Goal: Task Accomplishment & Management: Complete application form

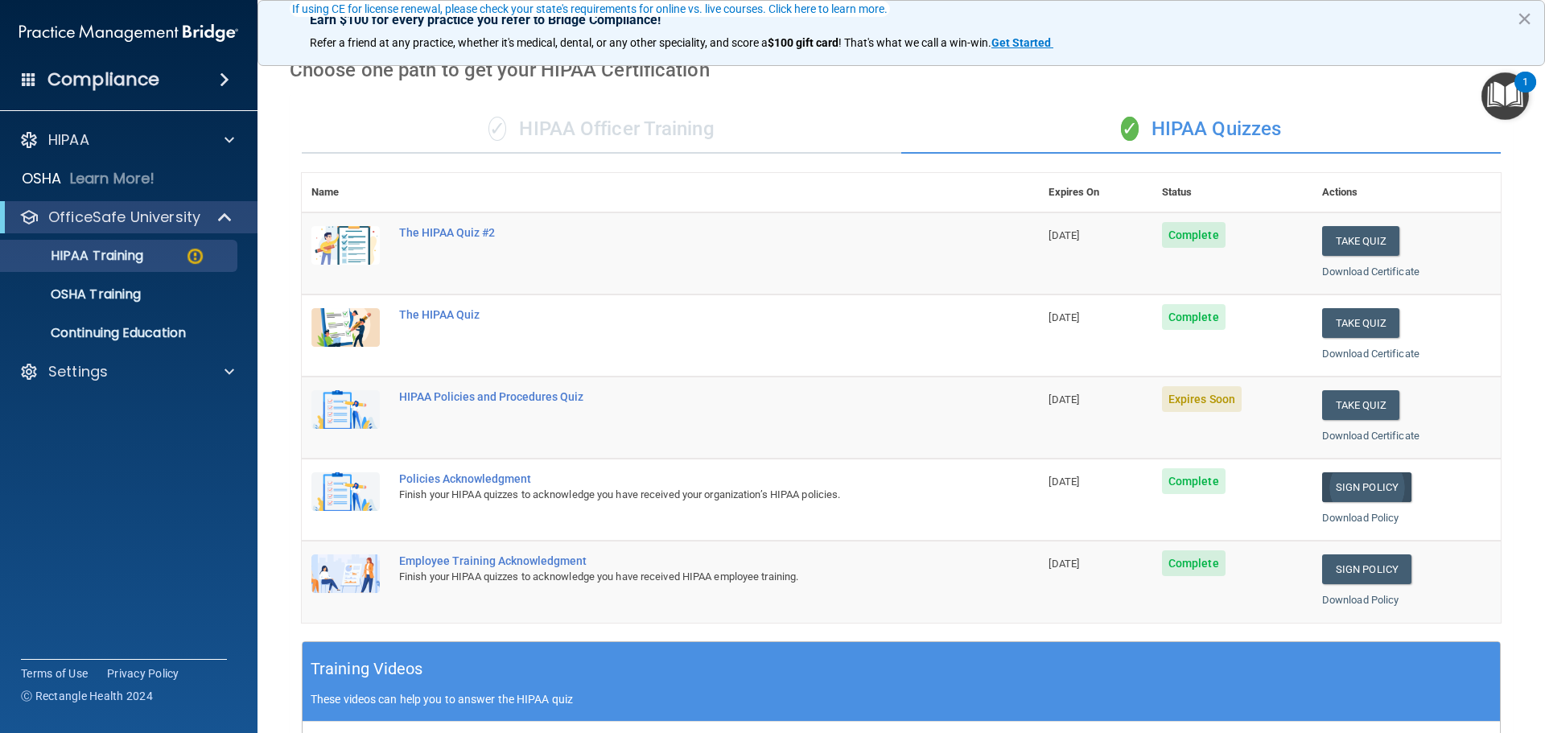
scroll to position [161, 0]
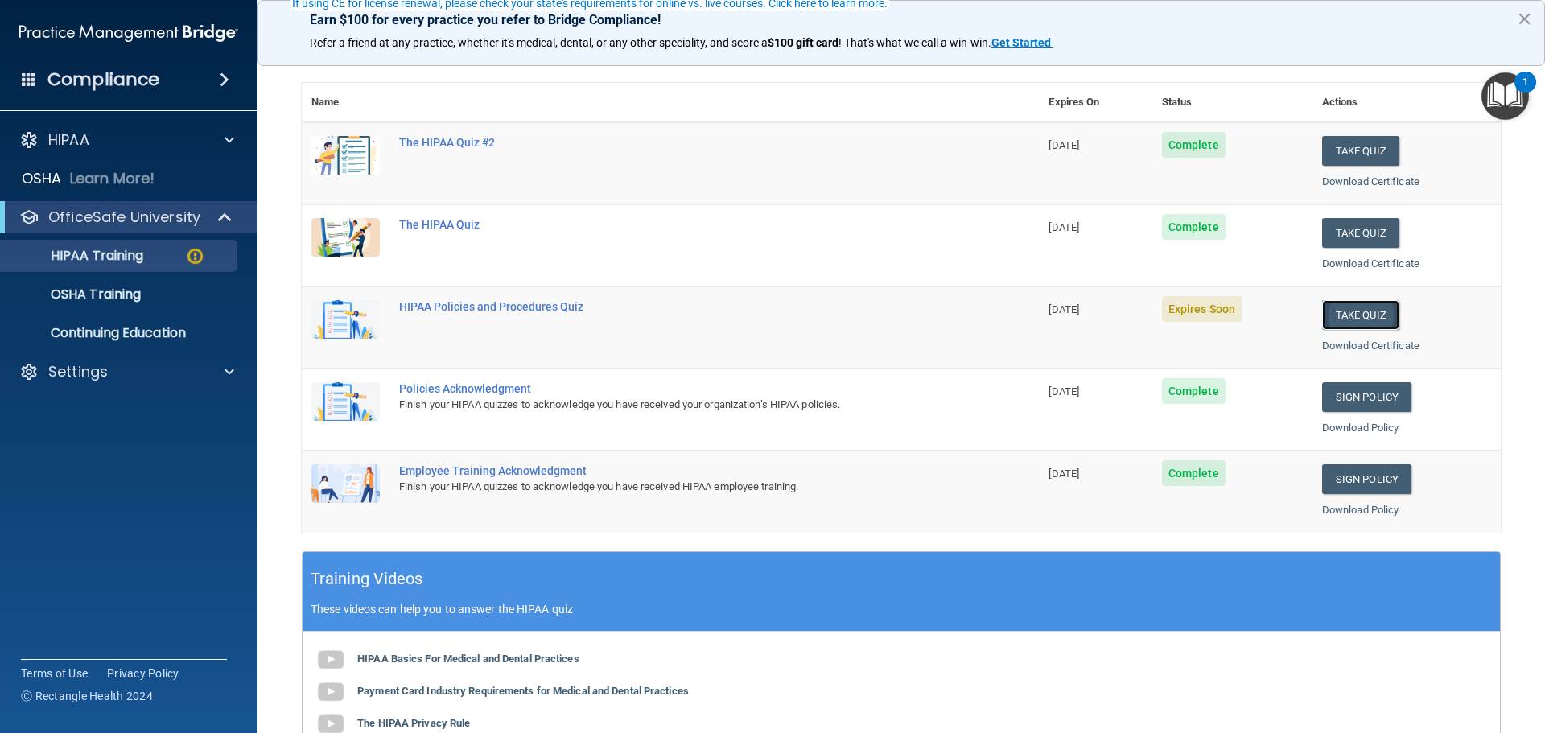
click at [1349, 319] on button "Take Quiz" at bounding box center [1360, 315] width 77 height 30
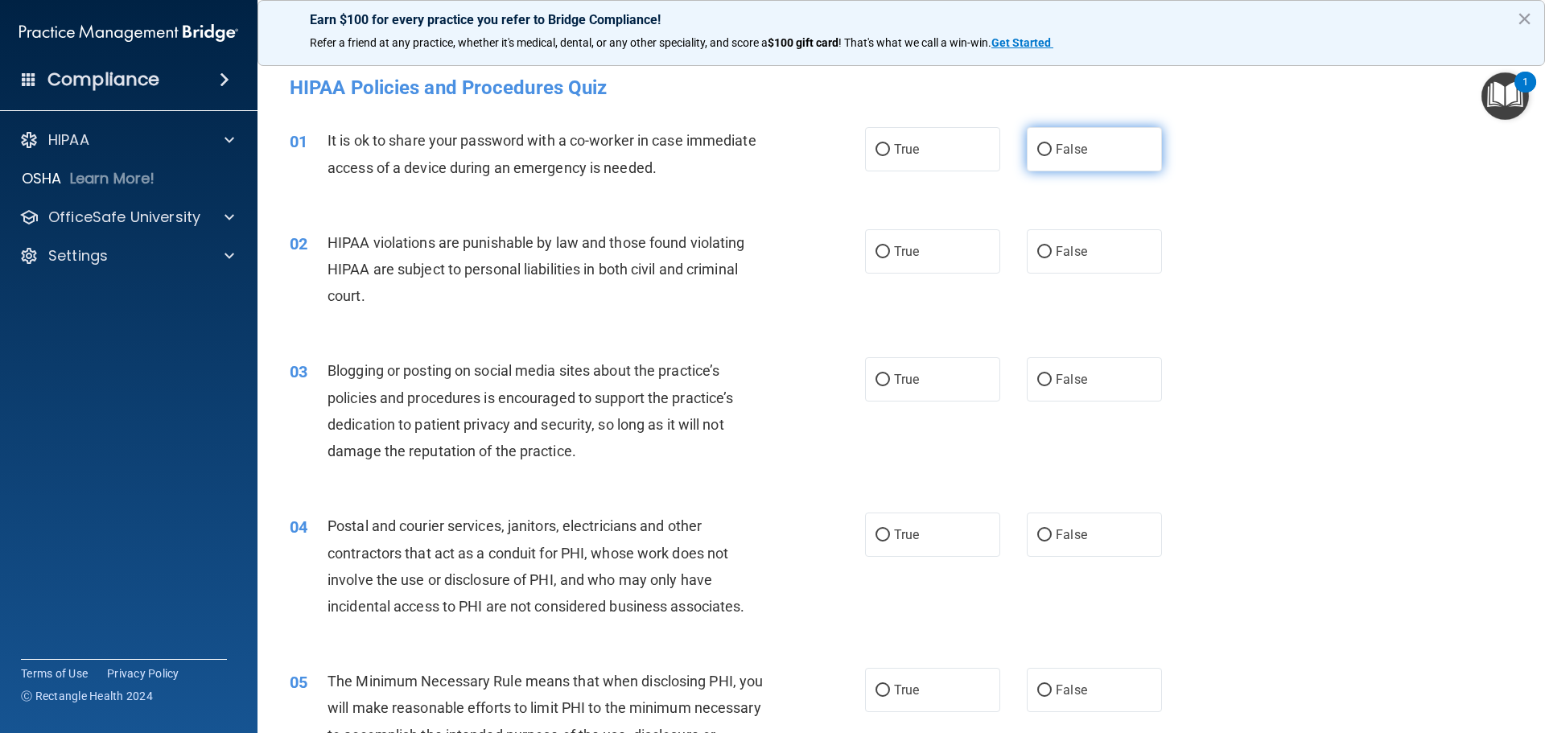
click at [1089, 150] on label "False" at bounding box center [1094, 149] width 135 height 44
click at [1051, 150] on input "False" at bounding box center [1044, 150] width 14 height 12
radio input "true"
click at [906, 251] on span "True" at bounding box center [906, 251] width 25 height 15
click at [890, 251] on input "True" at bounding box center [882, 252] width 14 height 12
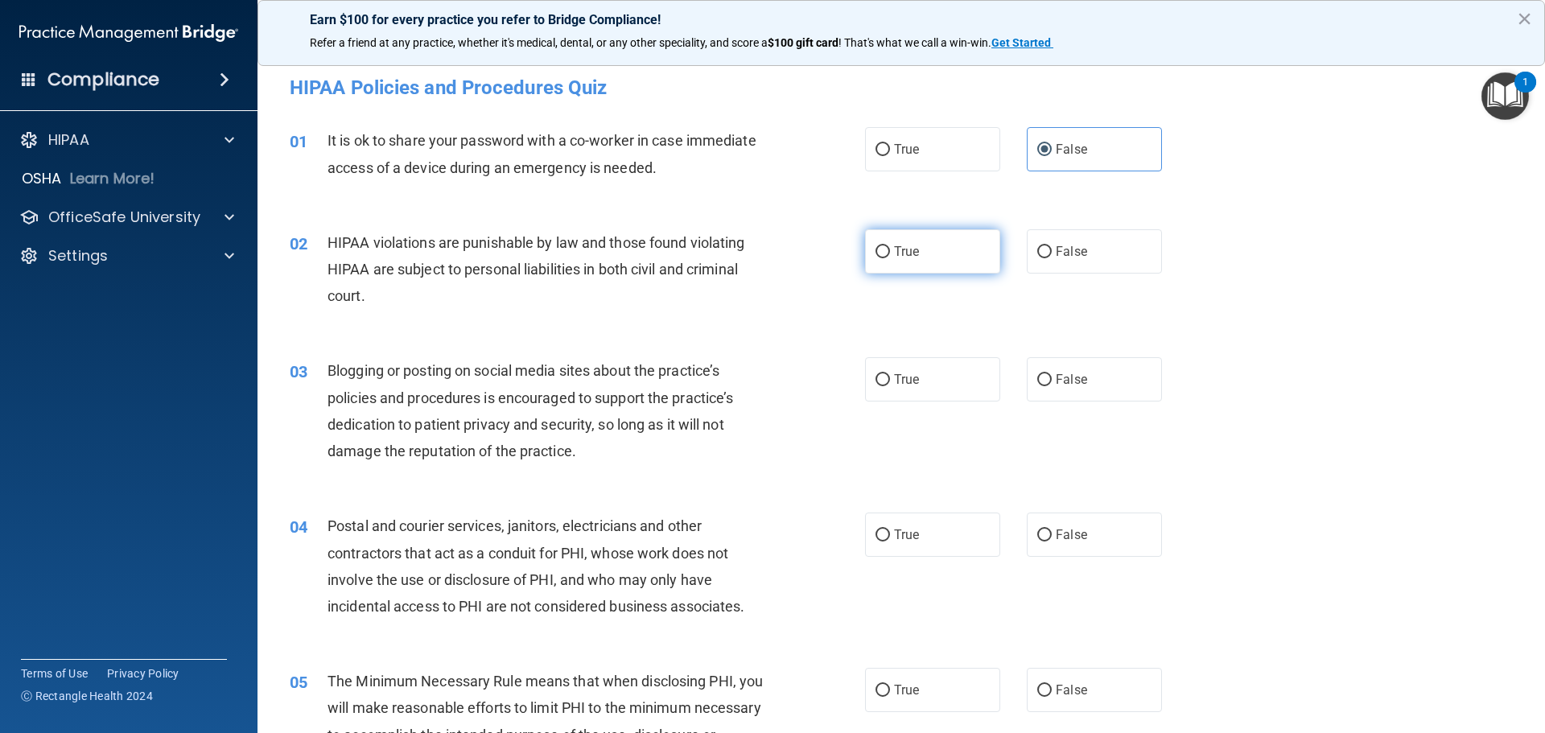
radio input "true"
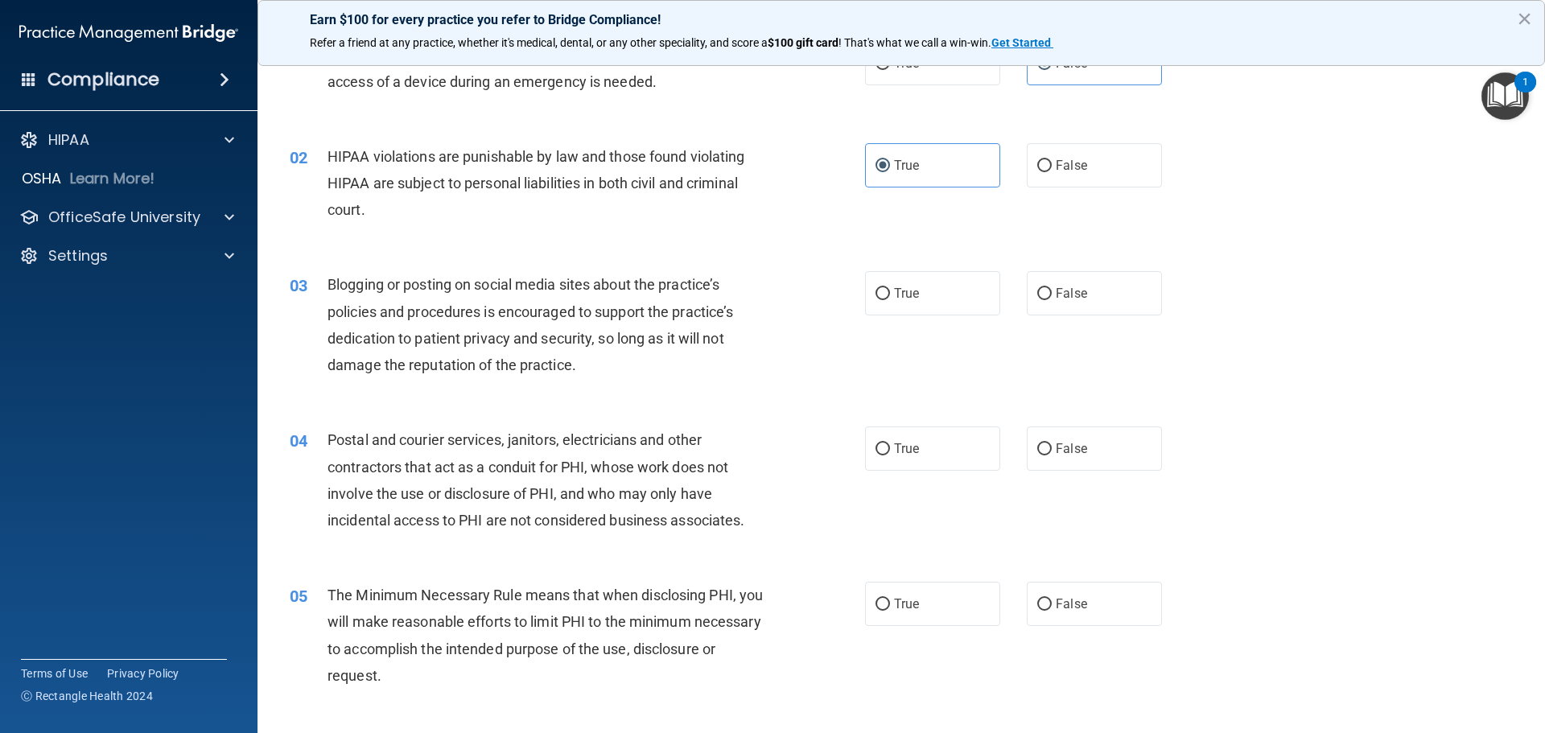
scroll to position [80, 0]
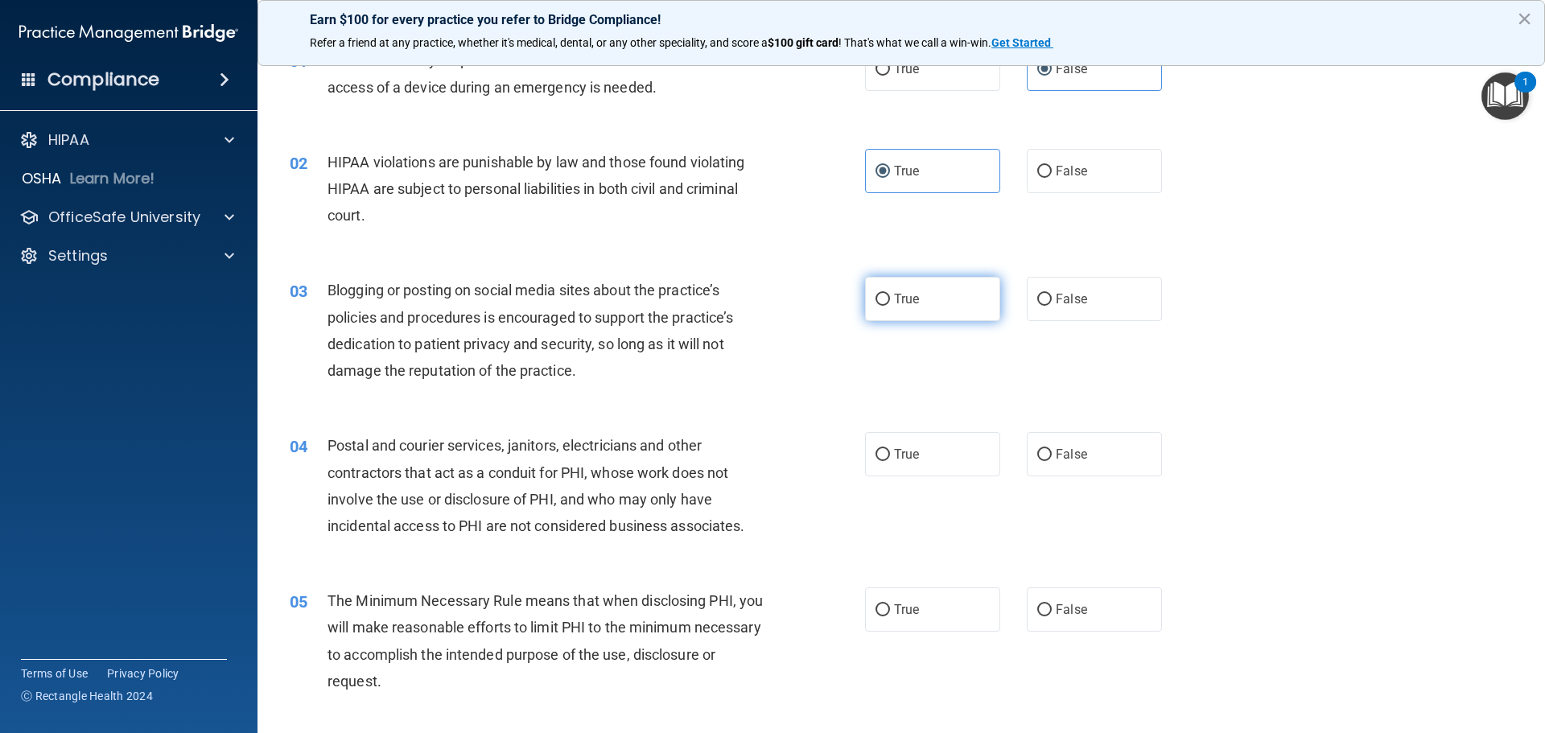
click at [894, 302] on span "True" at bounding box center [906, 298] width 25 height 15
click at [888, 302] on input "True" at bounding box center [882, 300] width 14 height 12
radio input "true"
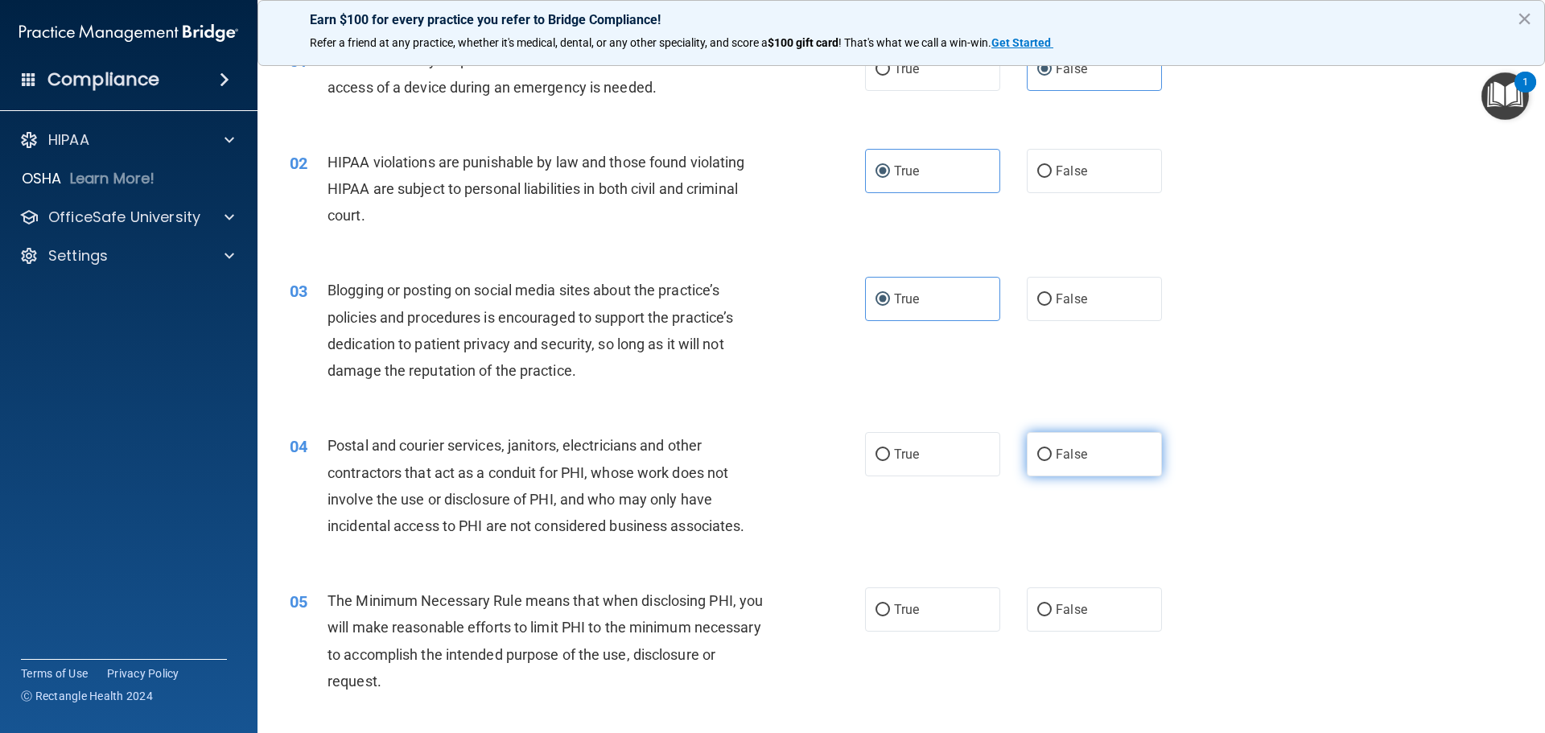
click at [1043, 462] on label "False" at bounding box center [1094, 454] width 135 height 44
click at [1043, 461] on input "False" at bounding box center [1044, 455] width 14 height 12
radio input "true"
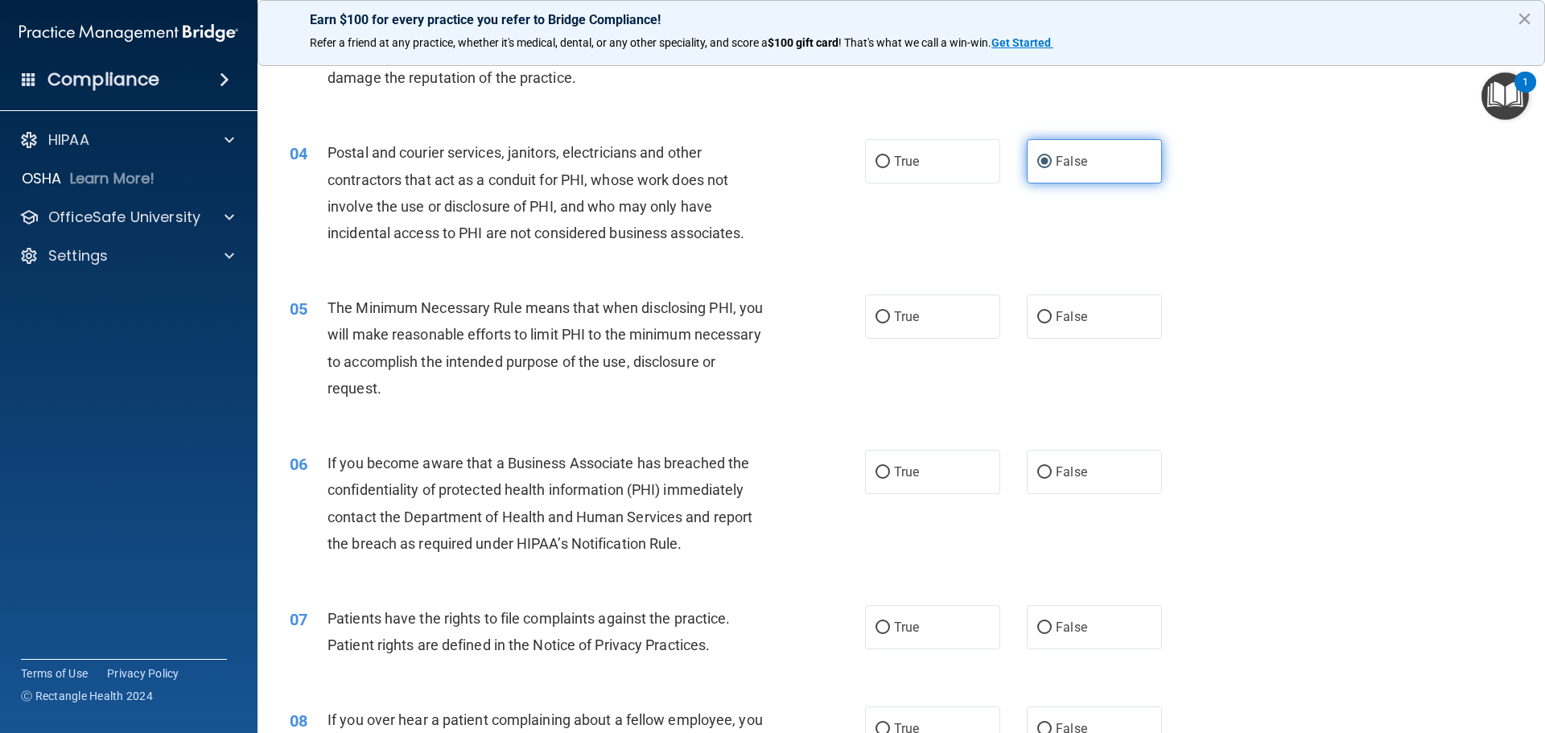
scroll to position [402, 0]
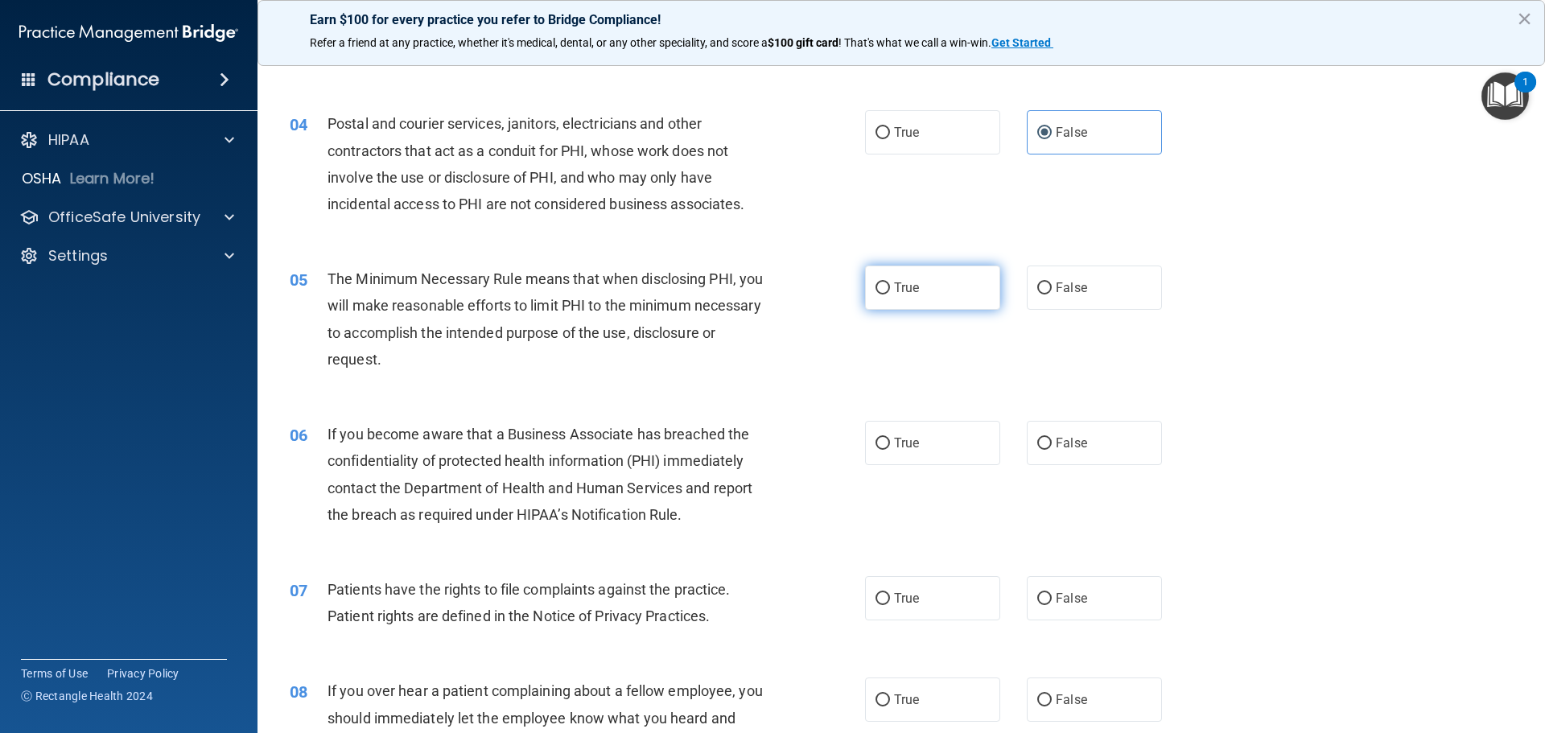
click at [904, 293] on span "True" at bounding box center [906, 287] width 25 height 15
click at [890, 293] on input "True" at bounding box center [882, 288] width 14 height 12
radio input "true"
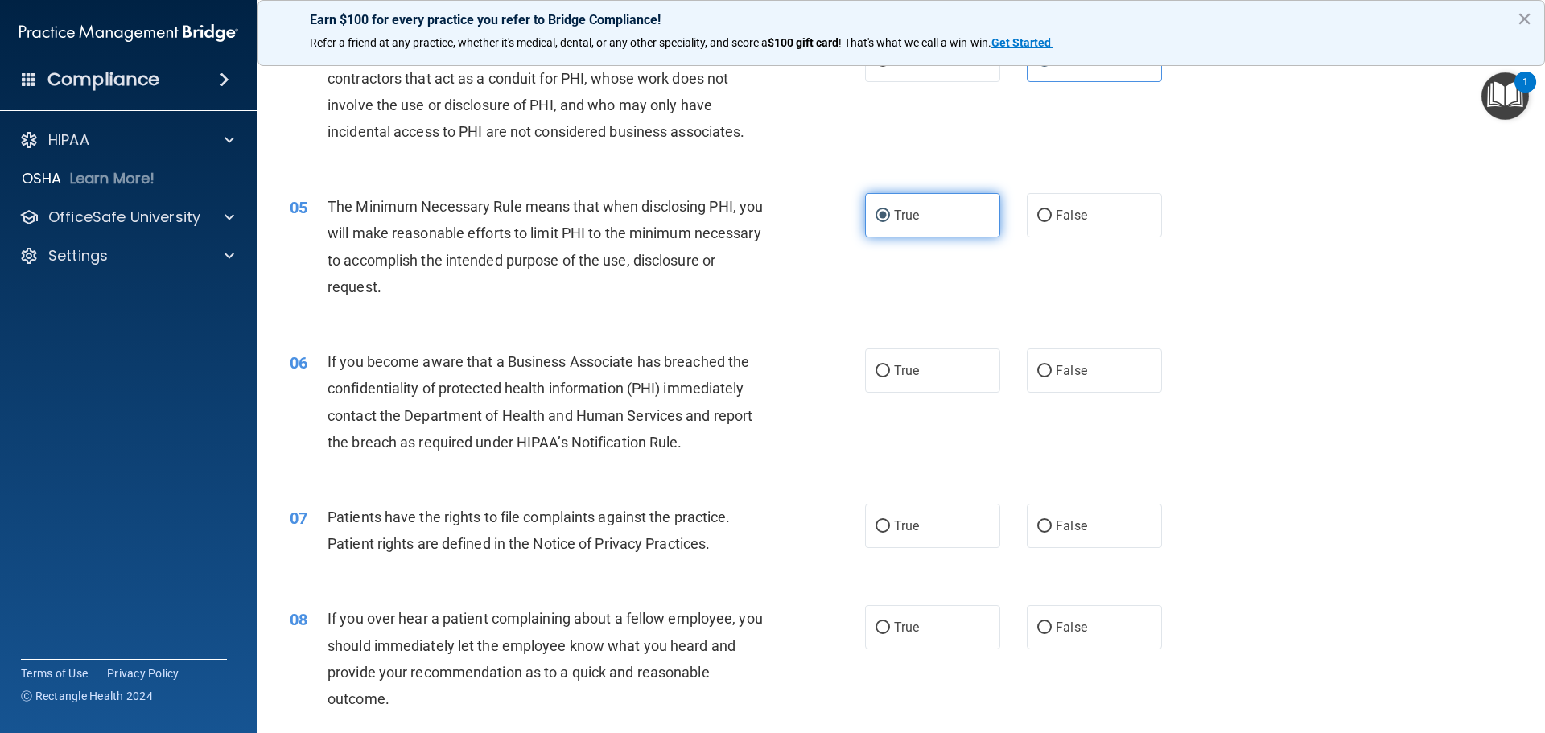
scroll to position [563, 0]
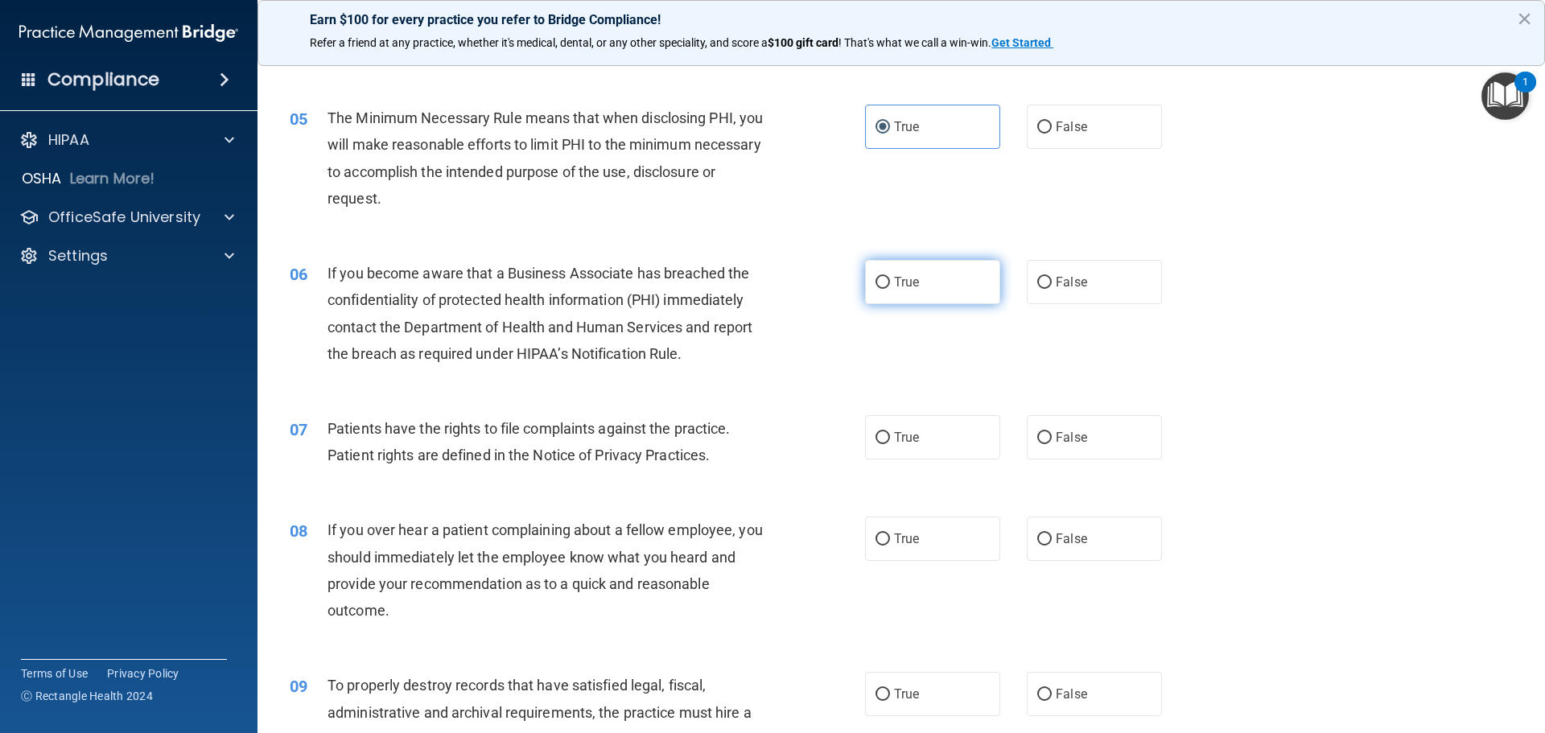
click at [949, 284] on label "True" at bounding box center [932, 282] width 135 height 44
click at [890, 284] on input "True" at bounding box center [882, 283] width 14 height 12
radio input "true"
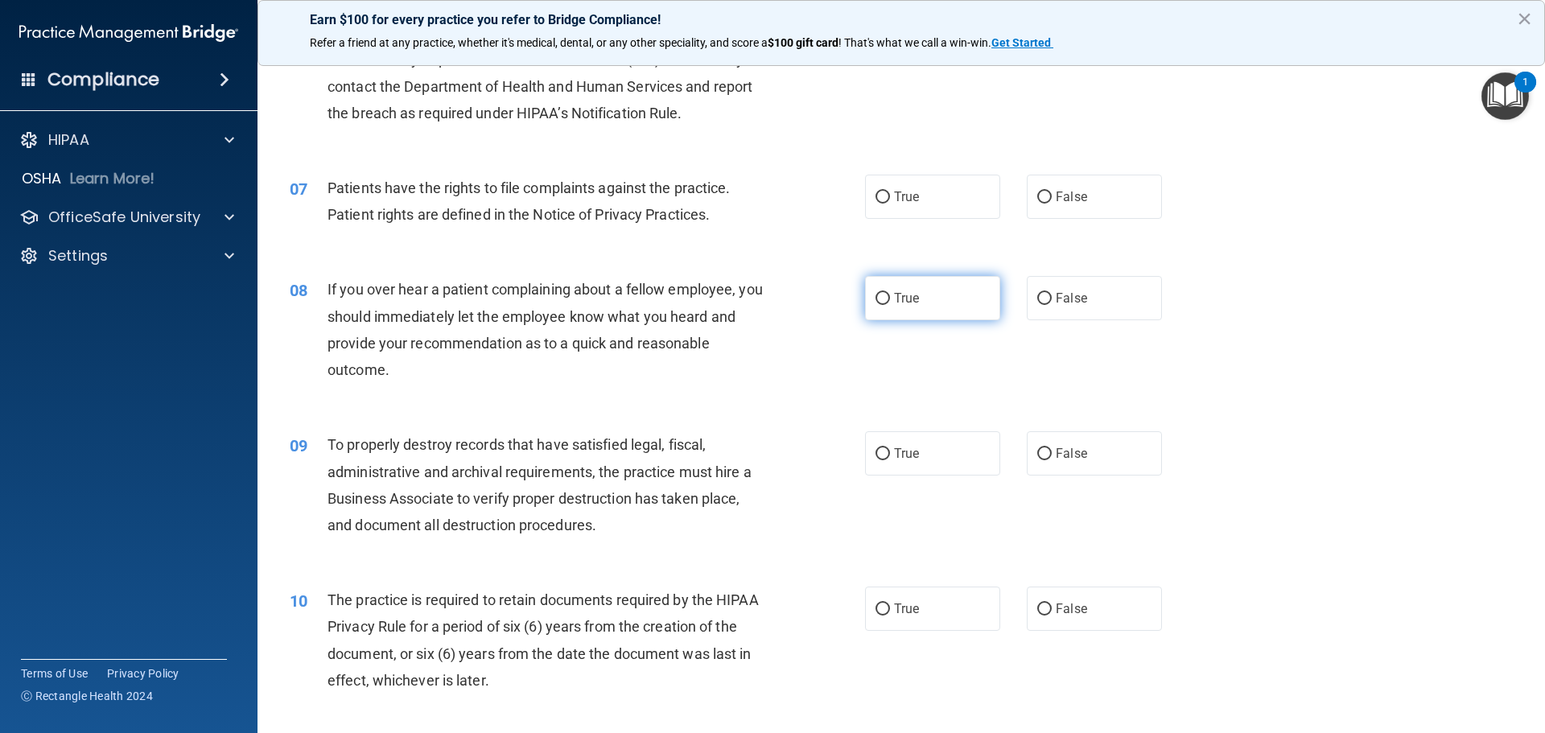
scroll to position [805, 0]
click at [895, 193] on span "True" at bounding box center [906, 195] width 25 height 15
click at [890, 193] on input "True" at bounding box center [882, 197] width 14 height 12
radio input "true"
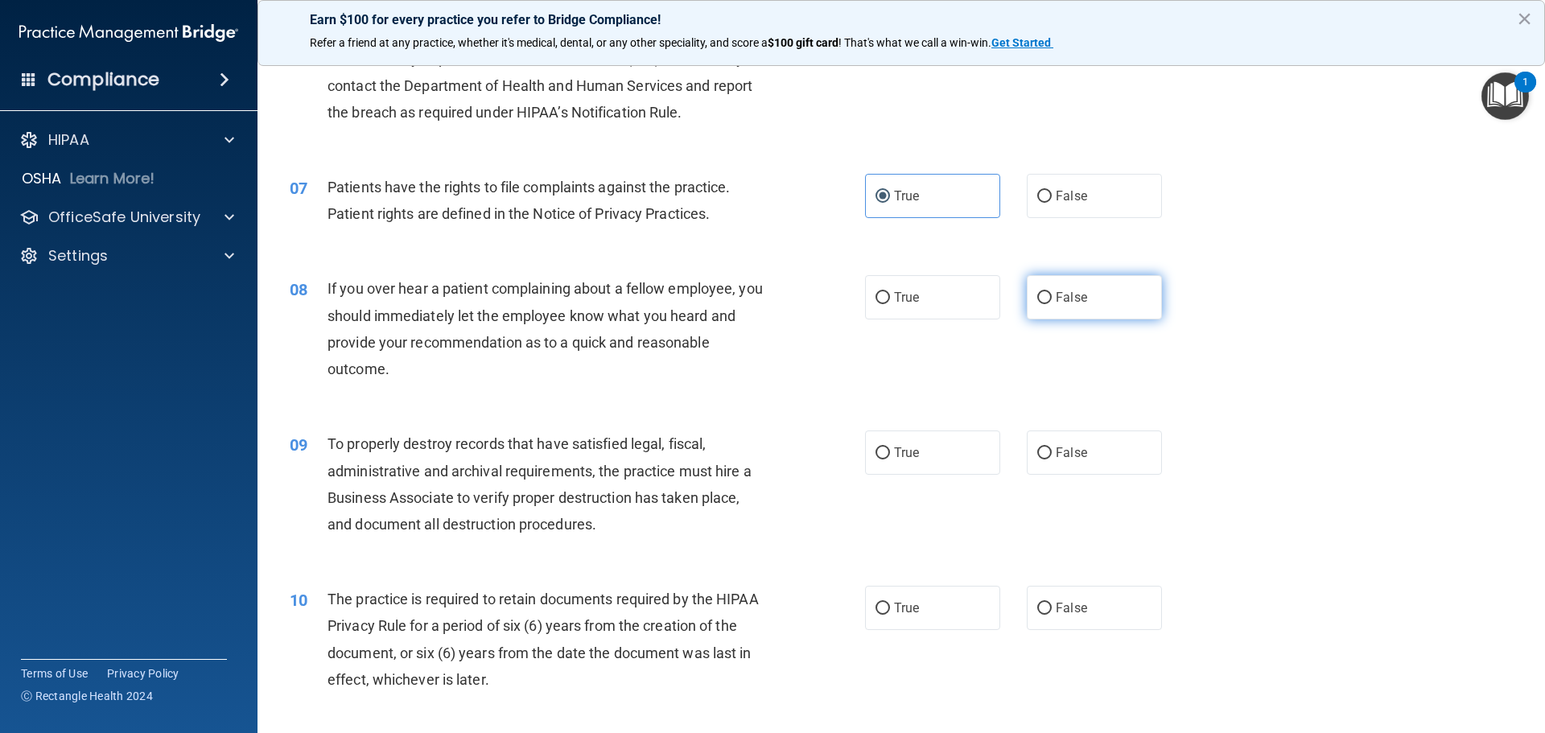
click at [1040, 302] on input "False" at bounding box center [1044, 298] width 14 height 12
radio input "true"
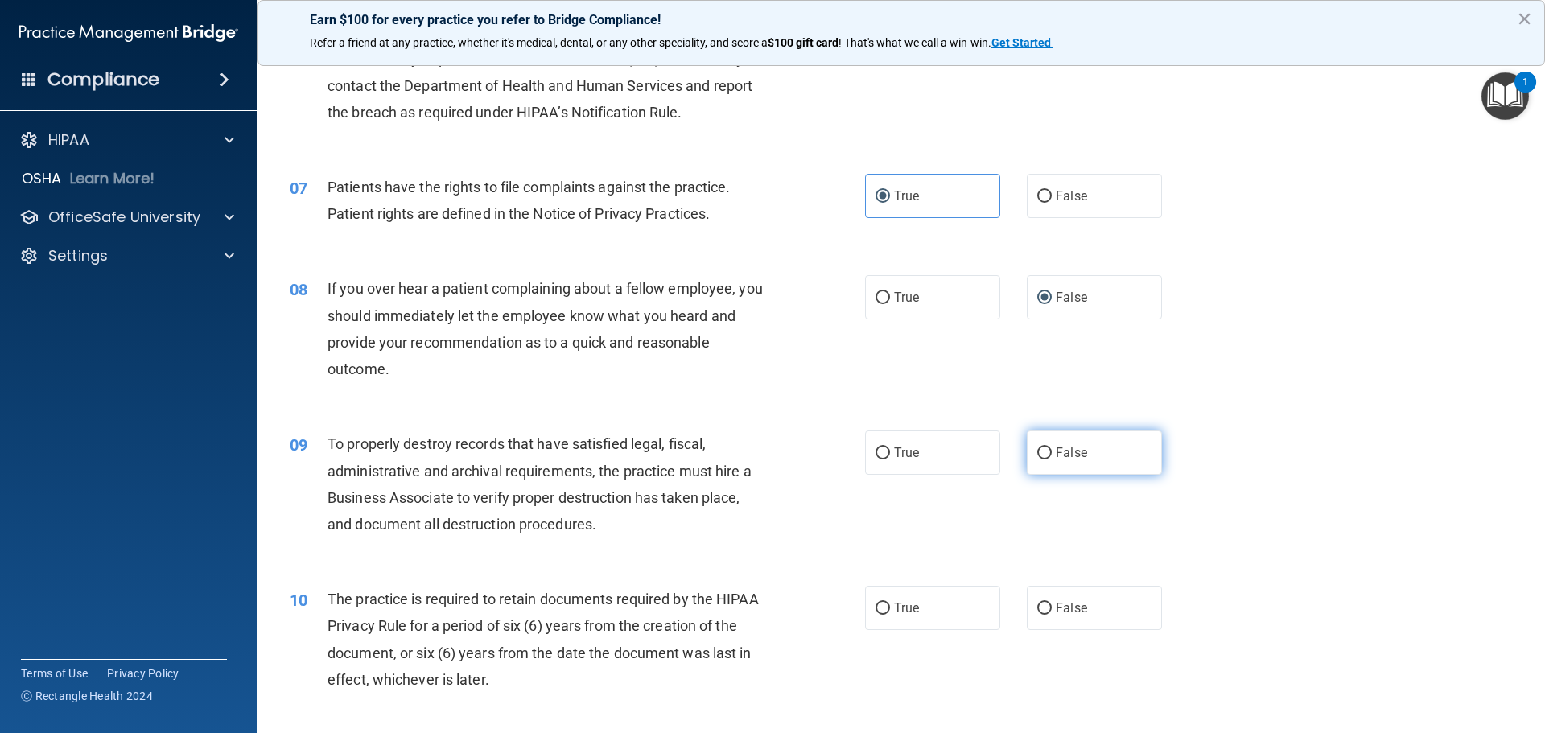
scroll to position [1046, 0]
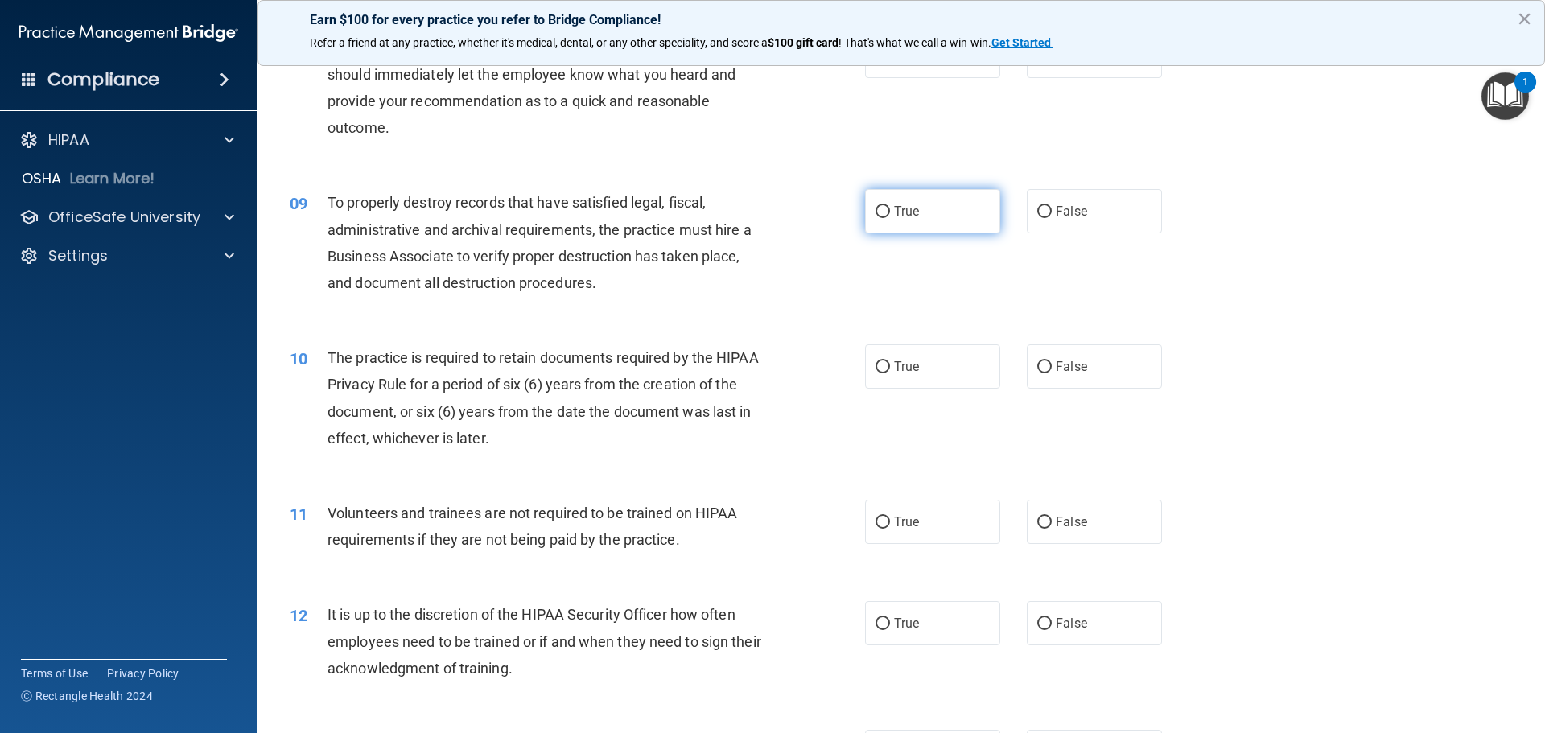
click at [894, 218] on span "True" at bounding box center [906, 211] width 25 height 15
click at [890, 218] on input "True" at bounding box center [882, 212] width 14 height 12
radio input "true"
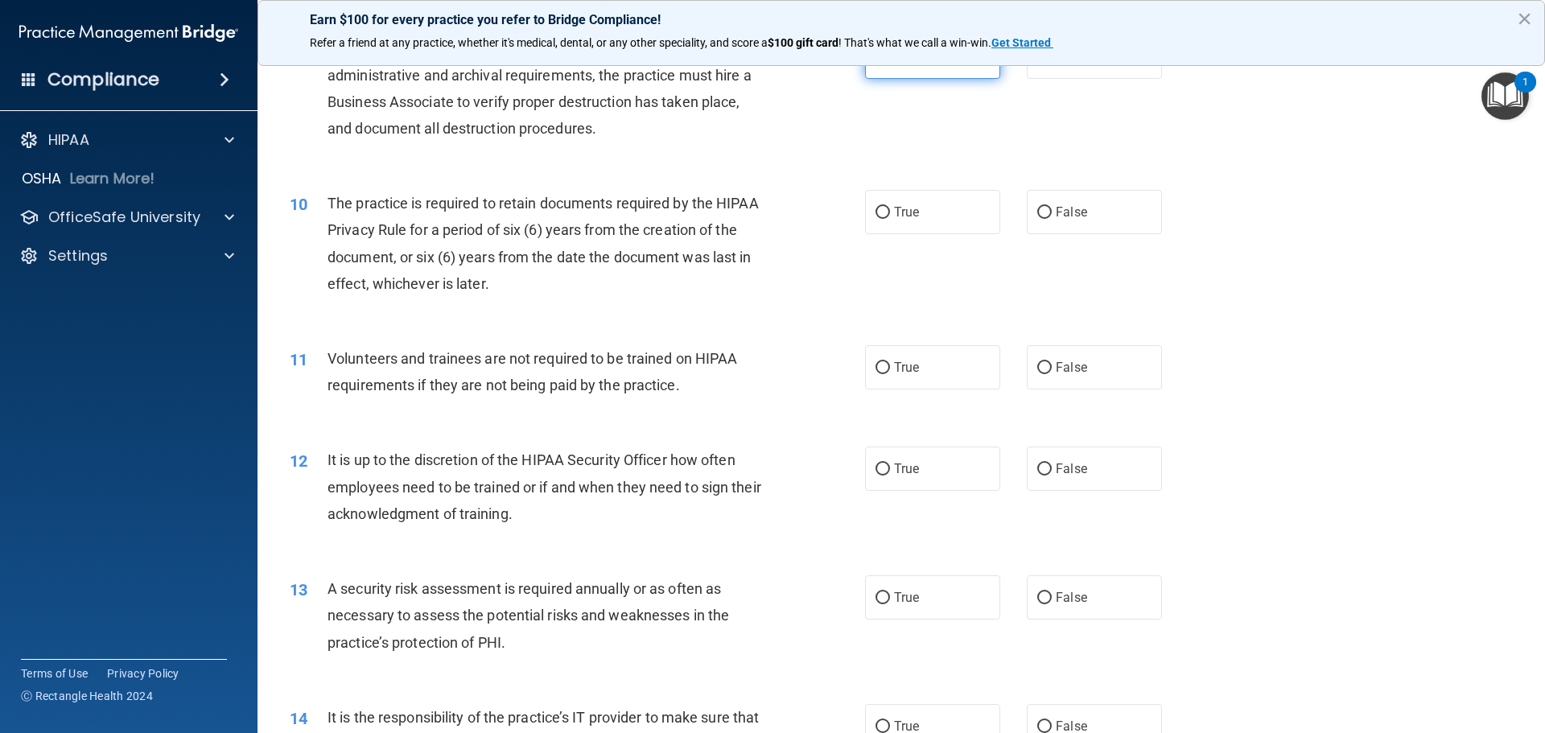
scroll to position [1207, 0]
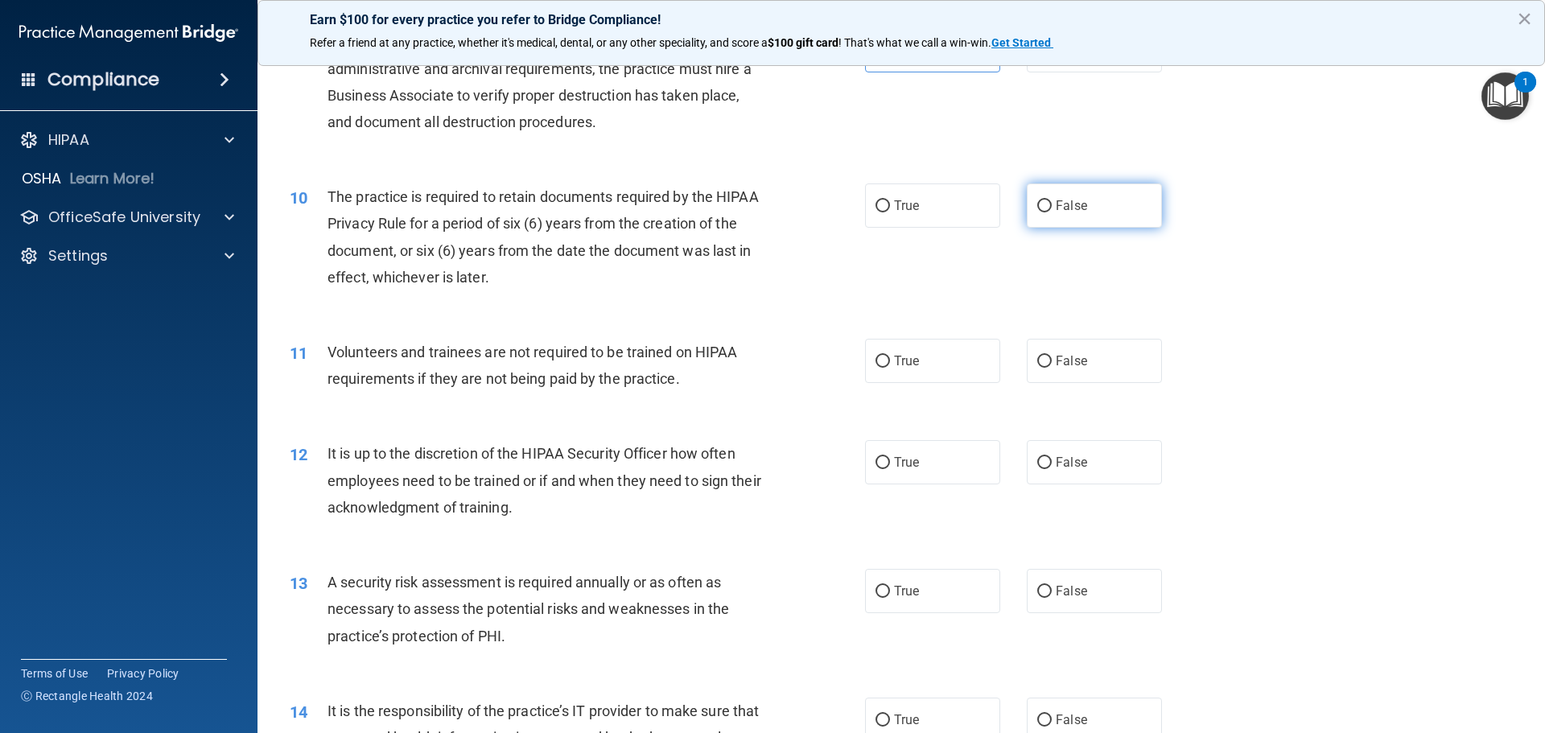
click at [1056, 200] on span "False" at bounding box center [1071, 205] width 31 height 15
click at [1049, 200] on input "False" at bounding box center [1044, 206] width 14 height 12
radio input "true"
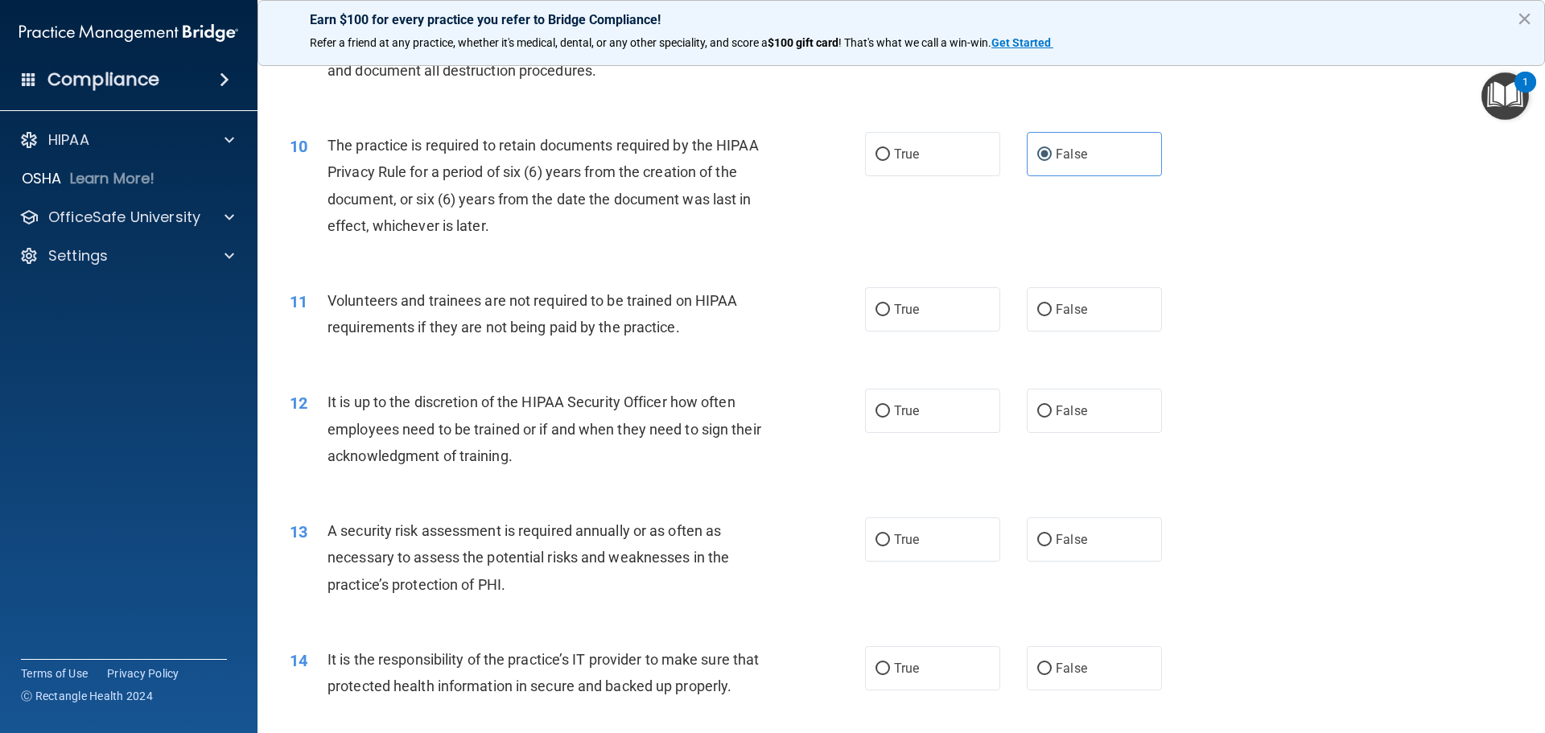
scroll to position [1287, 0]
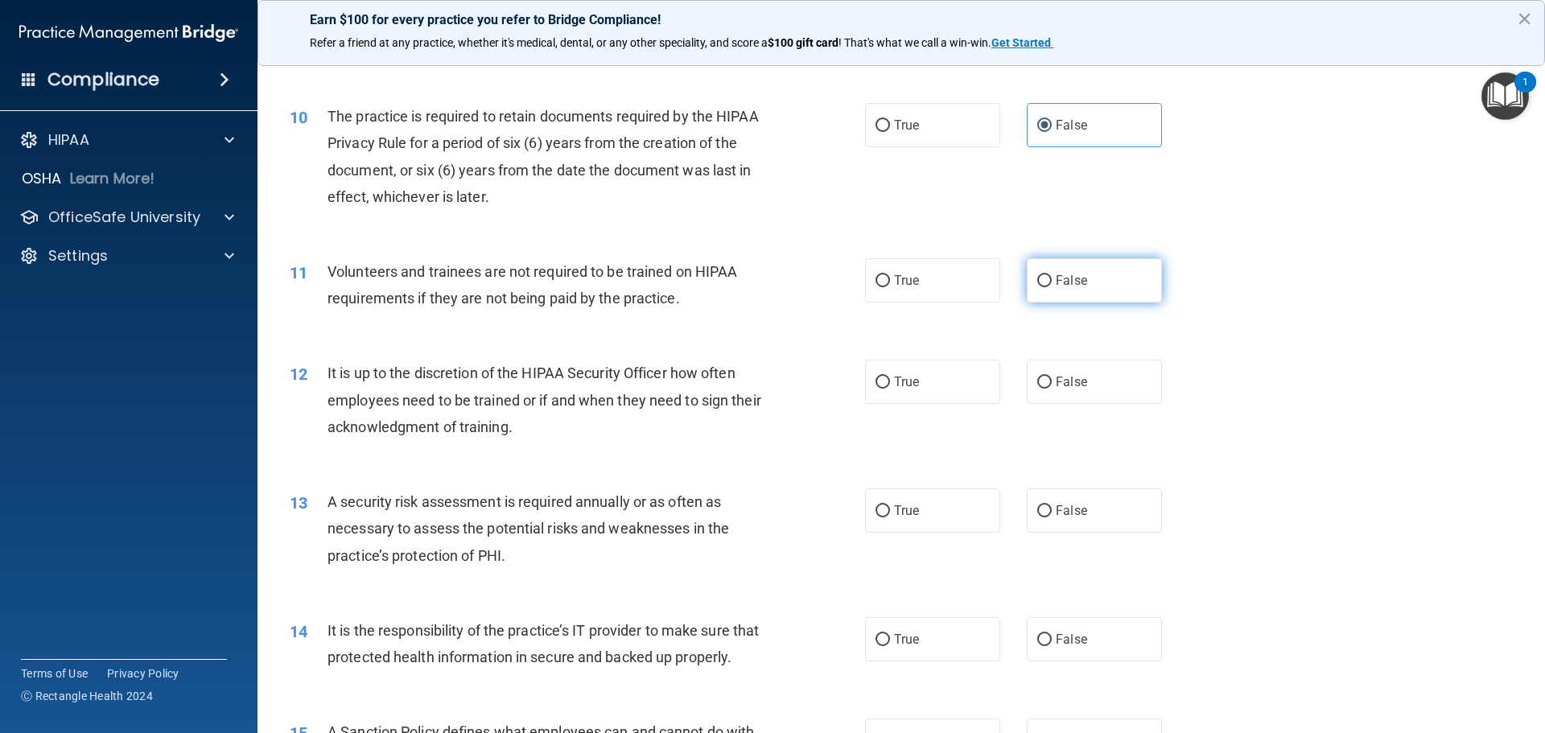
click at [1043, 274] on label "False" at bounding box center [1094, 280] width 135 height 44
click at [1043, 275] on input "False" at bounding box center [1044, 281] width 14 height 12
radio input "true"
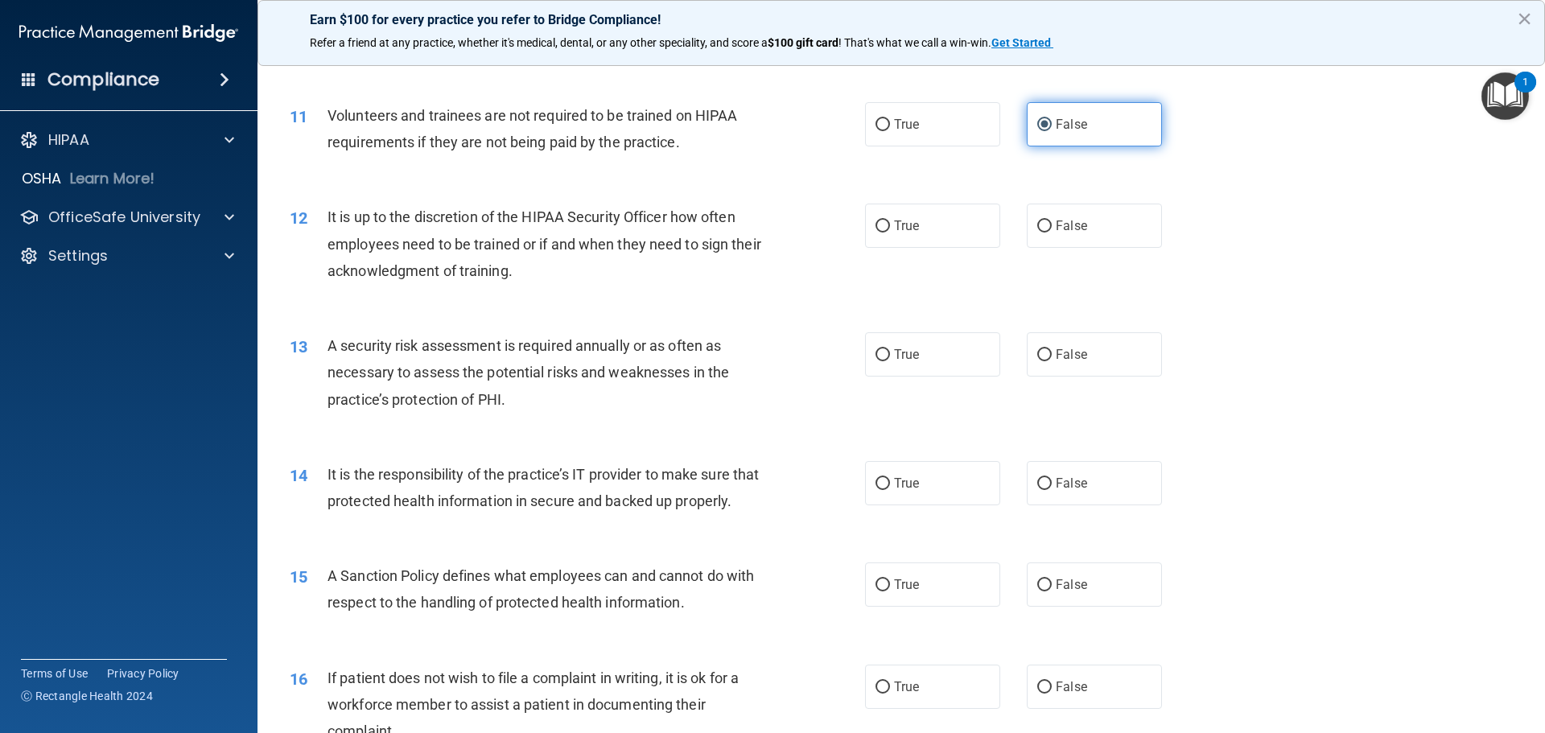
scroll to position [1448, 0]
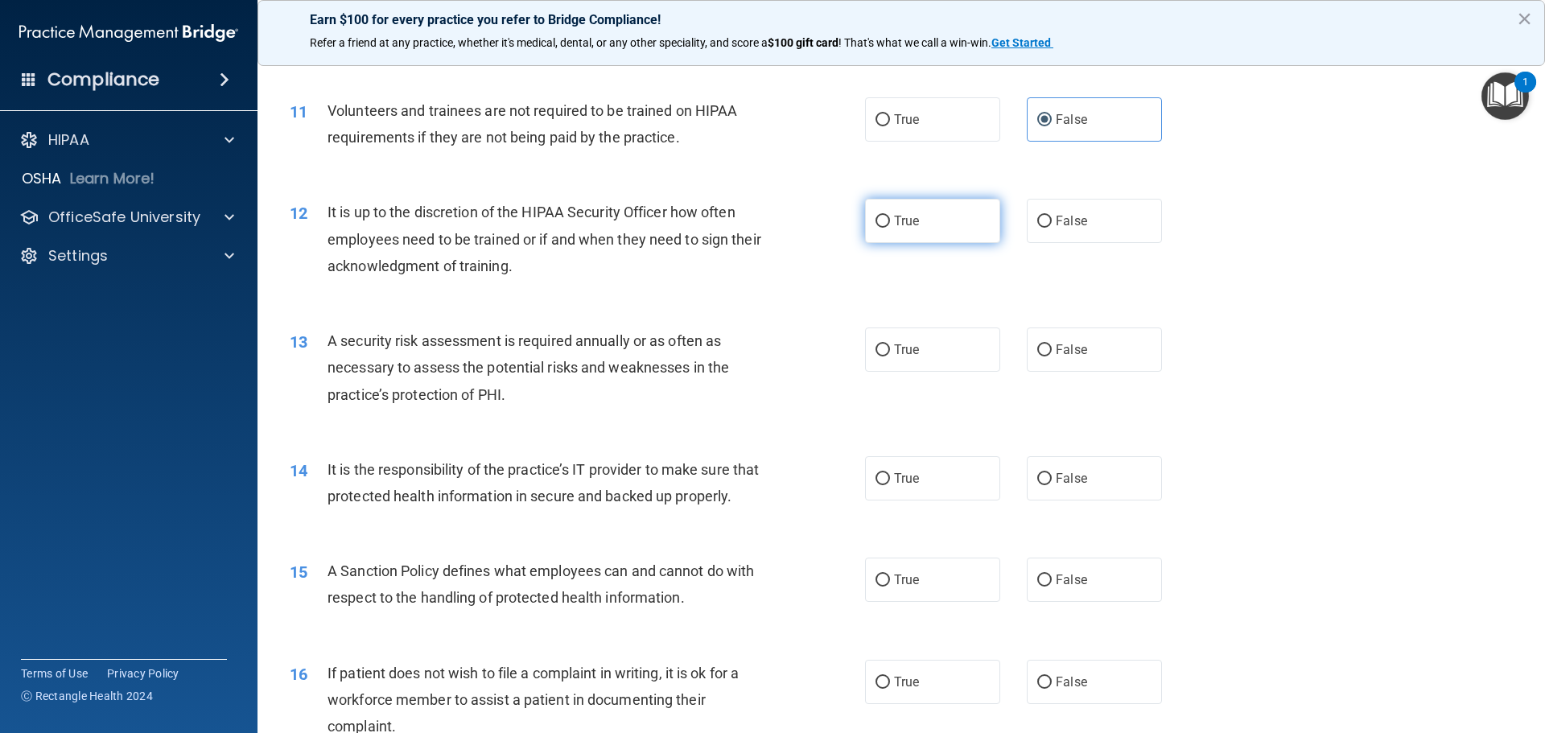
click at [870, 203] on label "True" at bounding box center [932, 221] width 135 height 44
click at [875, 216] on input "True" at bounding box center [882, 222] width 14 height 12
radio input "true"
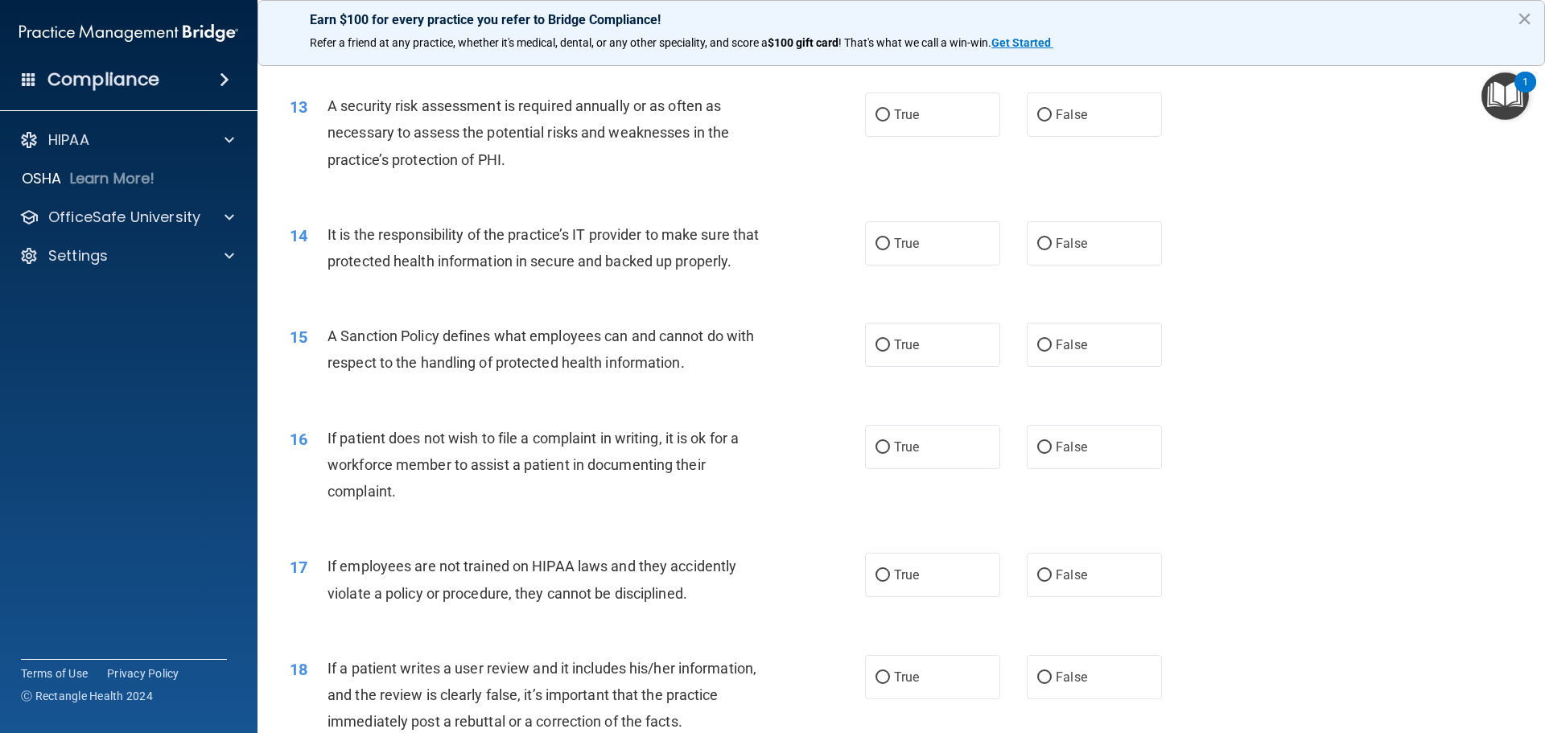
scroll to position [1689, 0]
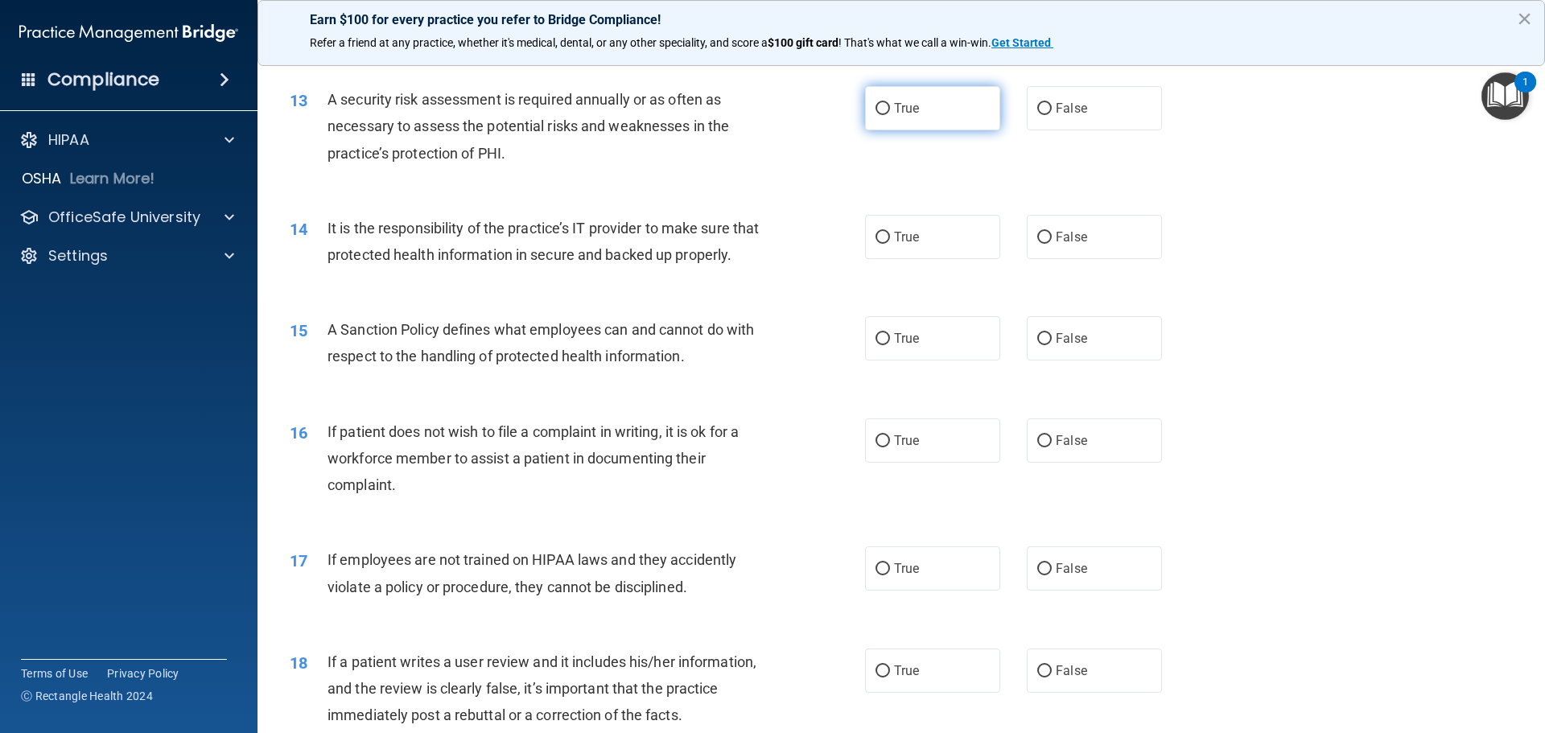
click at [897, 114] on span "True" at bounding box center [906, 108] width 25 height 15
click at [890, 114] on input "True" at bounding box center [882, 109] width 14 height 12
radio input "true"
click at [897, 253] on label "True" at bounding box center [932, 237] width 135 height 44
click at [890, 244] on input "True" at bounding box center [882, 238] width 14 height 12
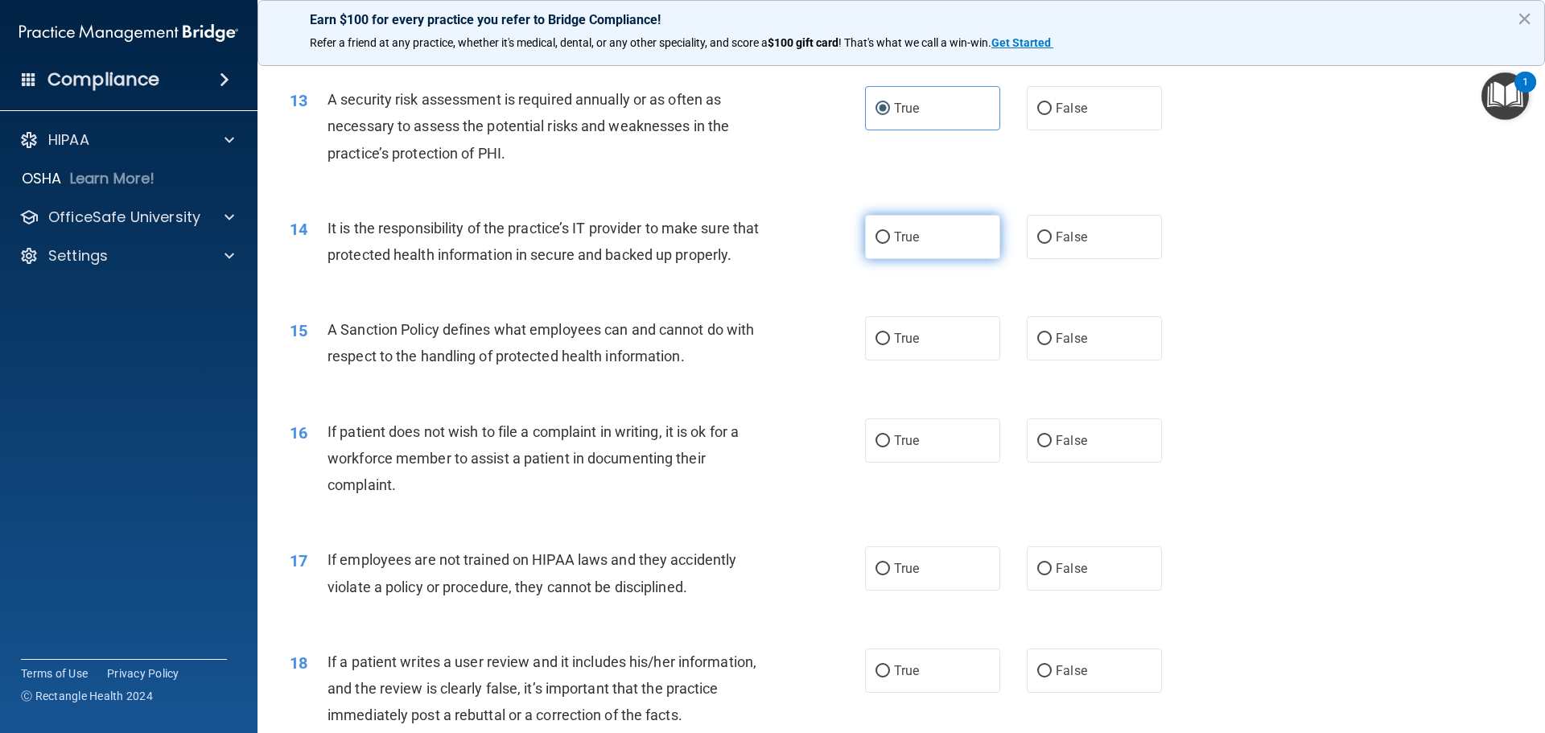
radio input "true"
click at [910, 360] on label "True" at bounding box center [932, 338] width 135 height 44
click at [890, 345] on input "True" at bounding box center [882, 339] width 14 height 12
radio input "true"
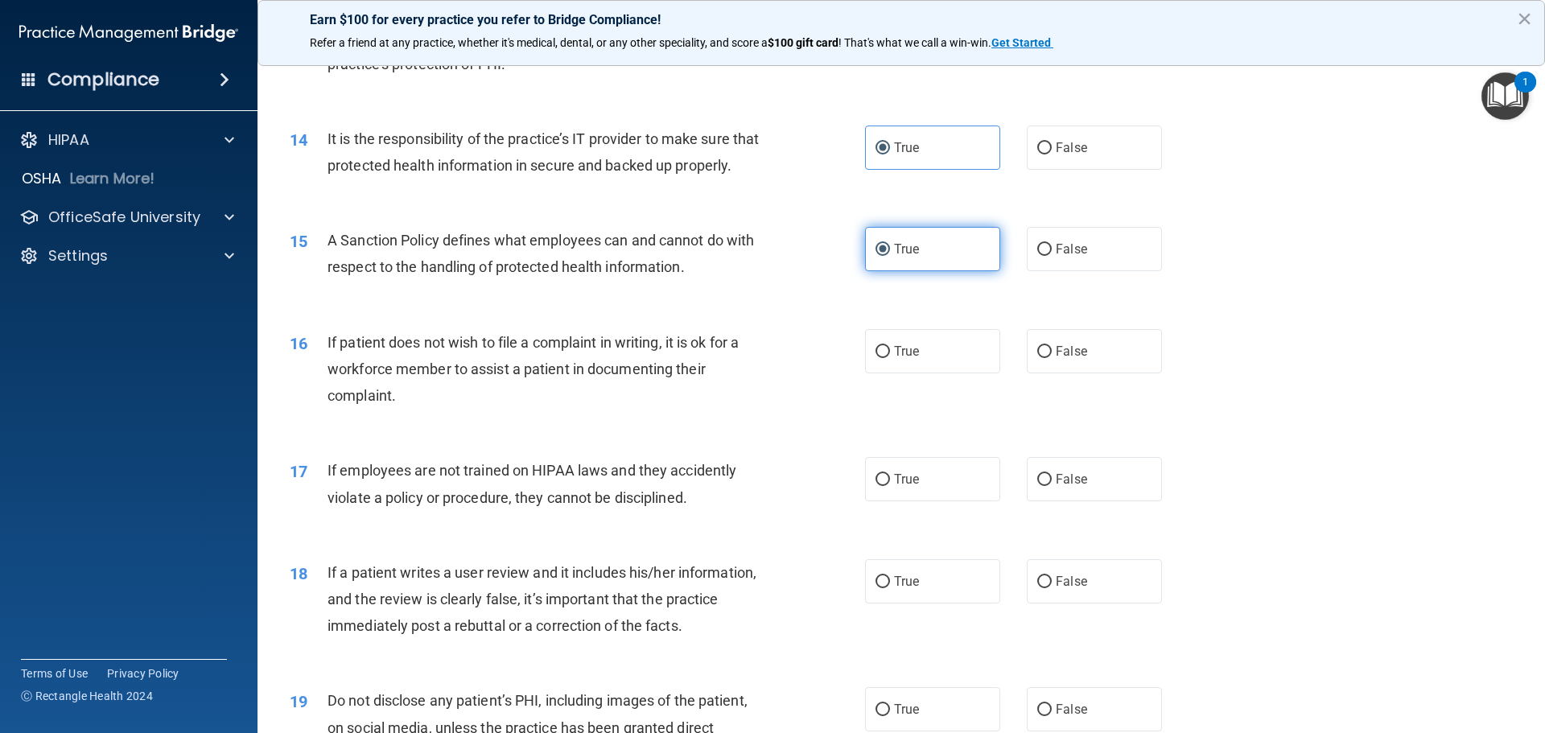
scroll to position [2011, 0]
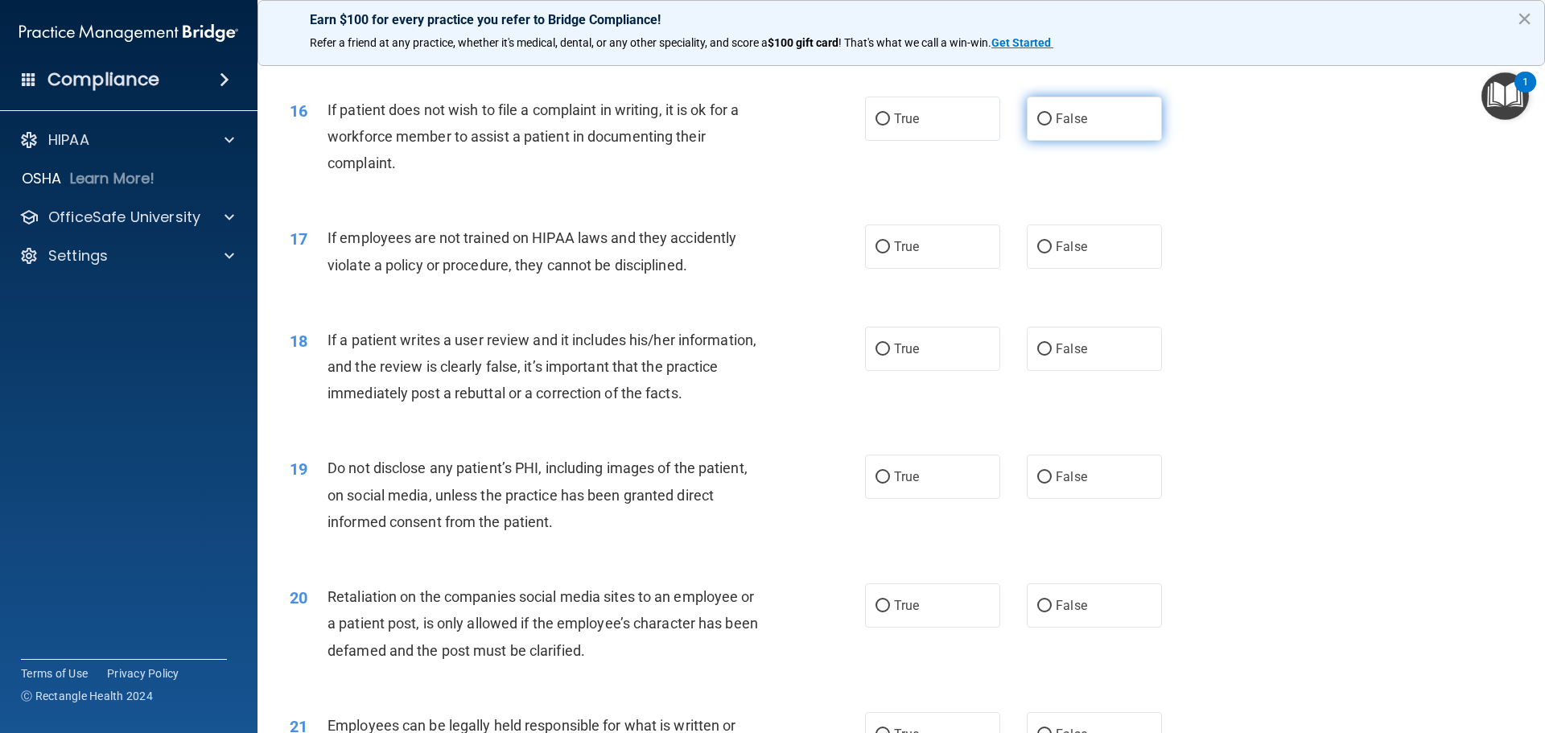
click at [1068, 141] on label "False" at bounding box center [1094, 119] width 135 height 44
click at [1051, 126] on input "False" at bounding box center [1044, 119] width 14 height 12
radio input "true"
click at [1043, 253] on input "False" at bounding box center [1044, 247] width 14 height 12
radio input "true"
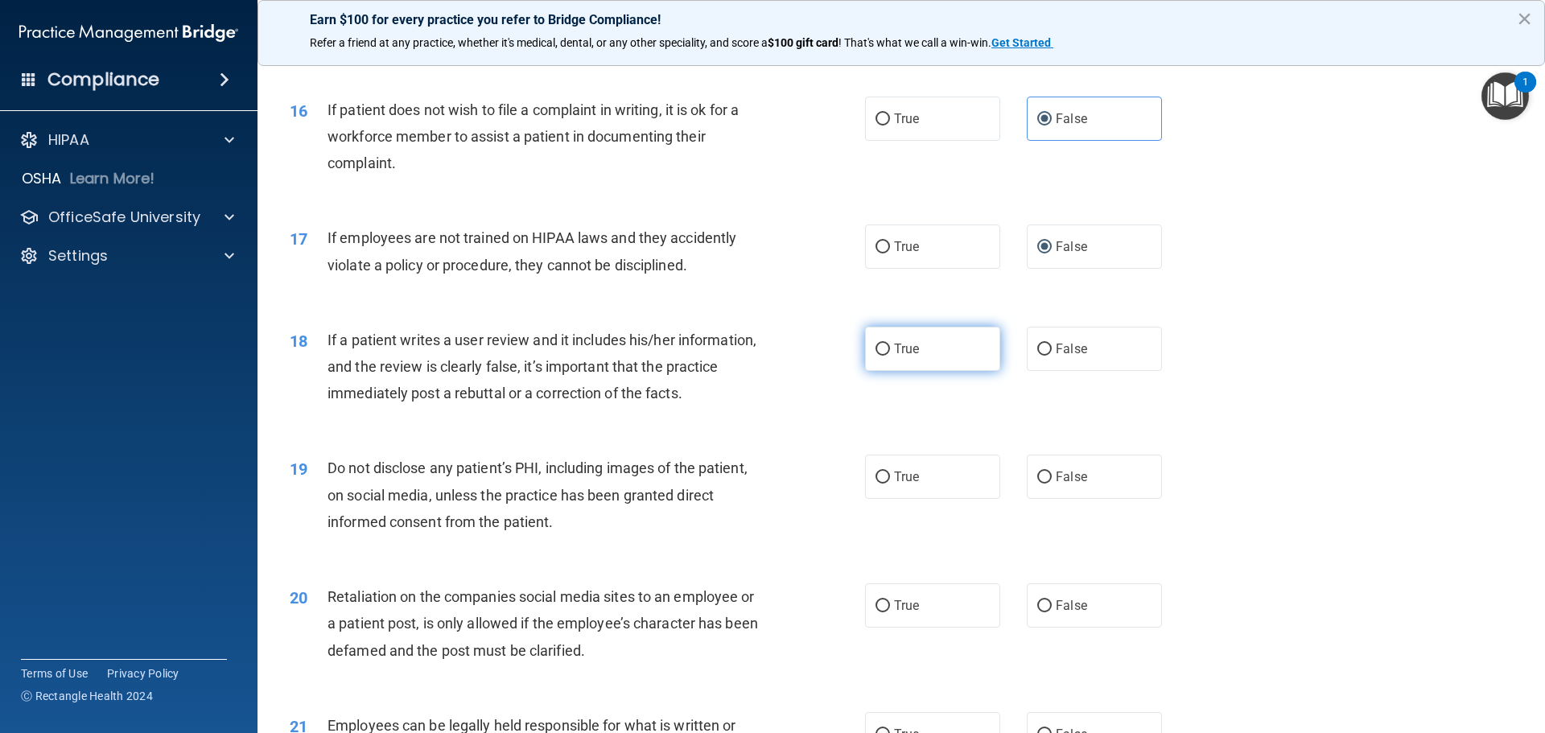
click at [875, 356] on input "True" at bounding box center [882, 350] width 14 height 12
radio input "true"
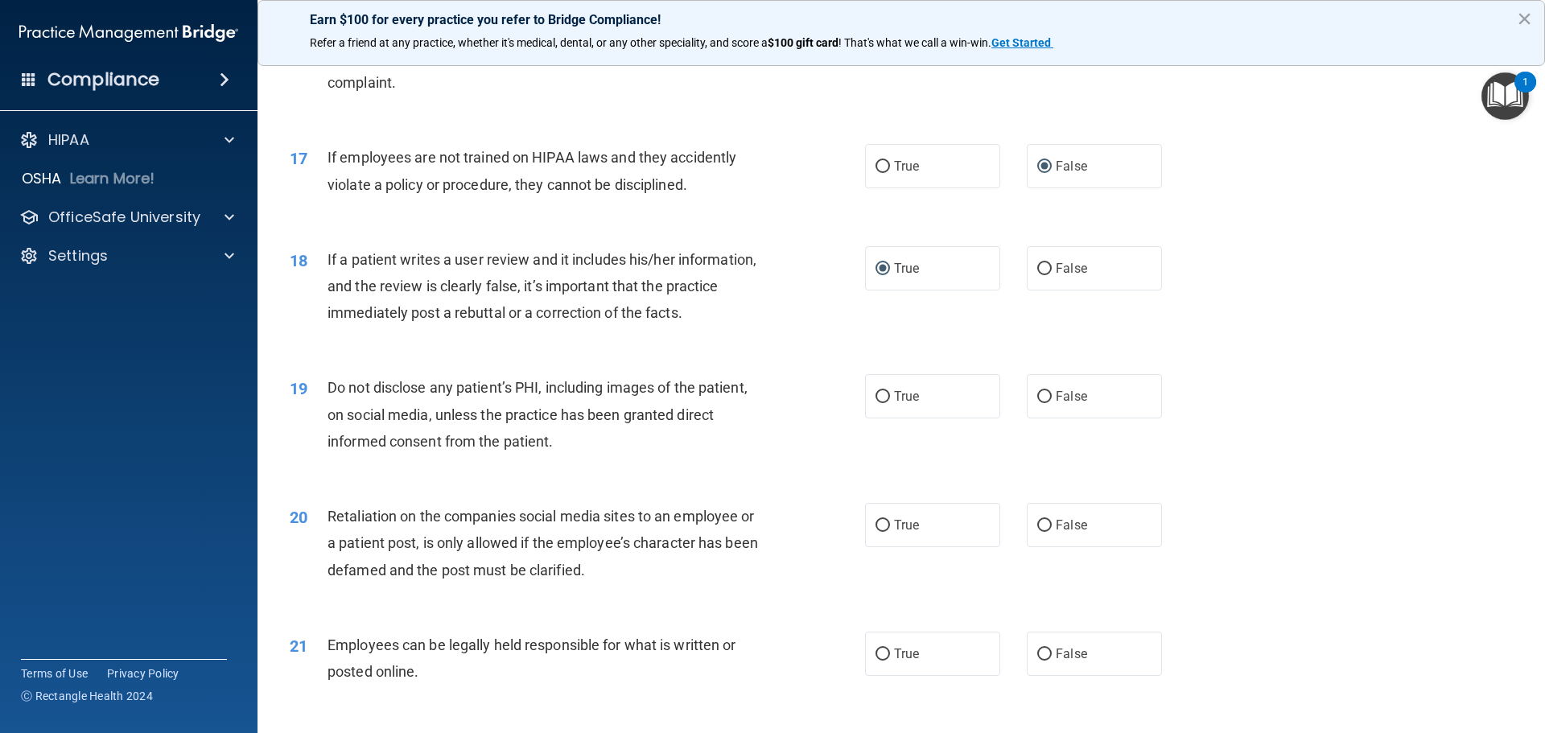
scroll to position [2172, 0]
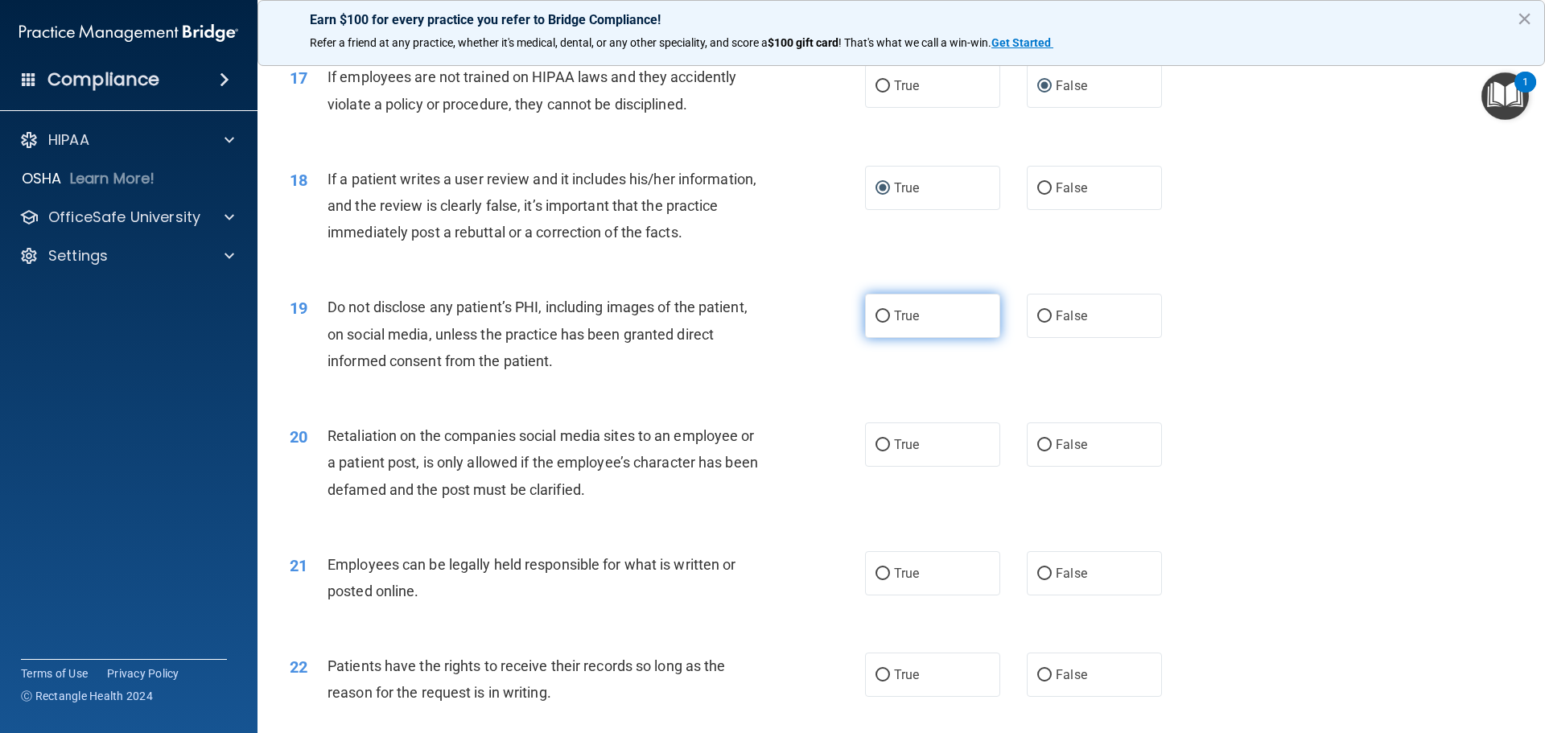
click at [903, 338] on label "True" at bounding box center [932, 316] width 135 height 44
click at [890, 323] on input "True" at bounding box center [882, 317] width 14 height 12
radio input "true"
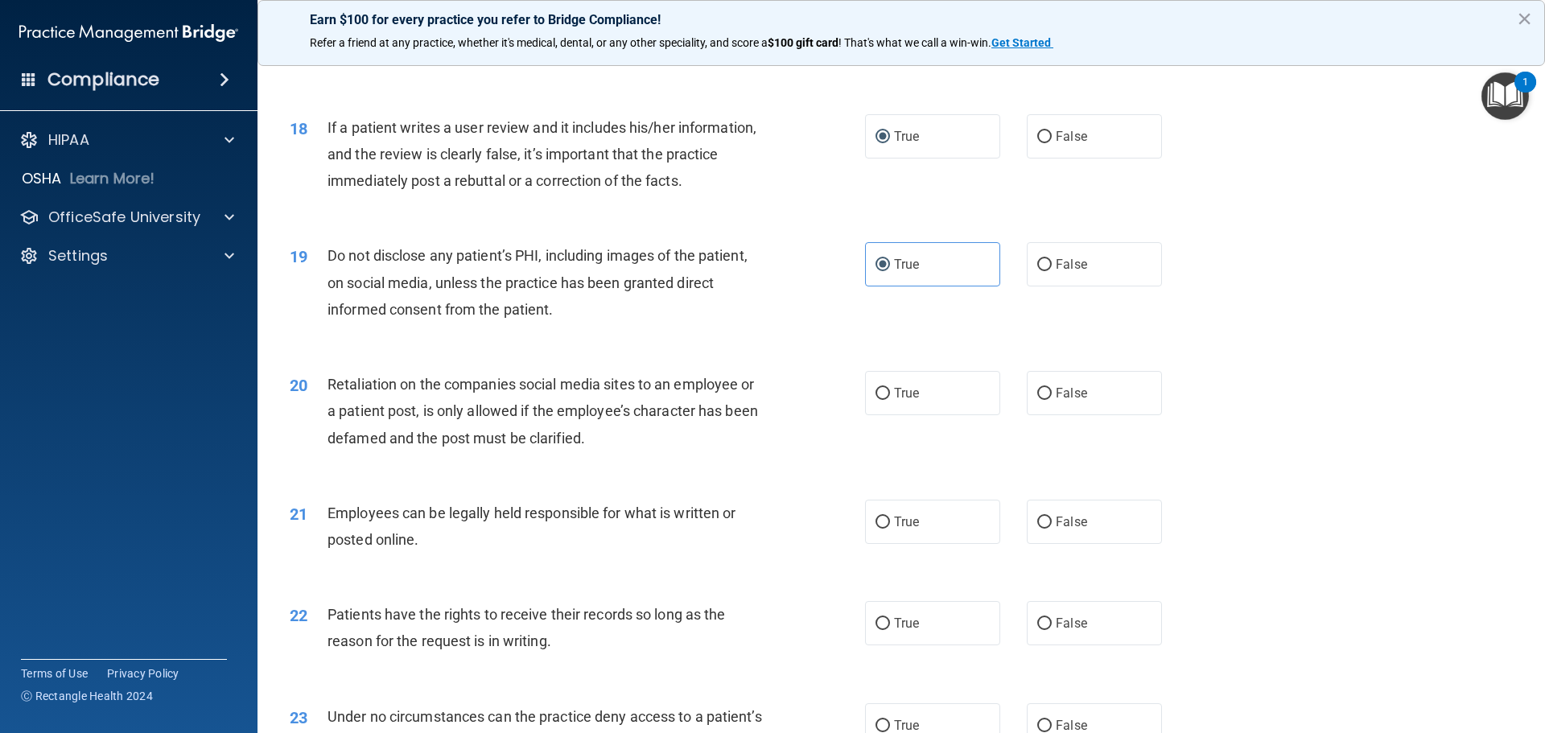
scroll to position [2253, 0]
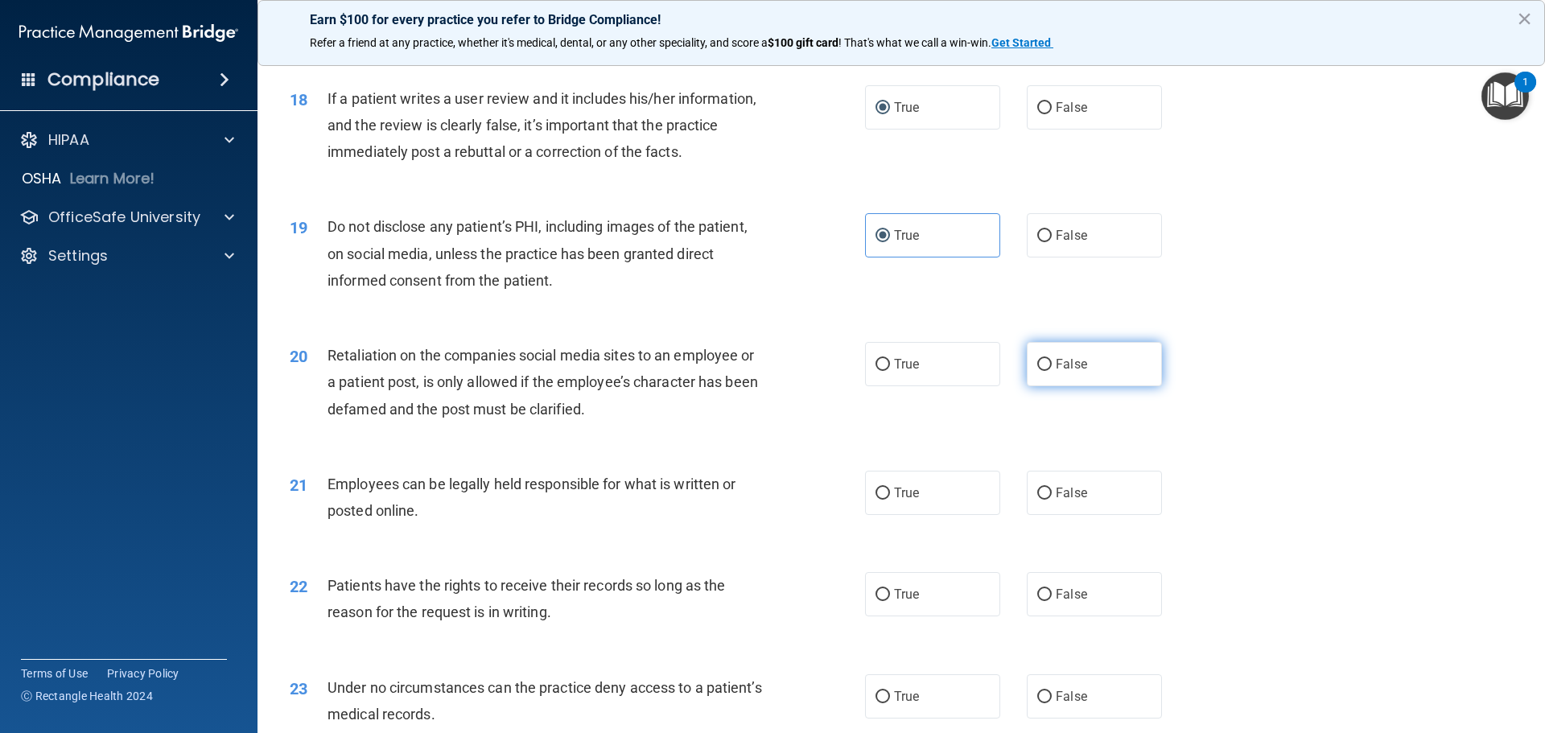
click at [1078, 372] on span "False" at bounding box center [1071, 363] width 31 height 15
click at [1051, 371] on input "False" at bounding box center [1044, 365] width 14 height 12
radio input "true"
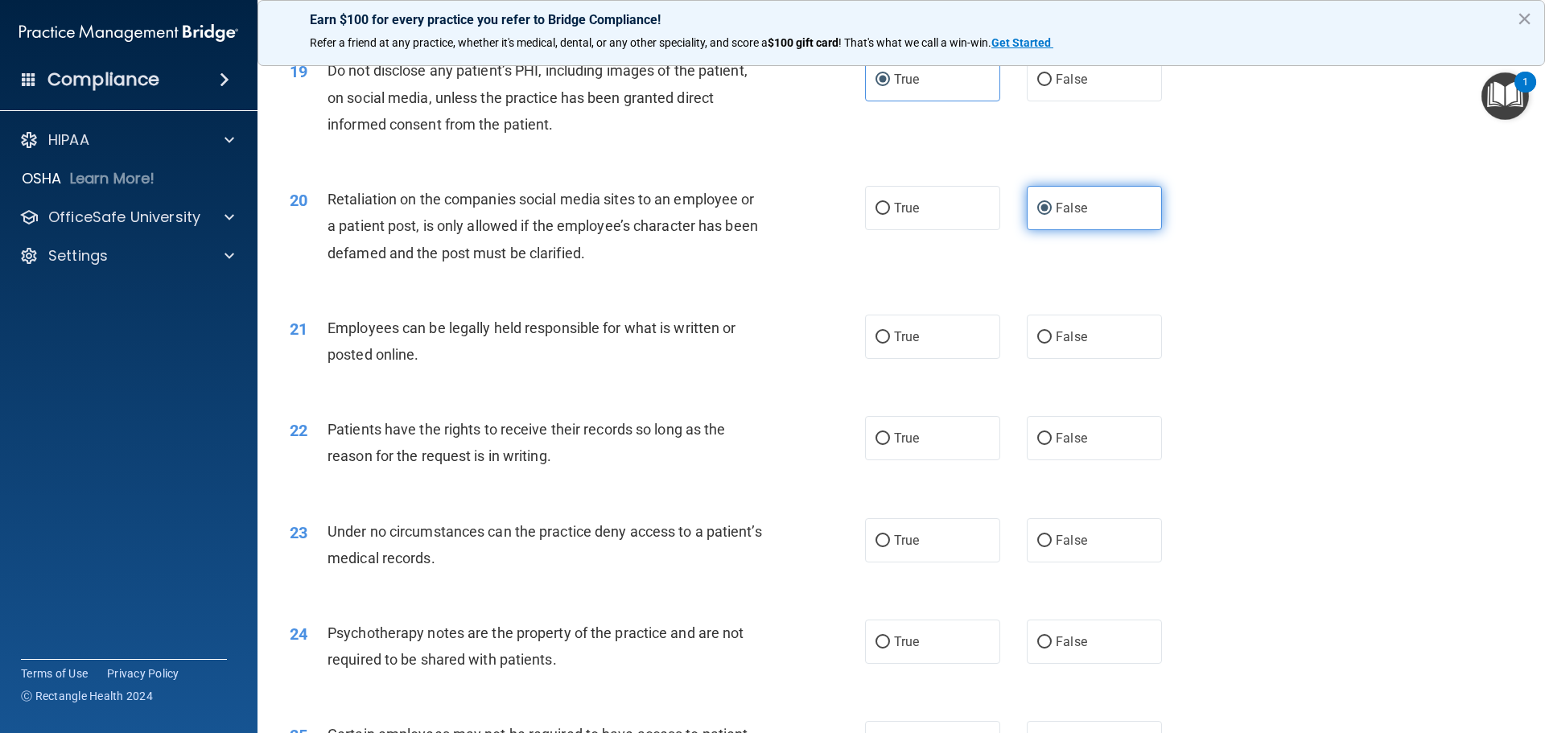
scroll to position [2414, 0]
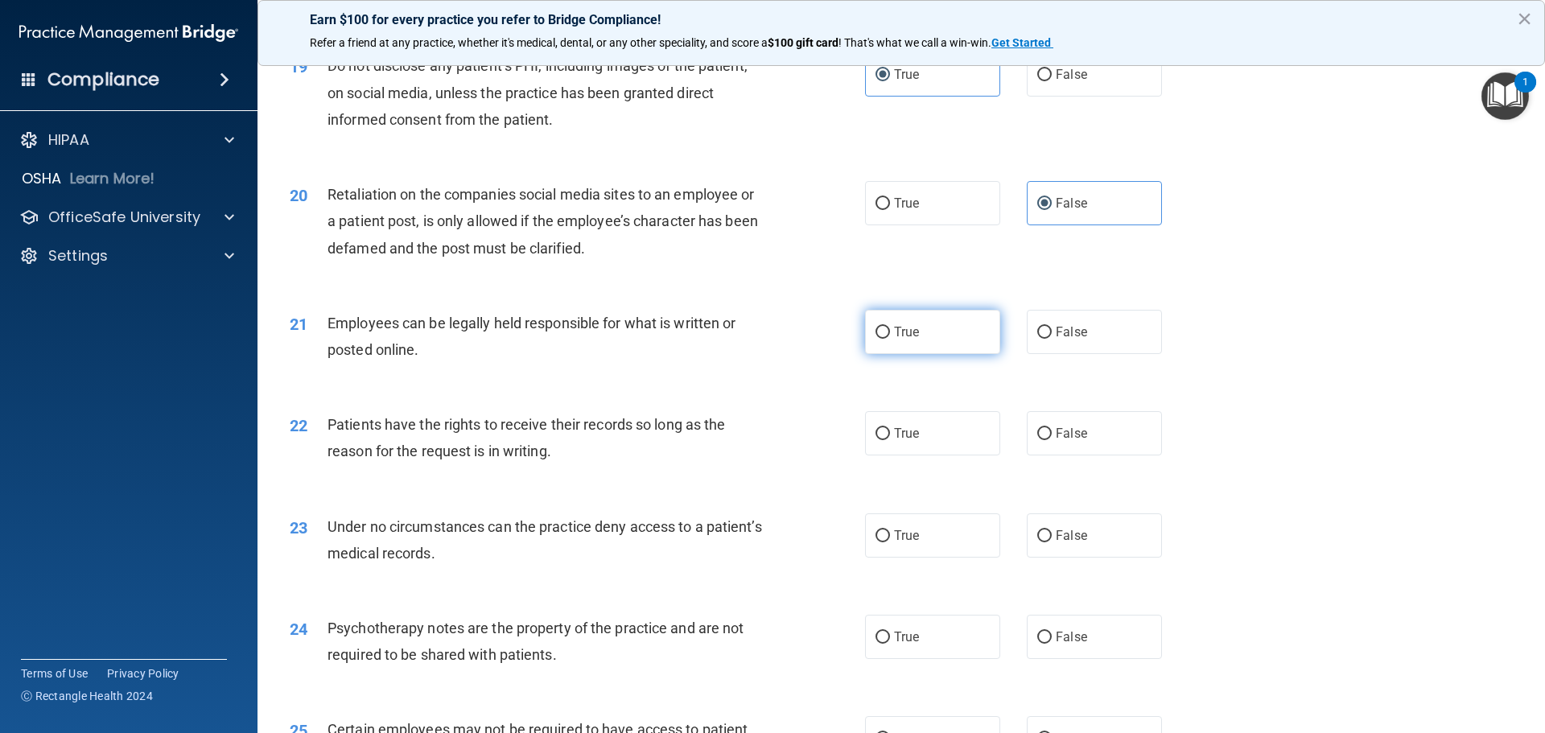
click at [905, 349] on label "True" at bounding box center [932, 332] width 135 height 44
click at [890, 339] on input "True" at bounding box center [882, 333] width 14 height 12
radio input "true"
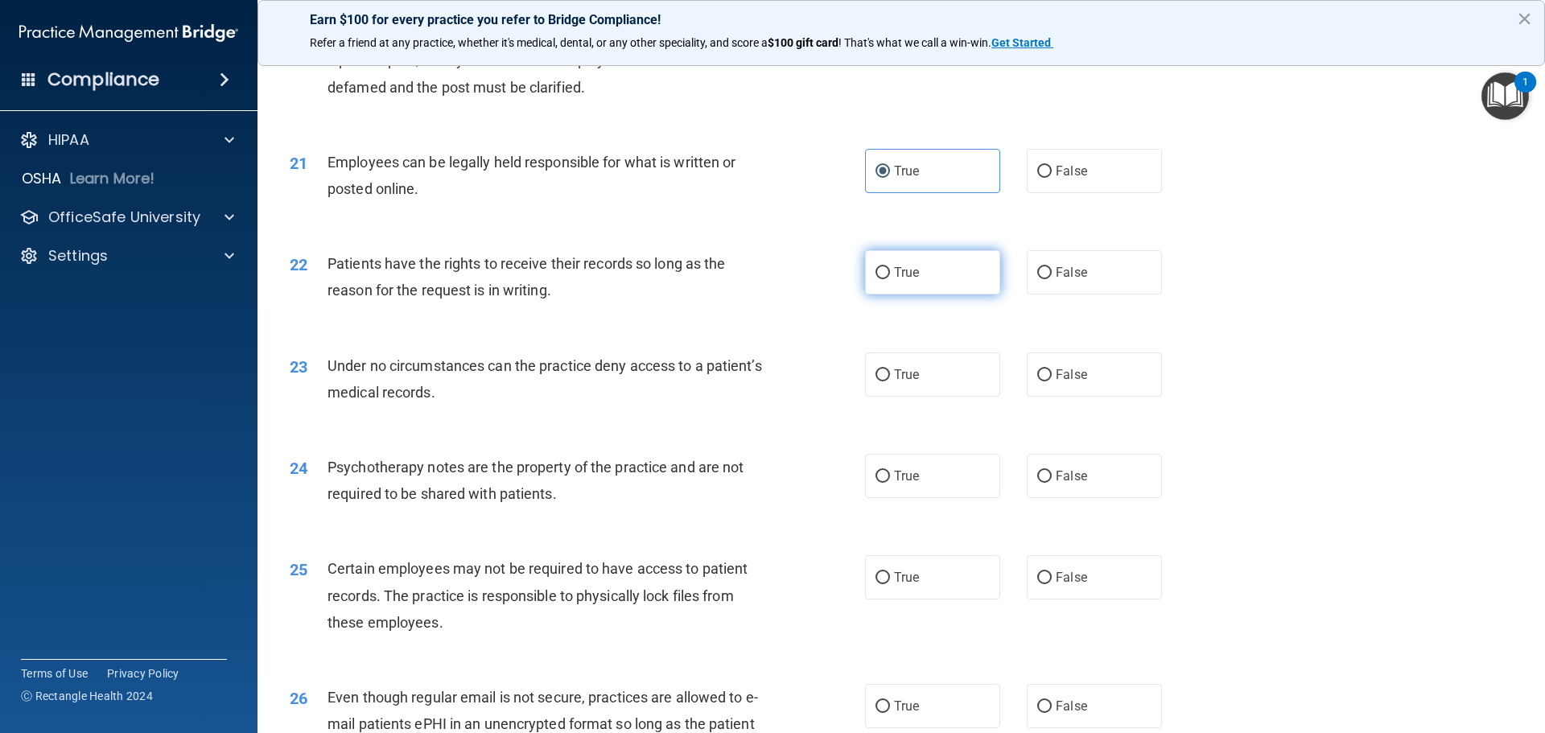
click at [908, 280] on span "True" at bounding box center [906, 272] width 25 height 15
click at [890, 279] on input "True" at bounding box center [882, 273] width 14 height 12
radio input "true"
click at [911, 382] on span "True" at bounding box center [906, 374] width 25 height 15
click at [890, 381] on input "True" at bounding box center [882, 375] width 14 height 12
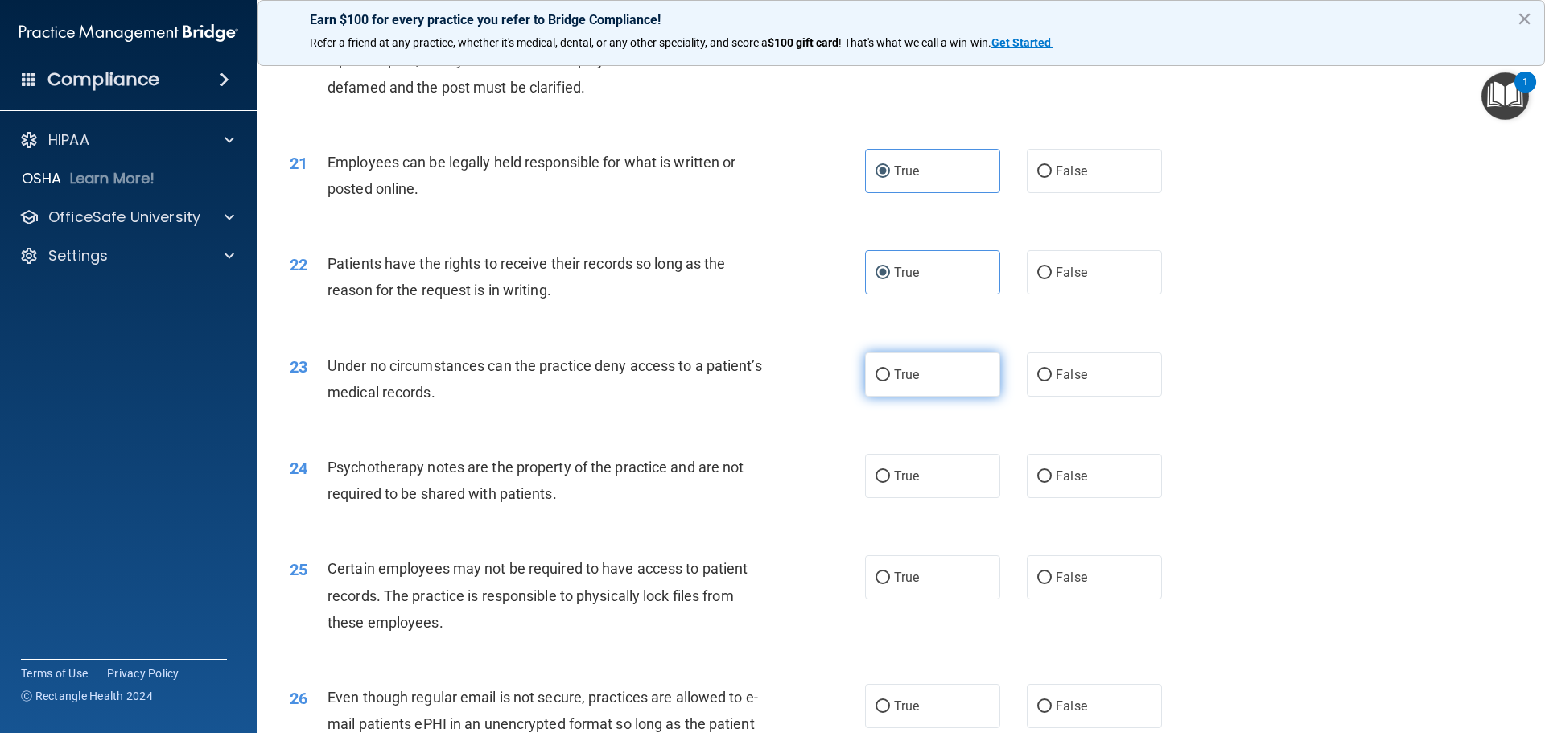
radio input "true"
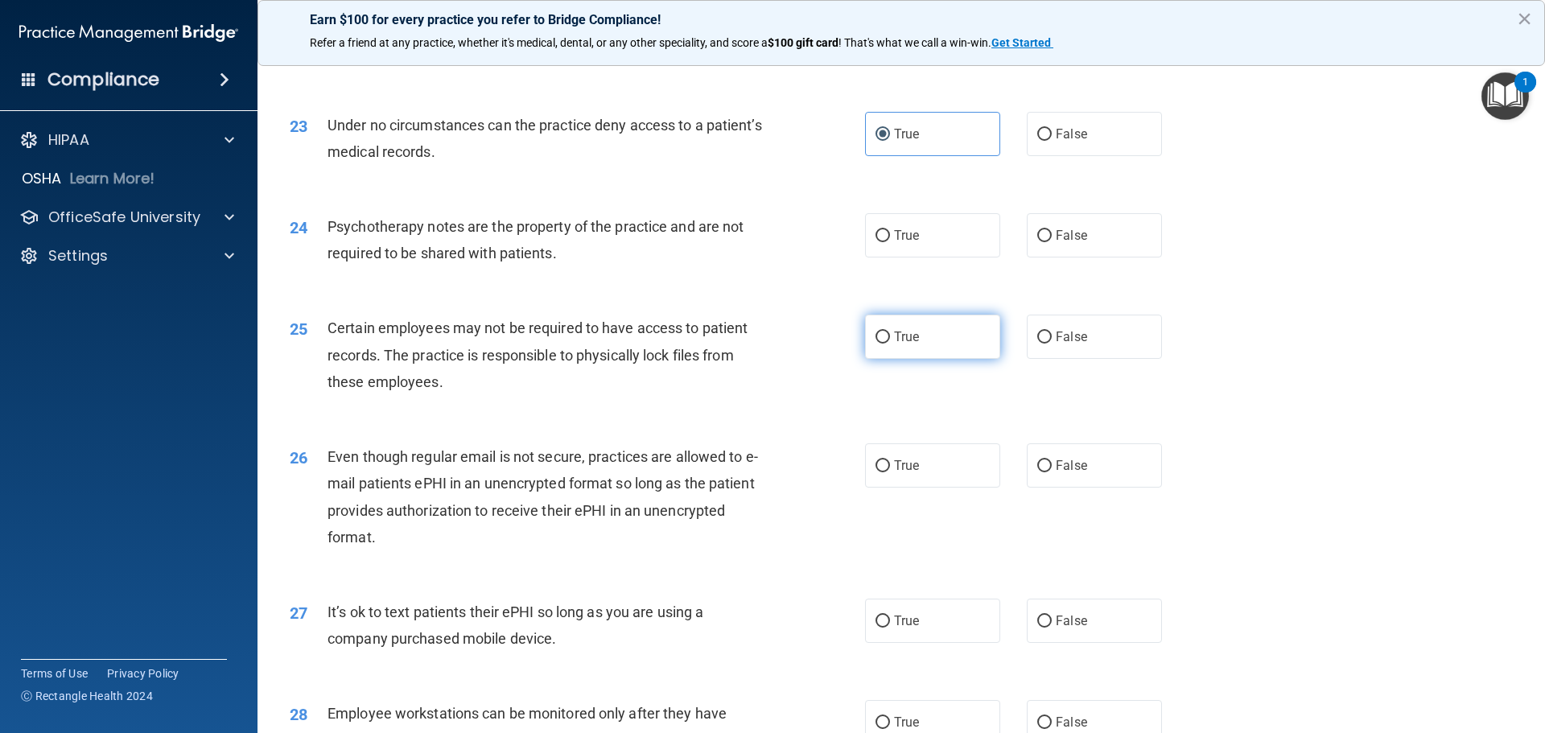
scroll to position [2816, 0]
click at [939, 257] on label "True" at bounding box center [932, 234] width 135 height 44
click at [890, 241] on input "True" at bounding box center [882, 235] width 14 height 12
radio input "true"
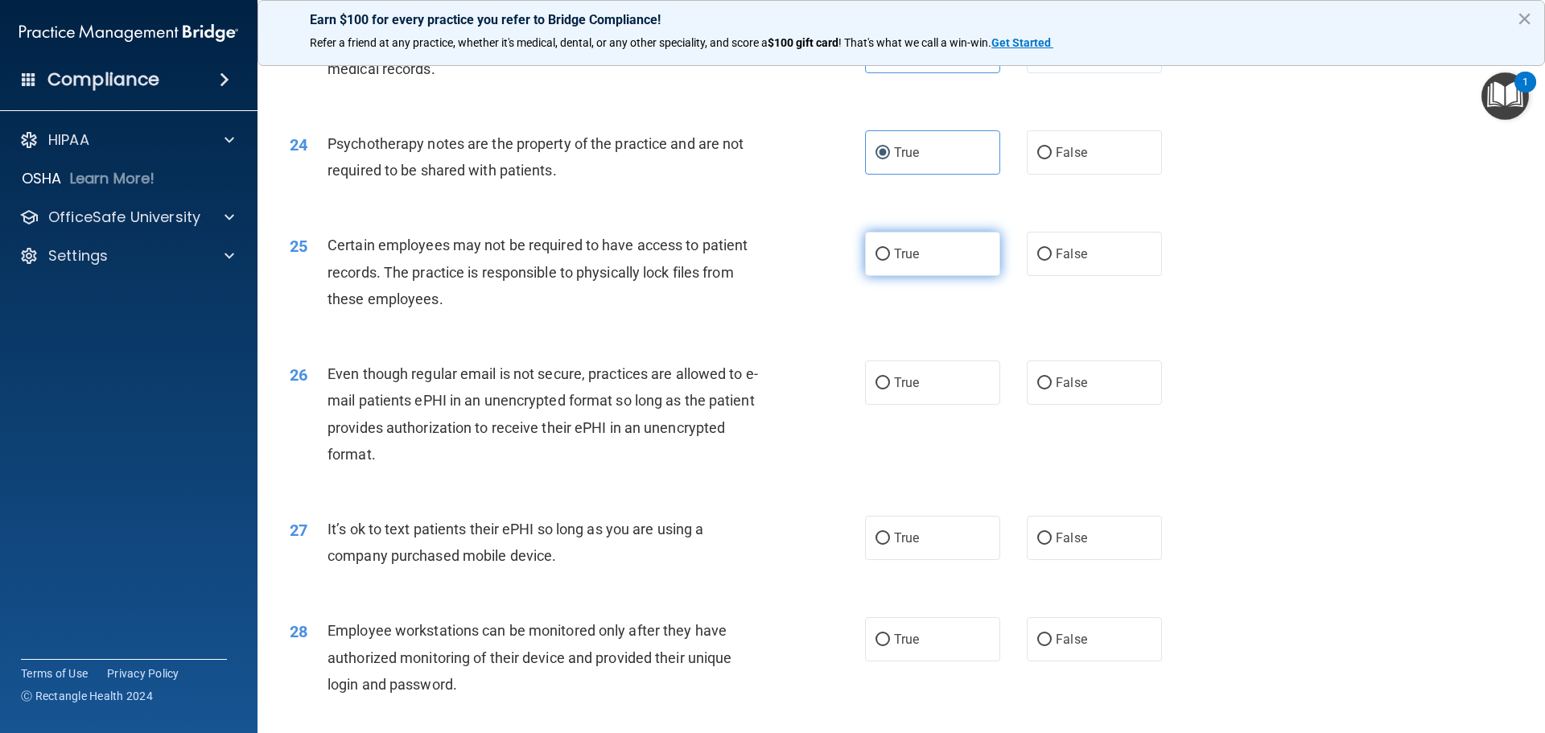
scroll to position [3057, 0]
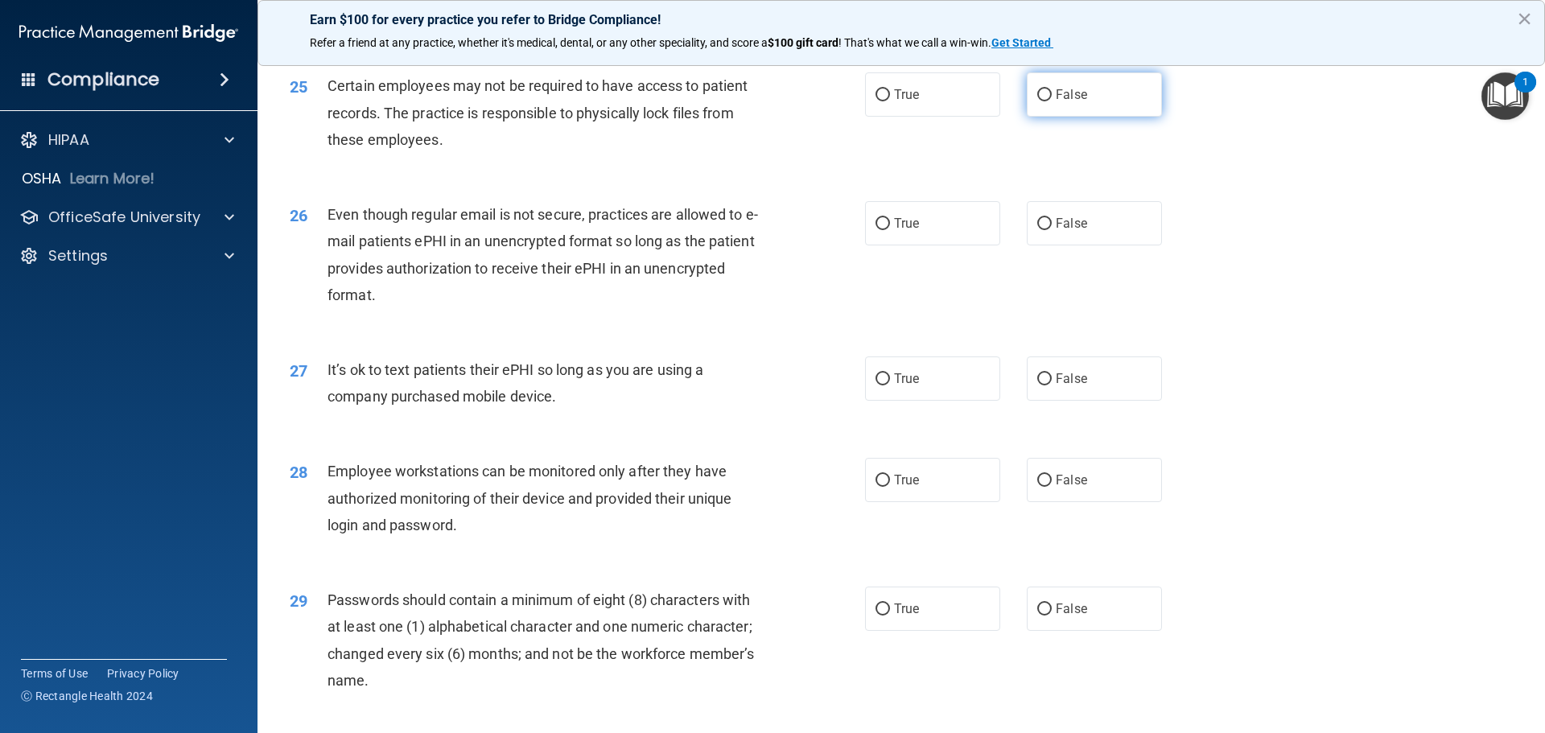
click at [1037, 101] on input "False" at bounding box center [1044, 95] width 14 height 12
radio input "true"
click at [1046, 245] on label "False" at bounding box center [1094, 223] width 135 height 44
click at [1046, 230] on input "False" at bounding box center [1044, 224] width 14 height 12
radio input "true"
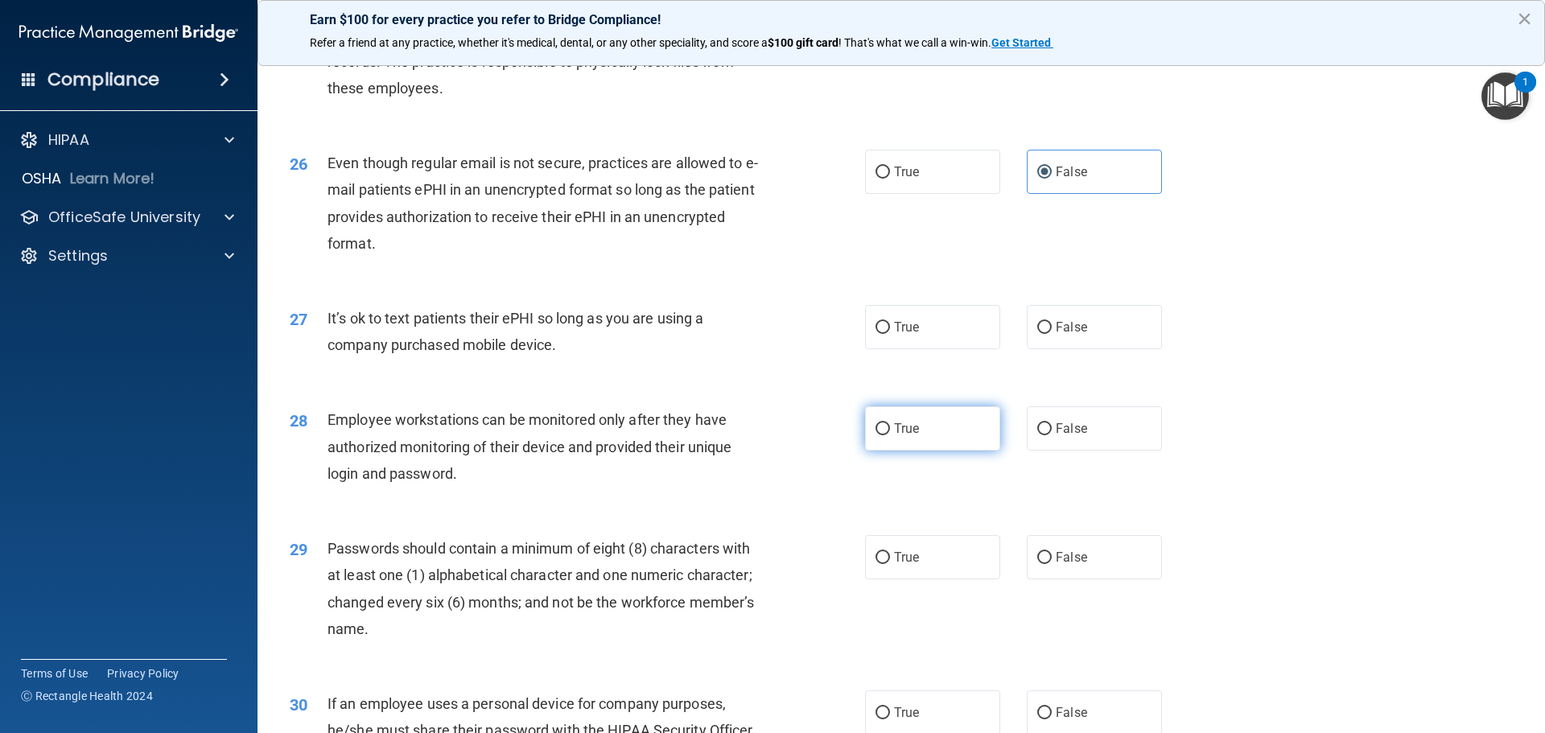
scroll to position [3138, 0]
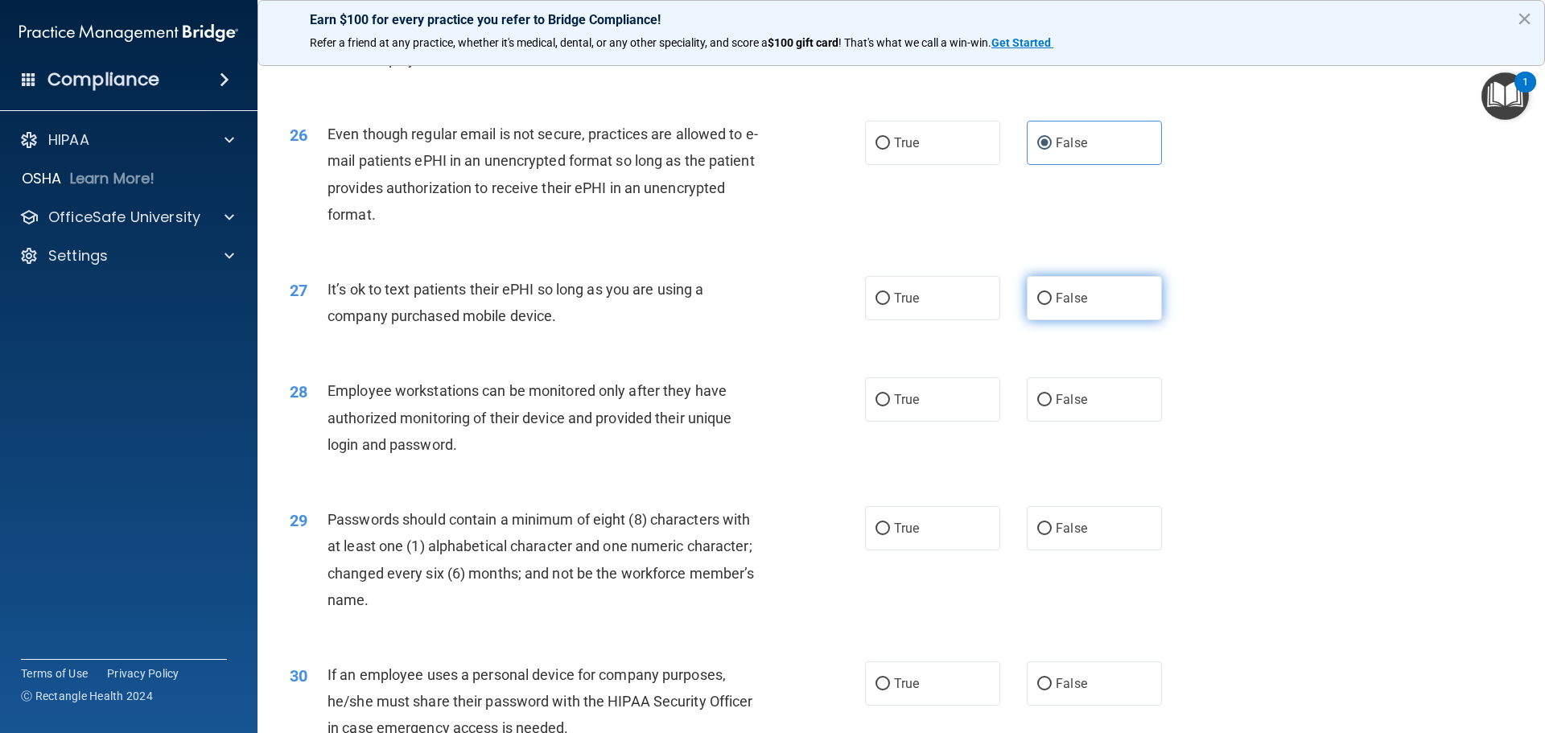
click at [1037, 305] on input "False" at bounding box center [1044, 299] width 14 height 12
radio input "true"
click at [1042, 406] on input "False" at bounding box center [1044, 400] width 14 height 12
radio input "true"
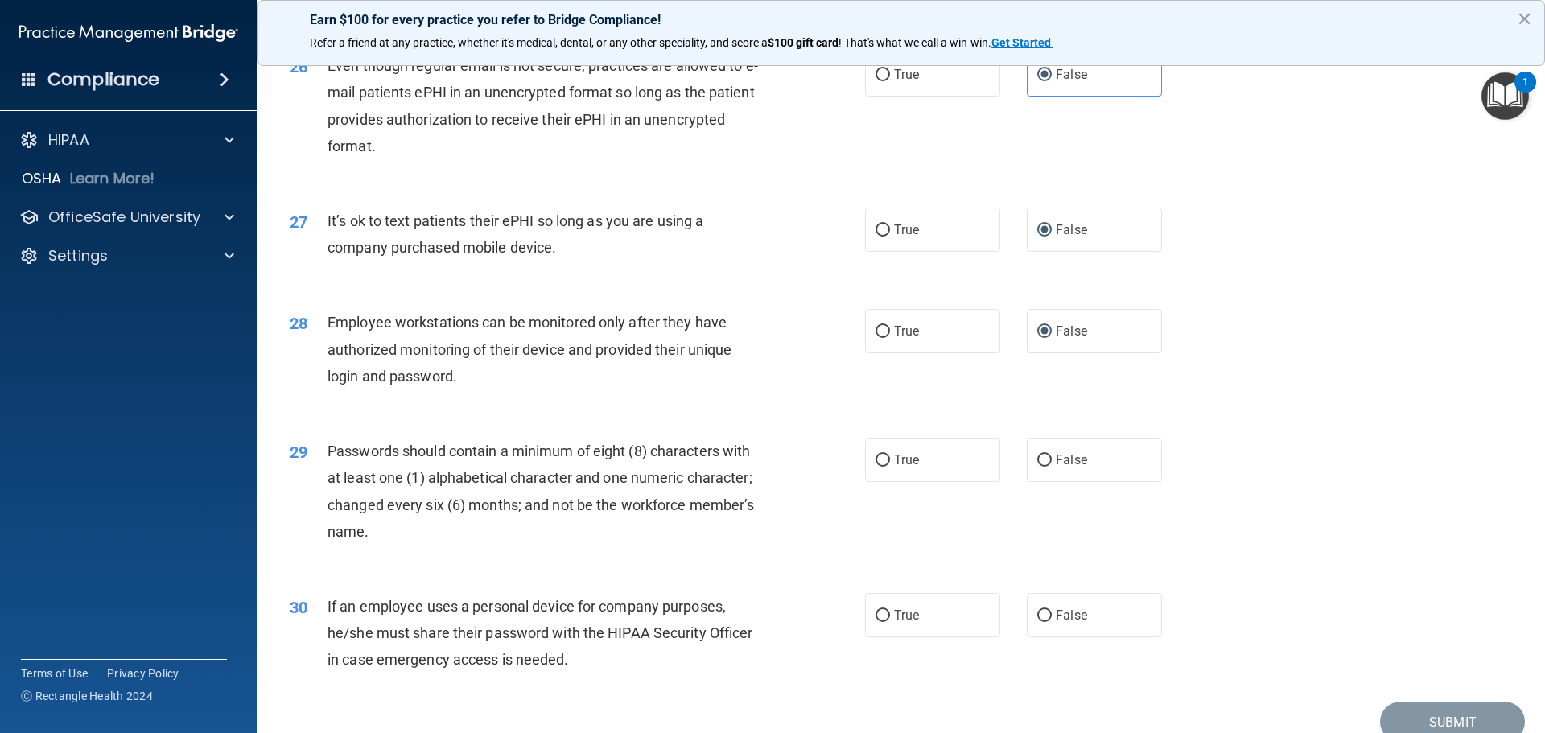
scroll to position [3306, 0]
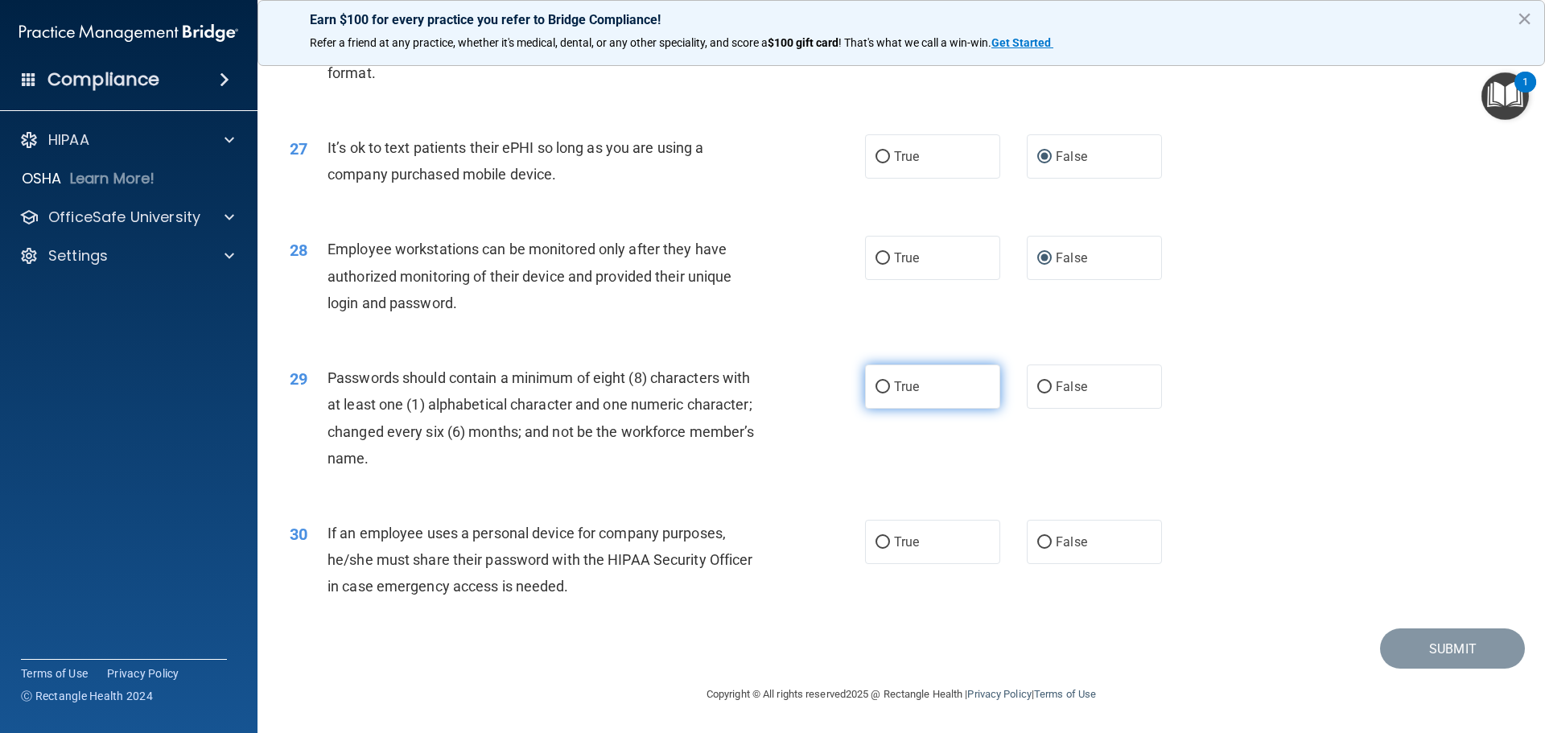
click at [900, 399] on label "True" at bounding box center [932, 386] width 135 height 44
click at [890, 393] on input "True" at bounding box center [882, 387] width 14 height 12
radio input "true"
click at [1039, 537] on input "False" at bounding box center [1044, 543] width 14 height 12
radio input "true"
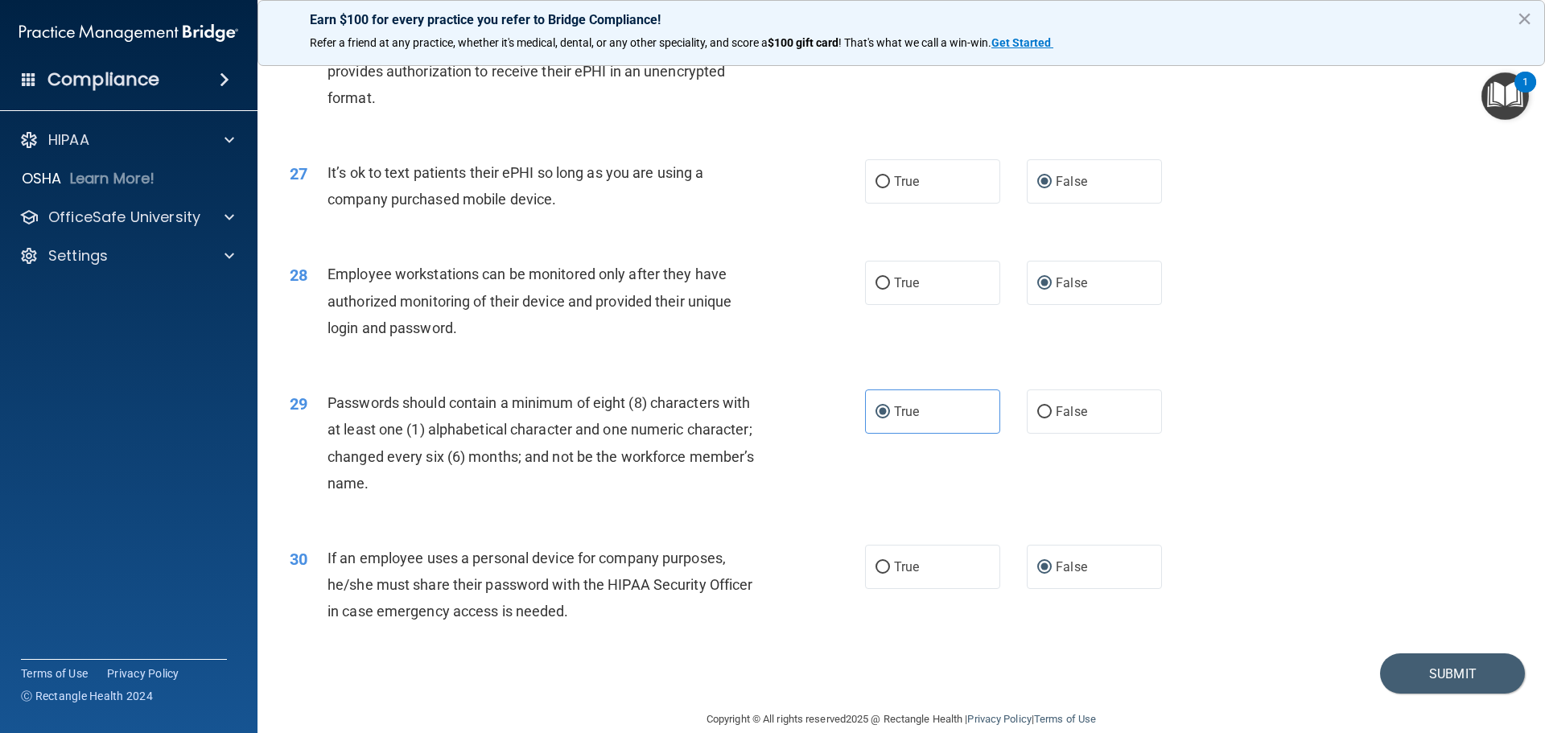
scroll to position [3225, 0]
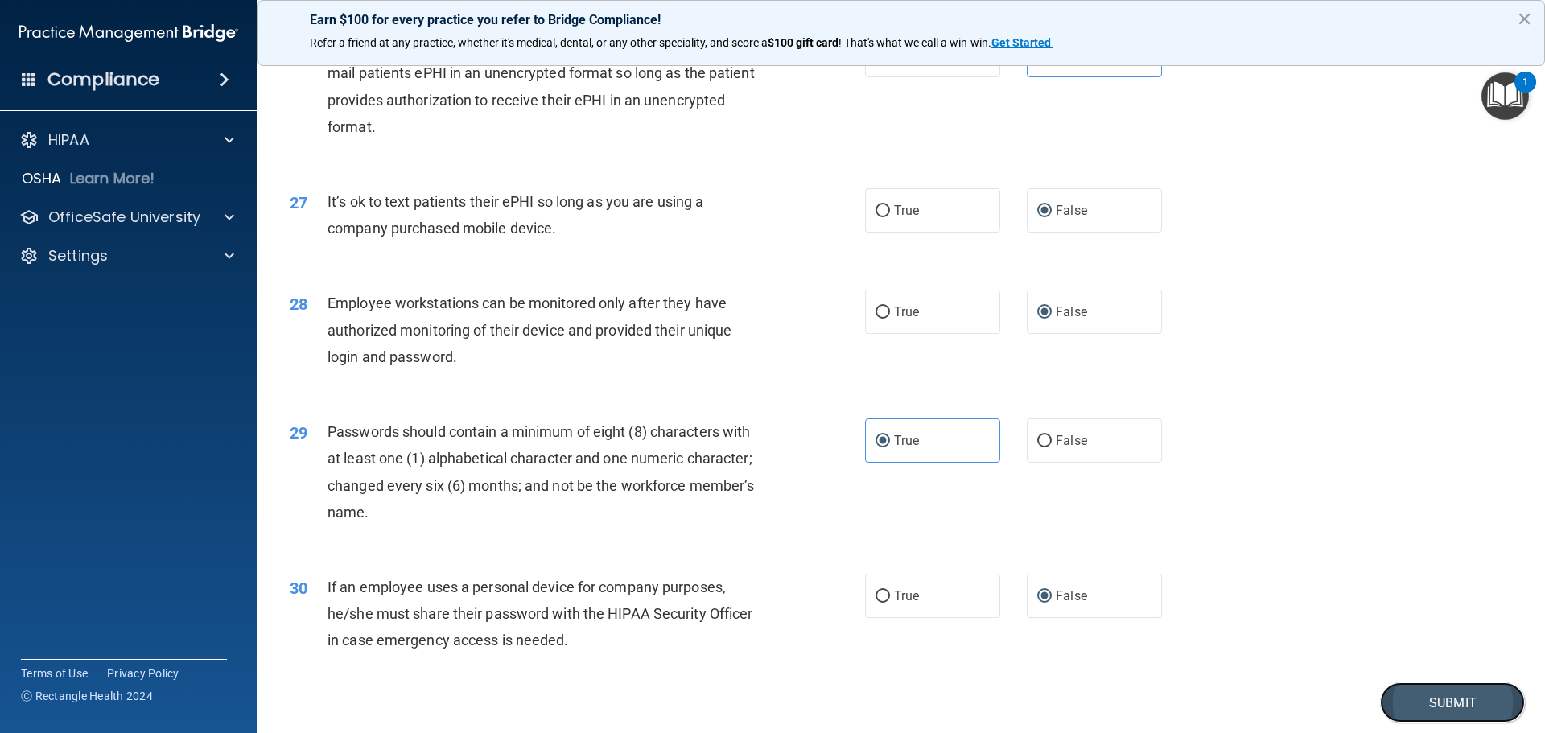
click at [1445, 723] on button "Submit" at bounding box center [1452, 702] width 145 height 41
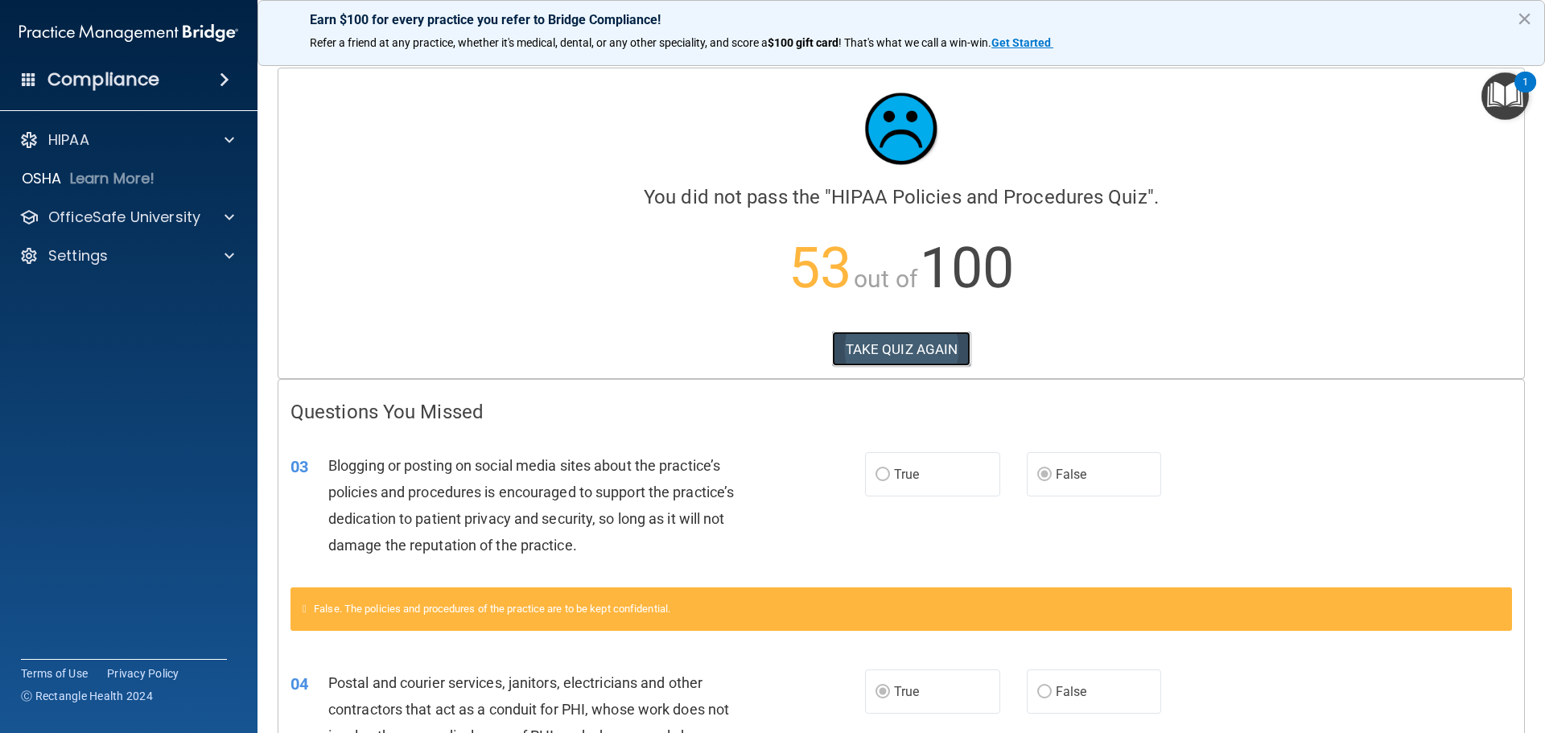
click at [873, 351] on button "TAKE QUIZ AGAIN" at bounding box center [901, 348] width 139 height 35
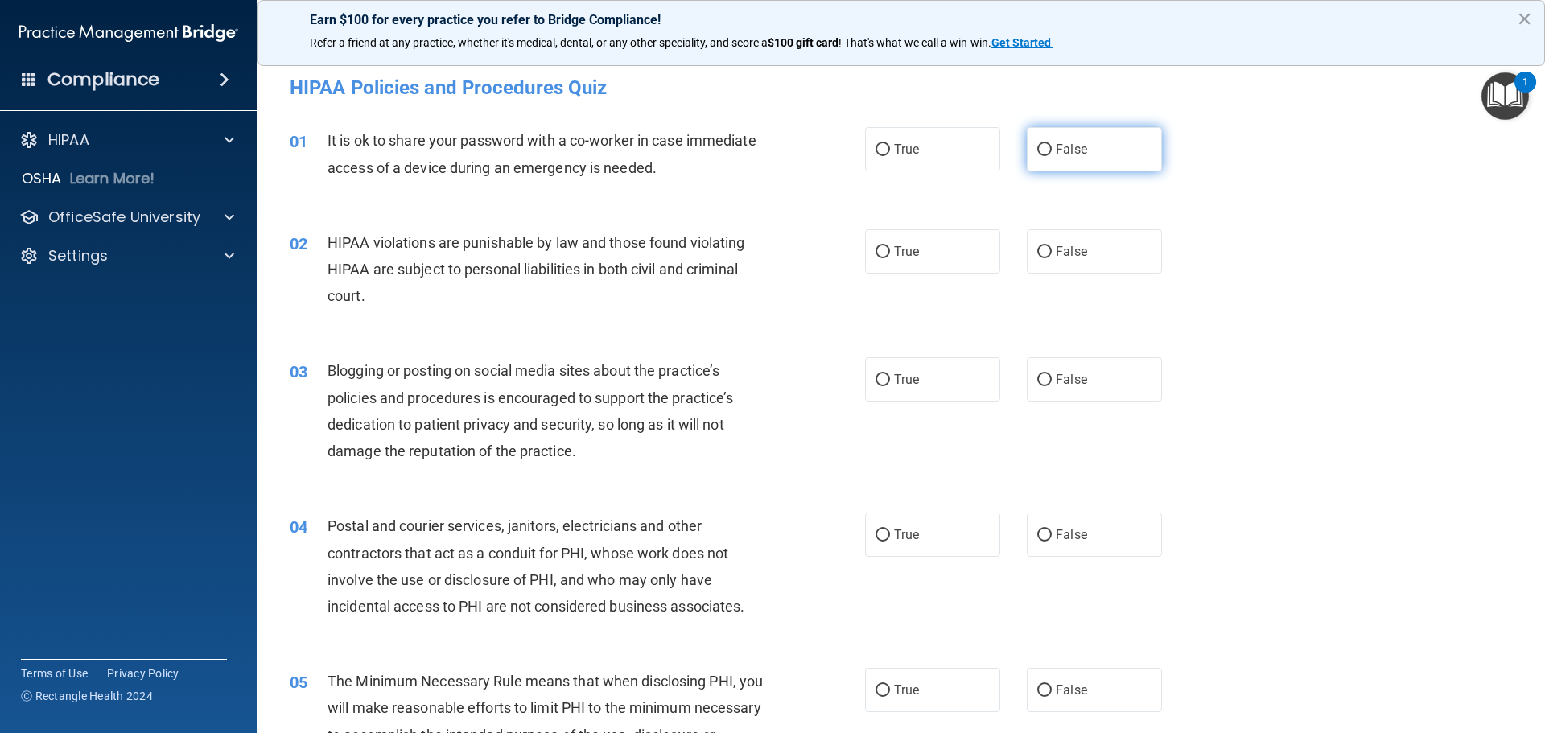
click at [1076, 147] on span "False" at bounding box center [1071, 149] width 31 height 15
click at [1051, 147] on input "False" at bounding box center [1044, 150] width 14 height 12
radio input "true"
drag, startPoint x: 897, startPoint y: 240, endPoint x: 924, endPoint y: 280, distance: 48.2
click at [897, 241] on label "True" at bounding box center [932, 251] width 135 height 44
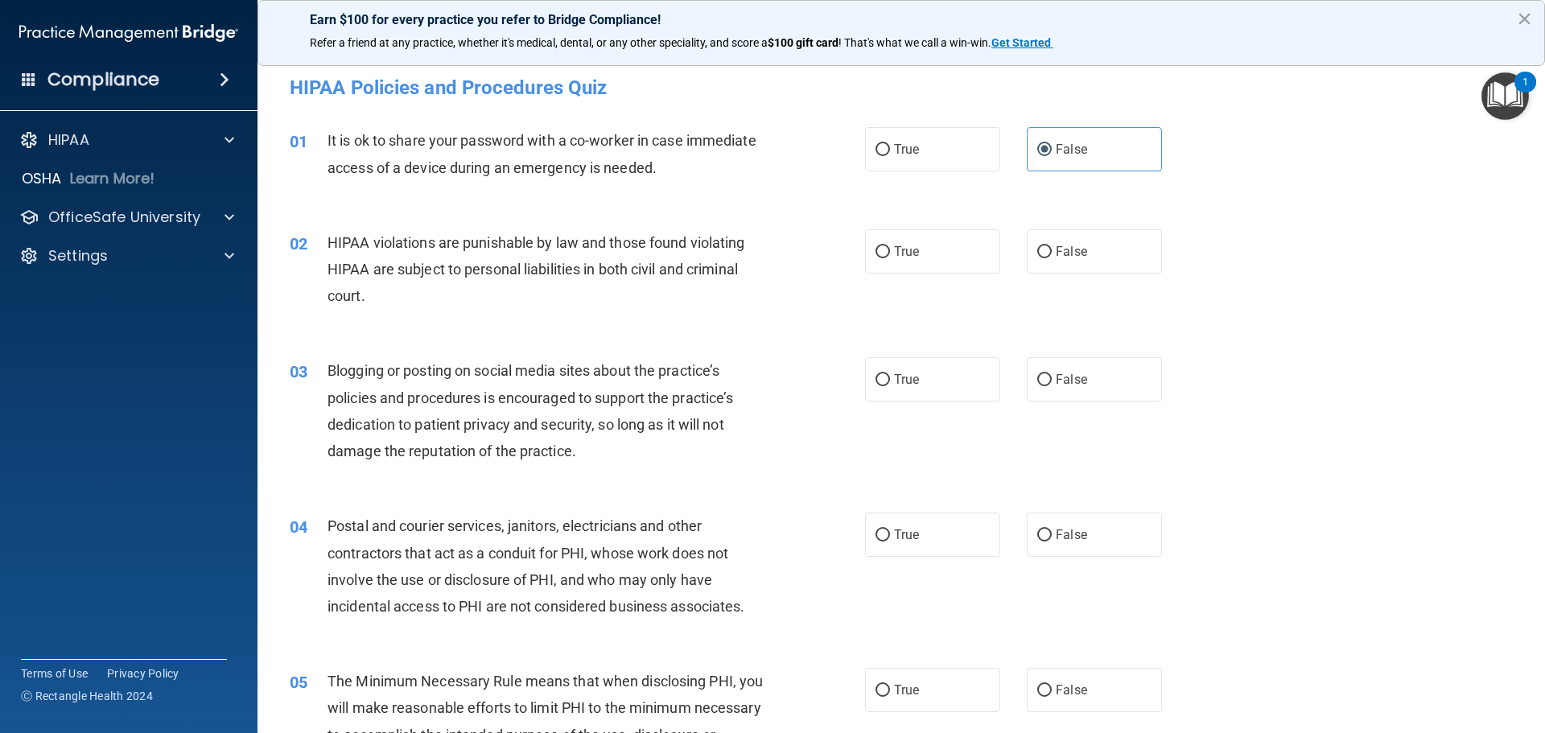
click at [890, 246] on input "True" at bounding box center [882, 252] width 14 height 12
radio input "true"
click at [1059, 362] on label "False" at bounding box center [1094, 379] width 135 height 44
click at [1051, 374] on input "False" at bounding box center [1044, 380] width 14 height 12
radio input "true"
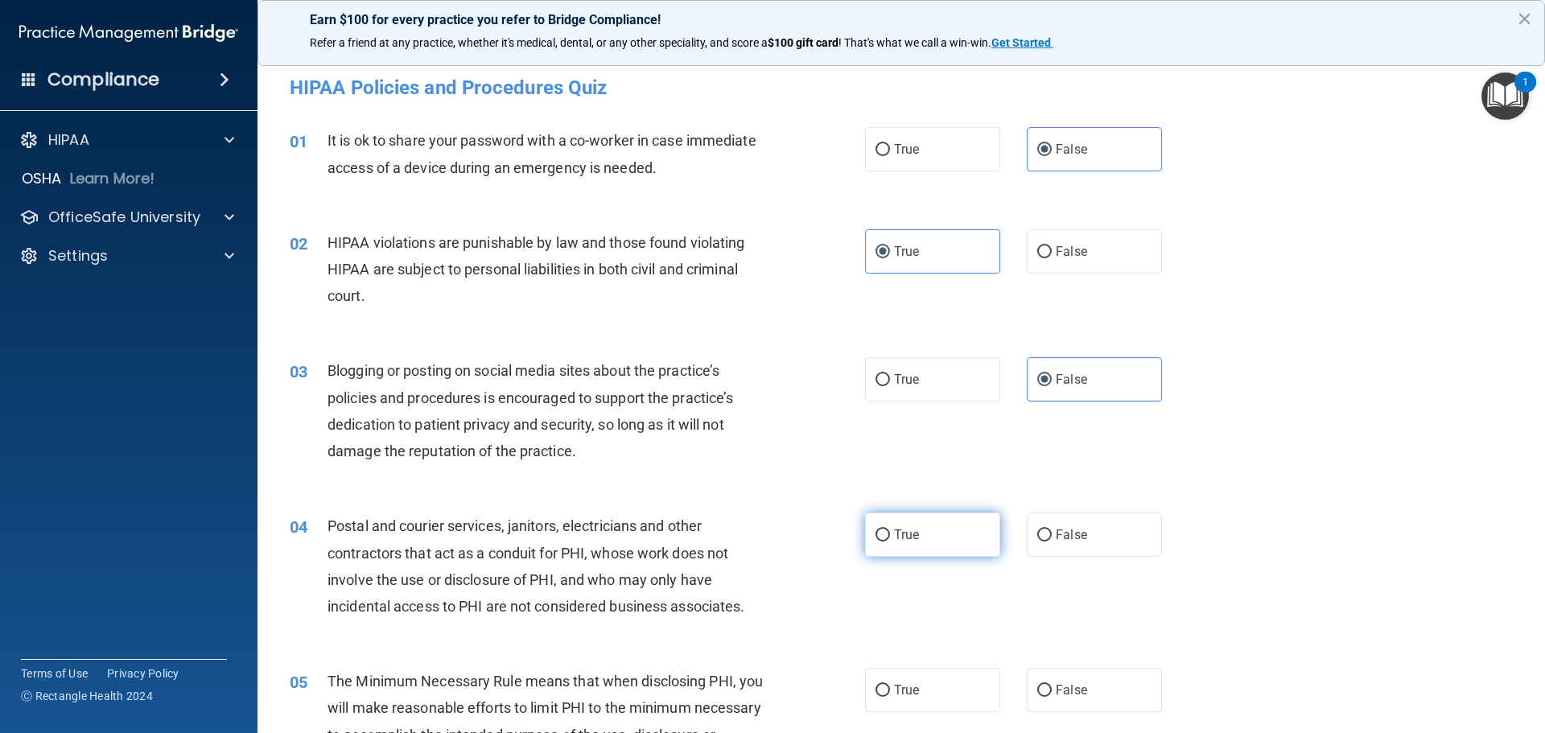
click at [894, 537] on span "True" at bounding box center [906, 534] width 25 height 15
click at [890, 537] on input "True" at bounding box center [882, 535] width 14 height 12
radio input "true"
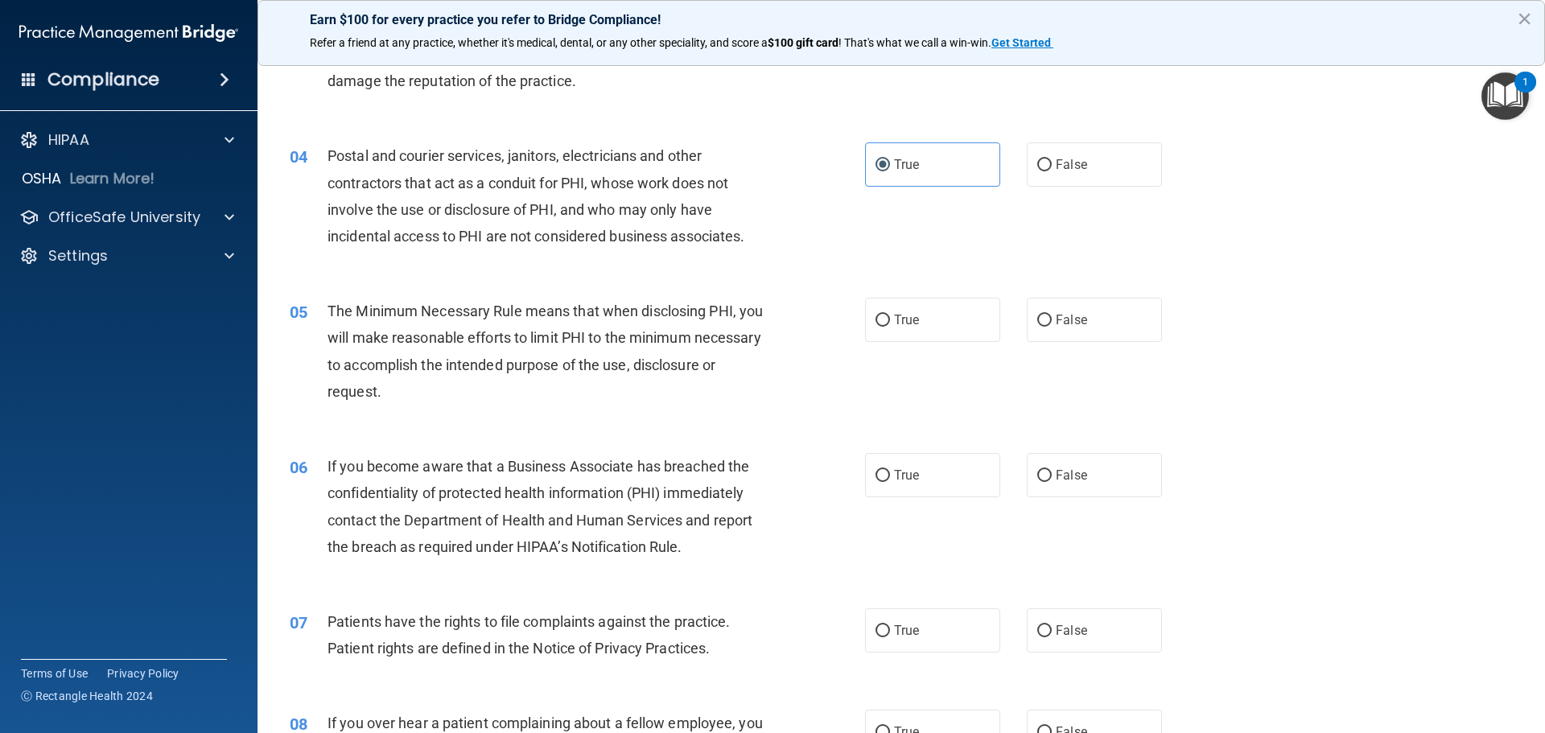
scroll to position [402, 0]
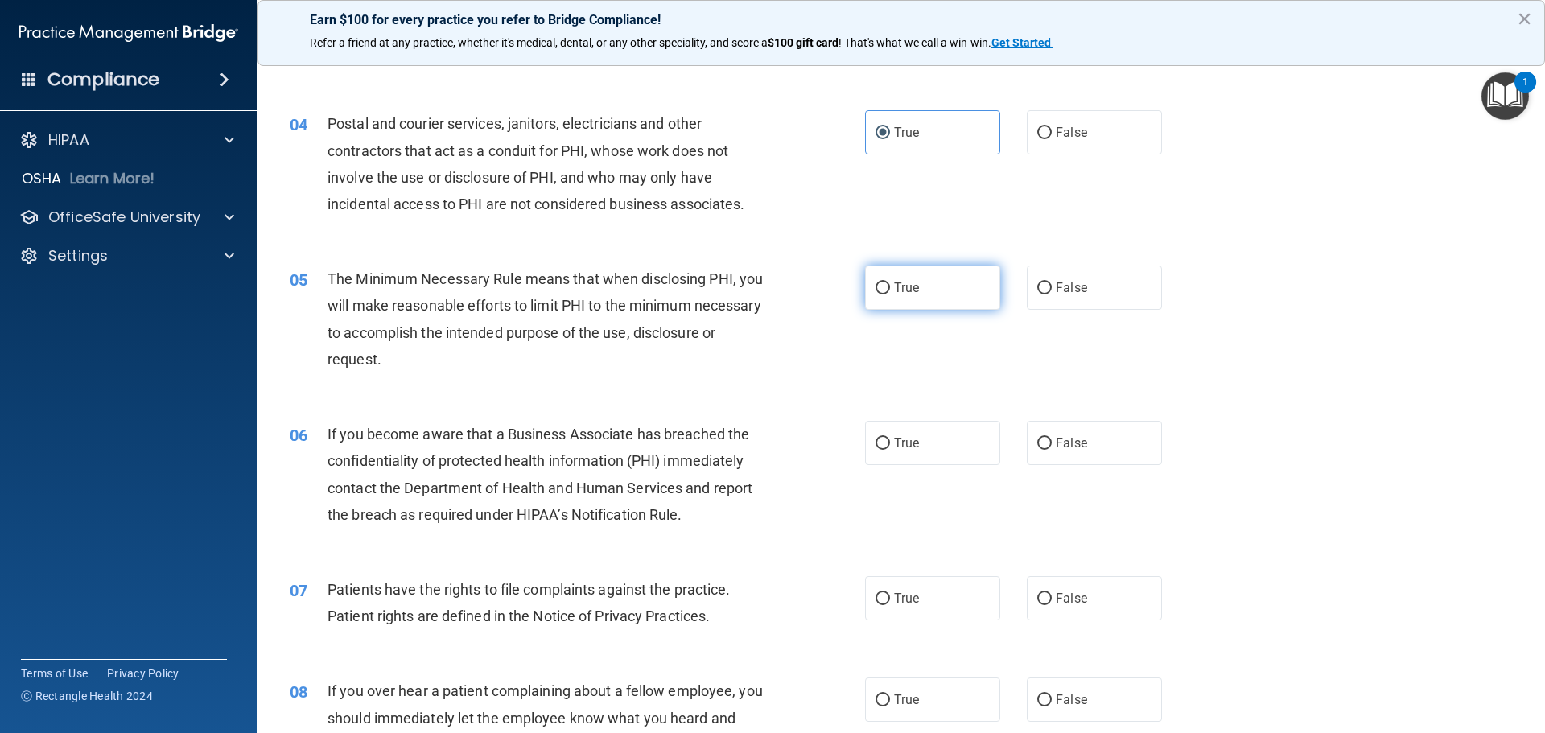
click at [895, 277] on label "True" at bounding box center [932, 287] width 135 height 44
click at [890, 282] on input "True" at bounding box center [882, 288] width 14 height 12
radio input "true"
click at [1056, 441] on span "False" at bounding box center [1071, 442] width 31 height 15
click at [1051, 441] on input "False" at bounding box center [1044, 444] width 14 height 12
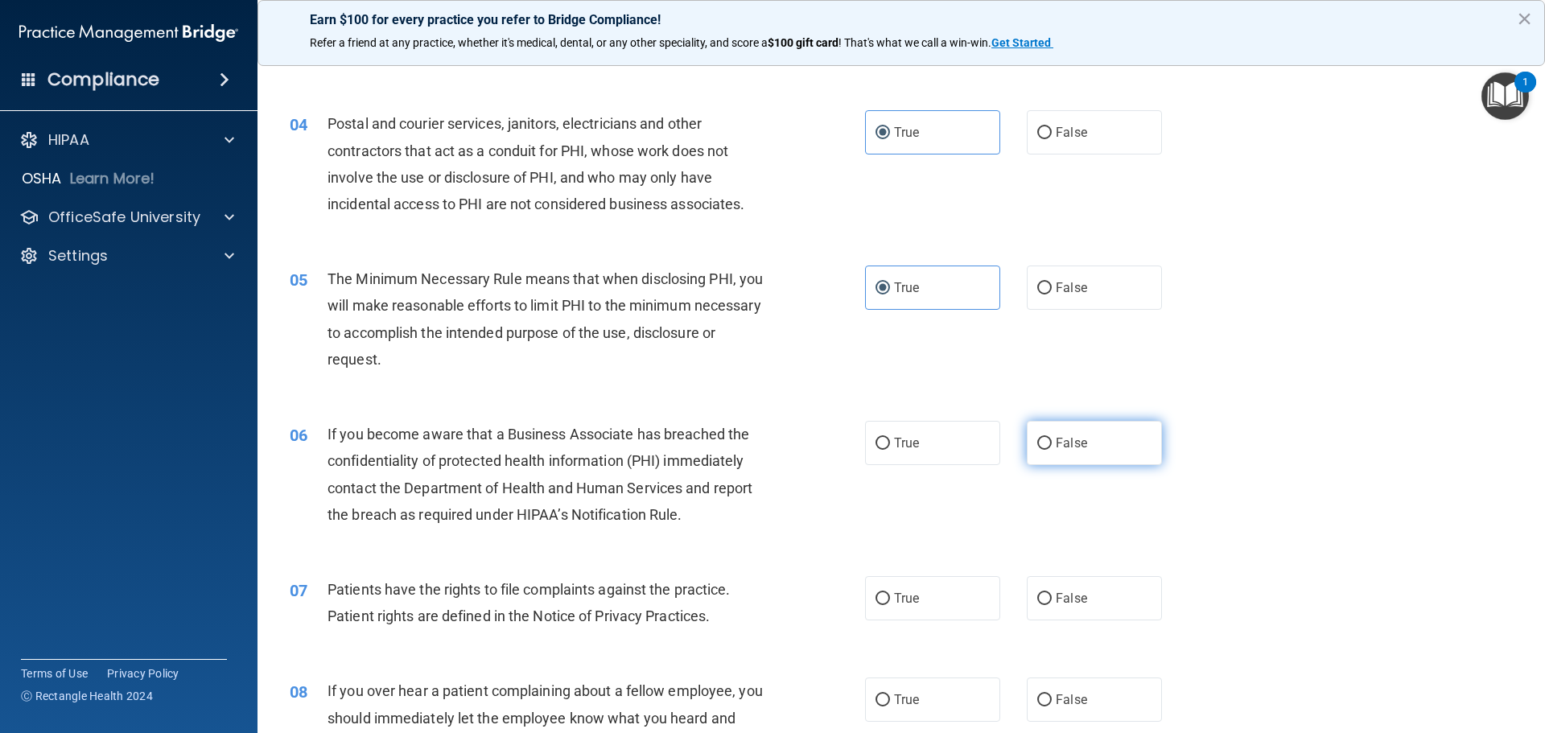
radio input "true"
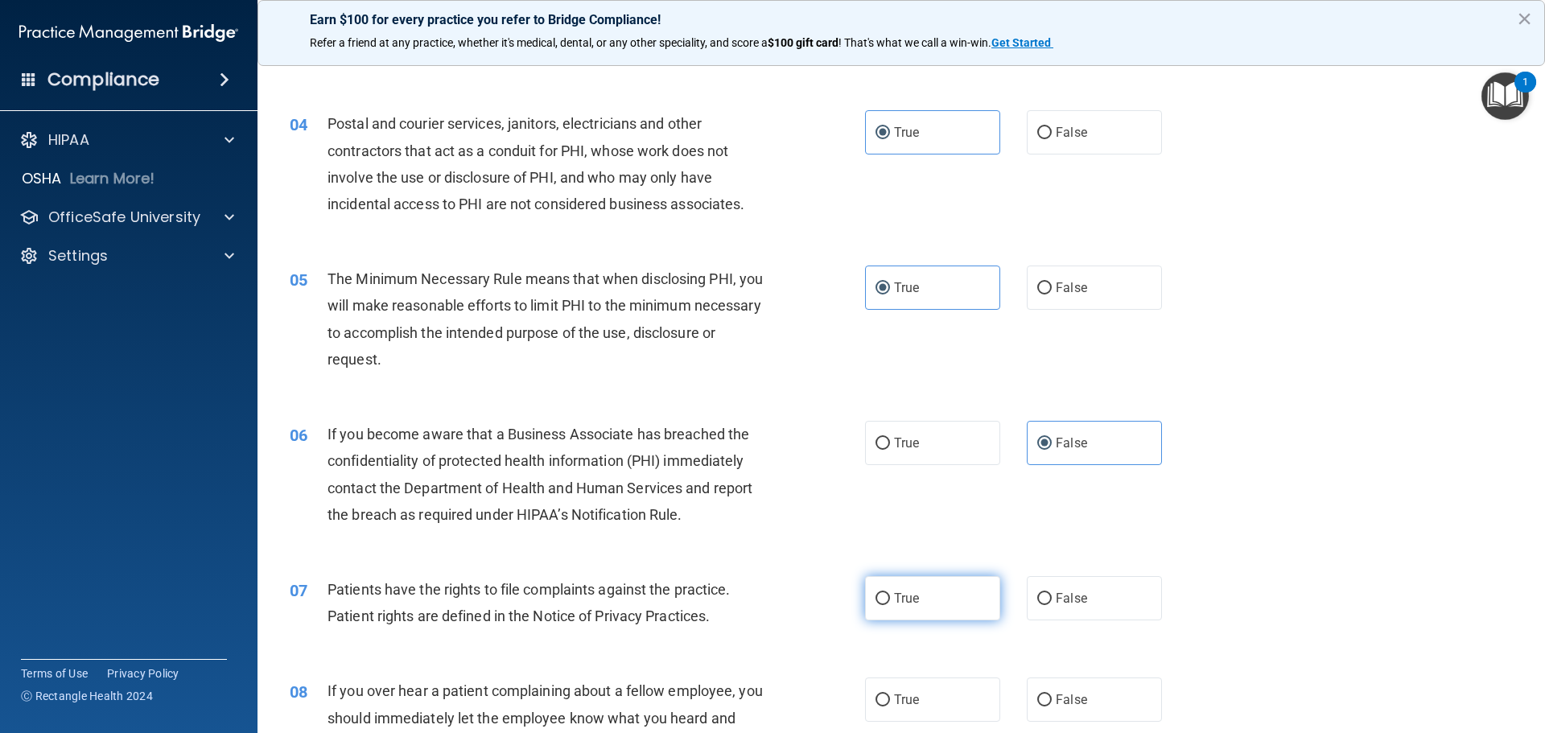
drag, startPoint x: 885, startPoint y: 593, endPoint x: 921, endPoint y: 628, distance: 50.6
click at [886, 593] on label "True" at bounding box center [932, 598] width 135 height 44
click at [886, 593] on input "True" at bounding box center [882, 599] width 14 height 12
radio input "true"
click at [1047, 705] on label "False" at bounding box center [1094, 699] width 135 height 44
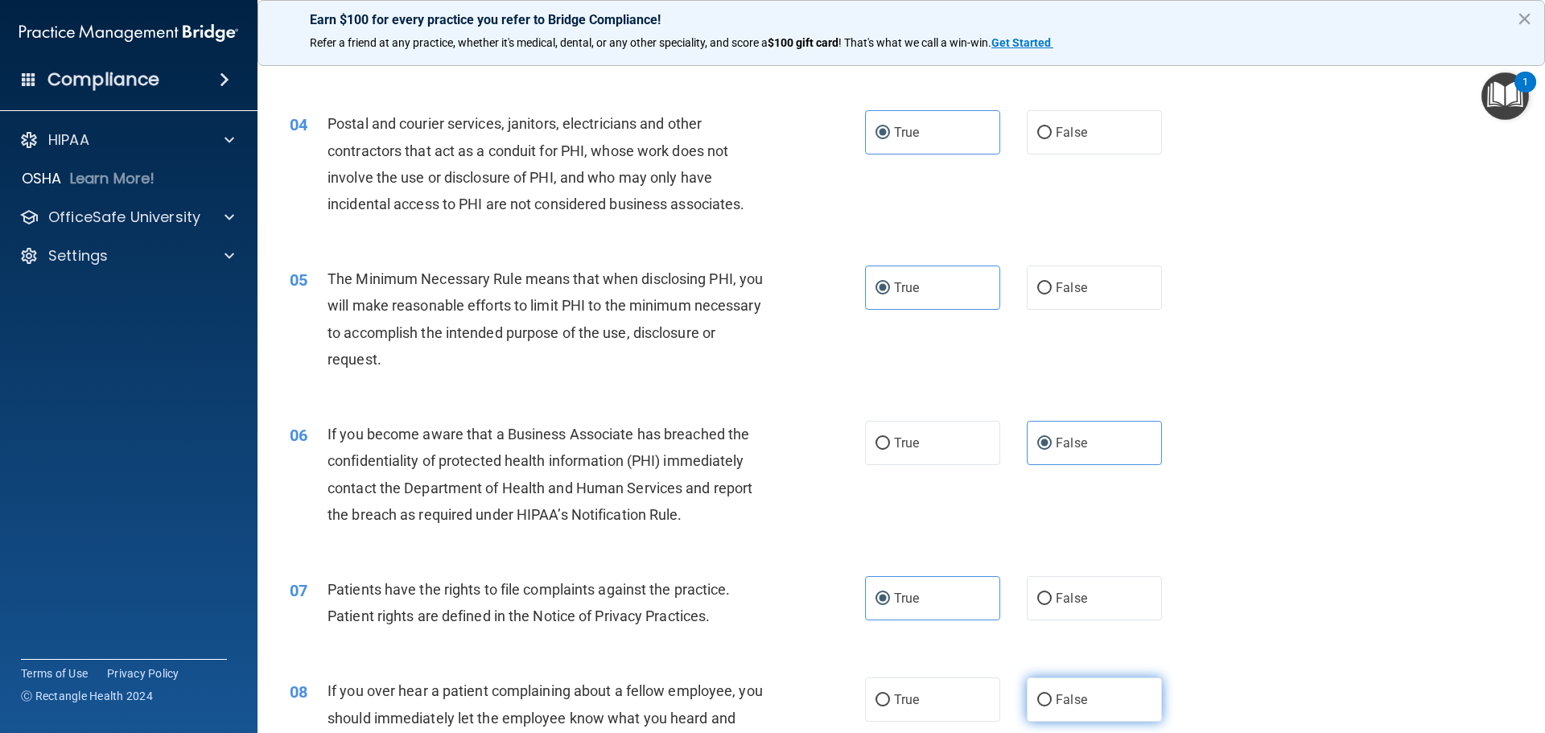
click at [1047, 705] on input "False" at bounding box center [1044, 700] width 14 height 12
radio input "true"
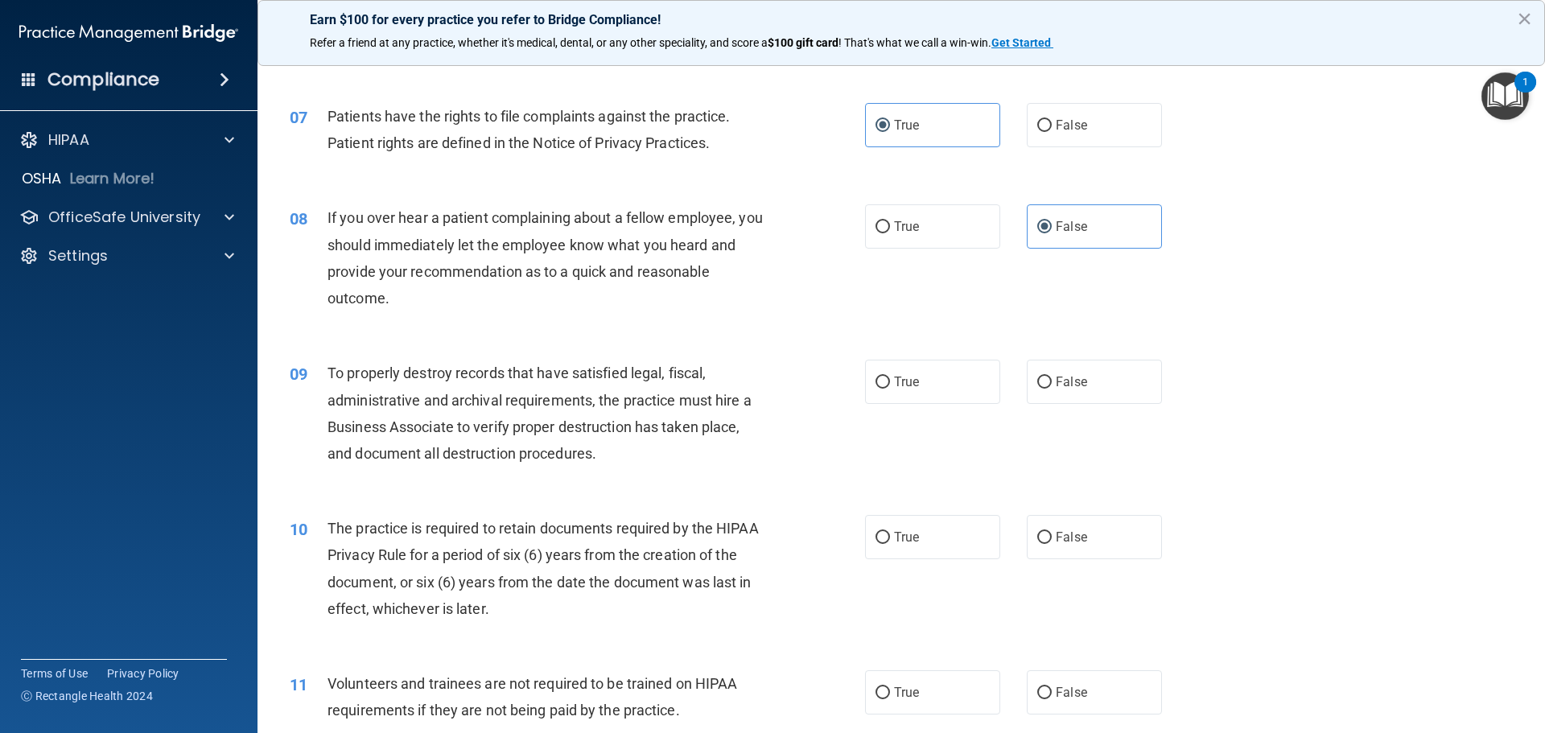
scroll to position [965, 0]
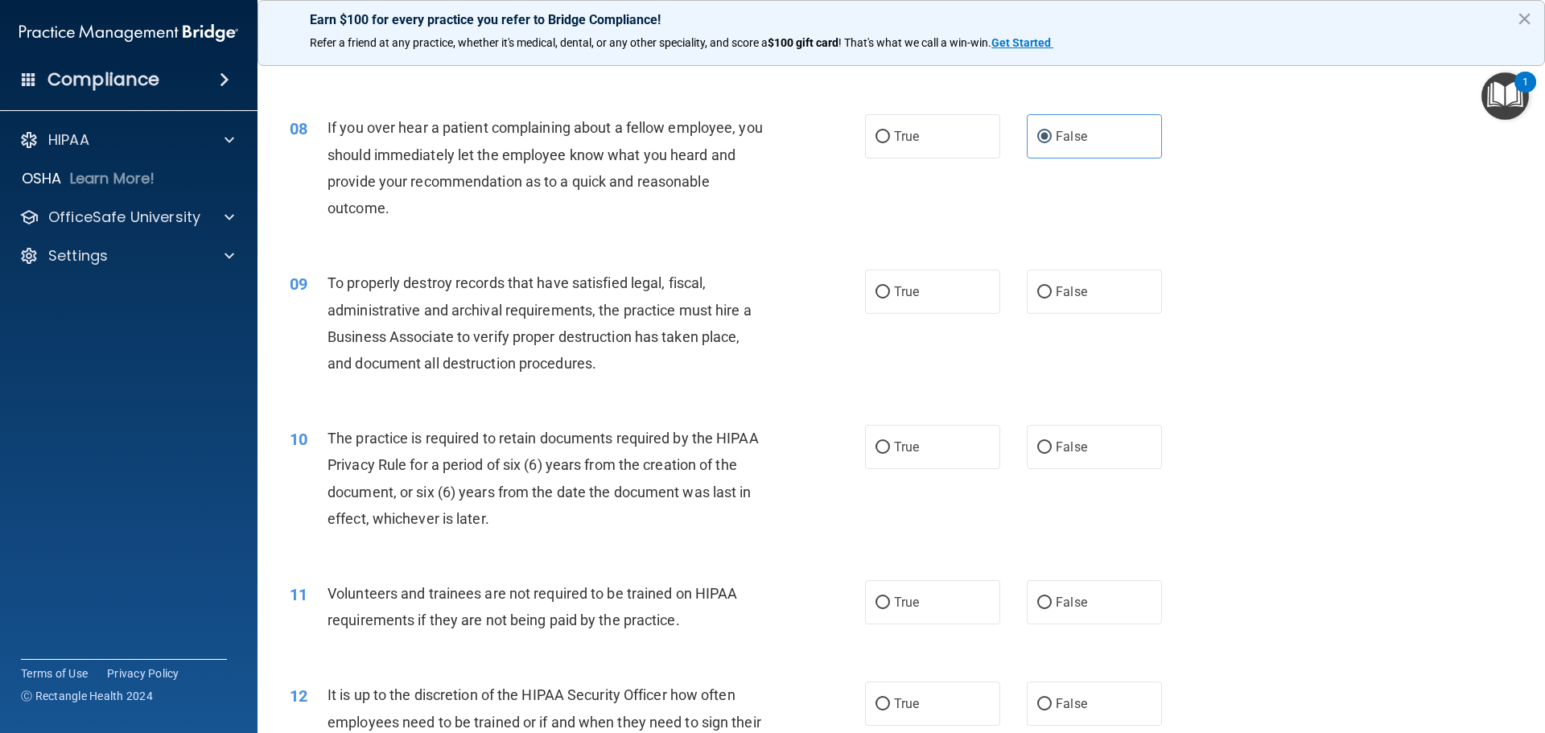
click at [1050, 261] on div "09 To properly destroy records that have satisfied legal, fiscal, administrativ…" at bounding box center [901, 326] width 1247 height 155
click at [1048, 284] on label "False" at bounding box center [1094, 292] width 135 height 44
click at [1048, 286] on input "False" at bounding box center [1044, 292] width 14 height 12
radio input "true"
click at [883, 453] on input "True" at bounding box center [882, 448] width 14 height 12
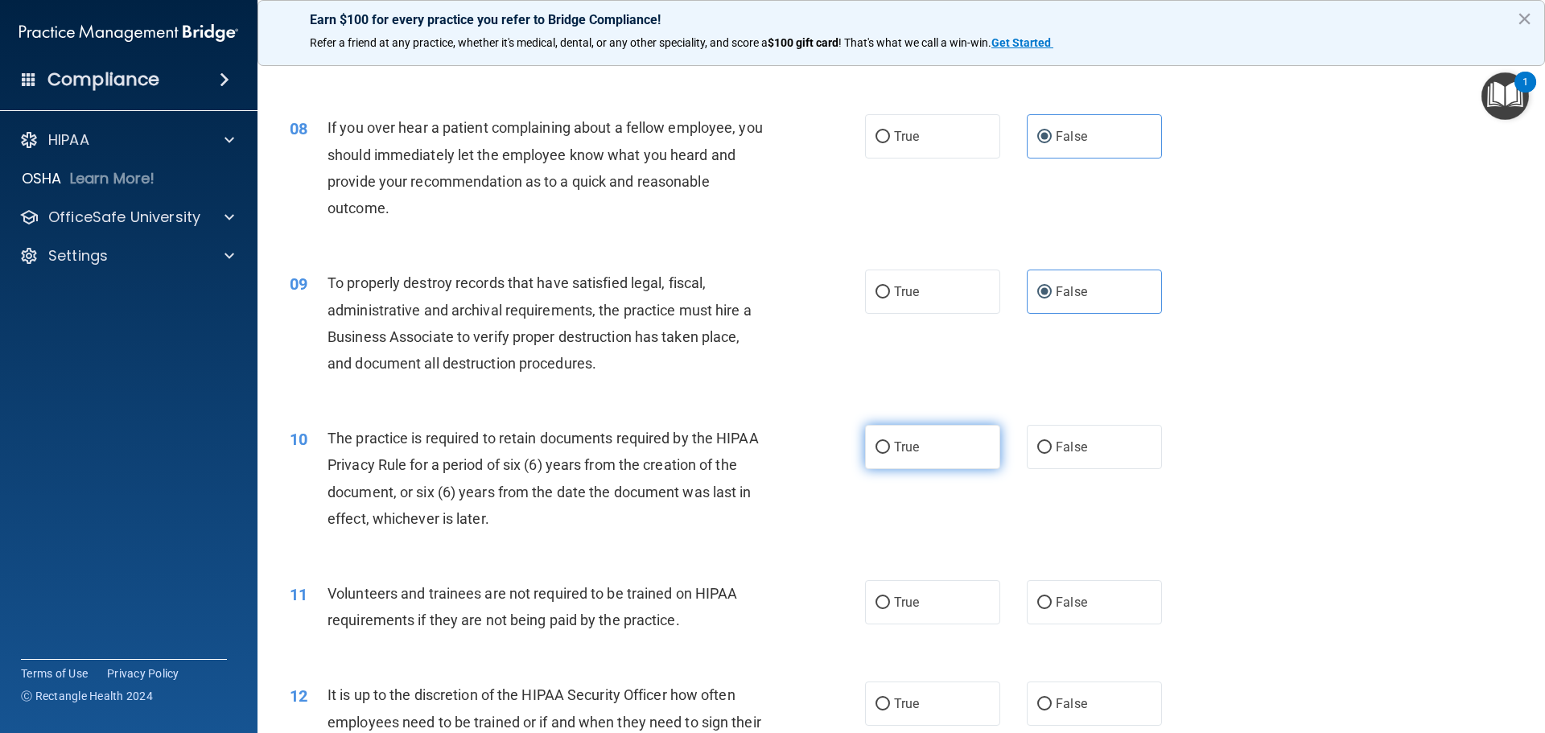
radio input "true"
click at [1050, 591] on label "False" at bounding box center [1094, 602] width 135 height 44
click at [1050, 597] on input "False" at bounding box center [1044, 603] width 14 height 12
radio input "true"
click at [1056, 709] on span "False" at bounding box center [1071, 703] width 31 height 15
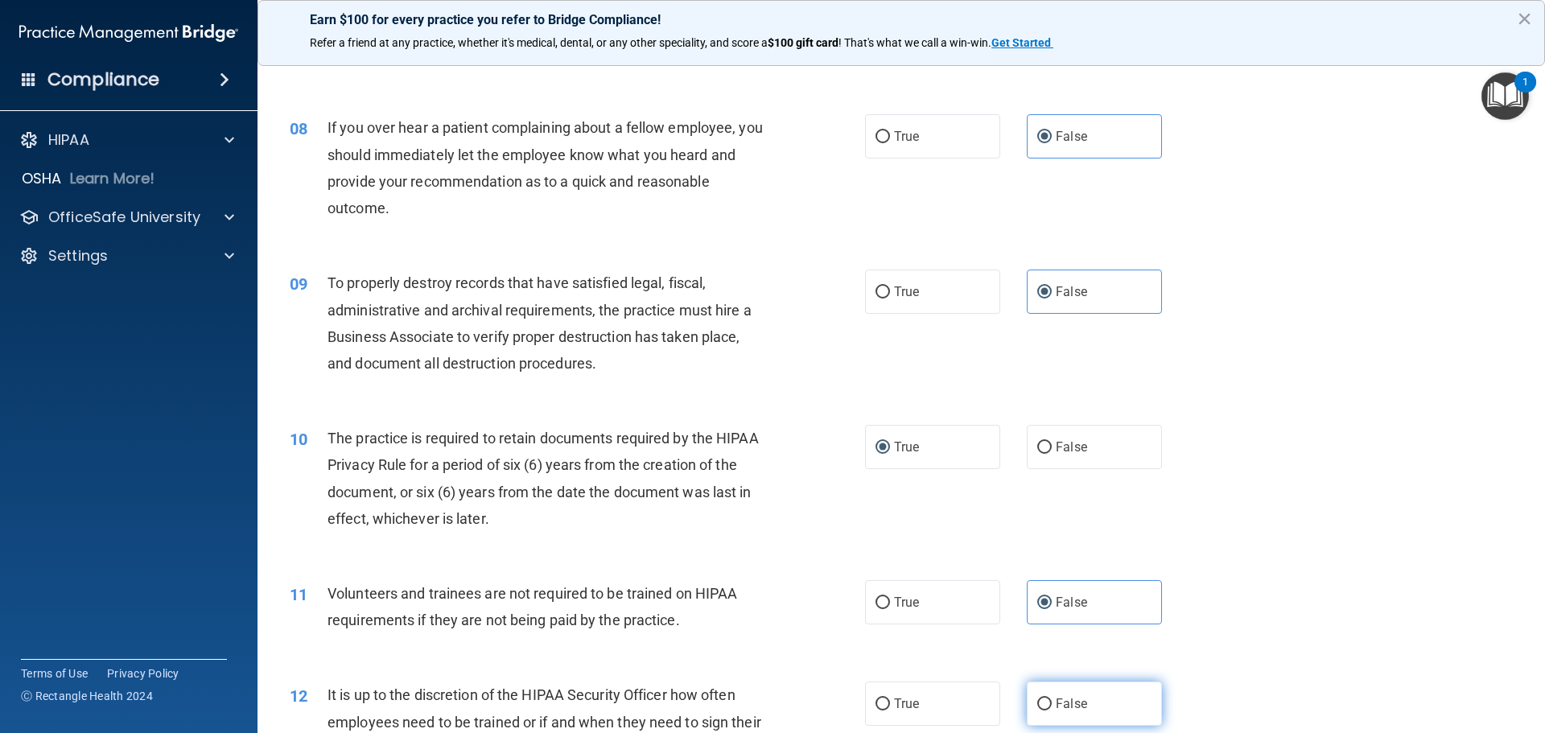
click at [1051, 709] on input "False" at bounding box center [1044, 704] width 14 height 12
radio input "true"
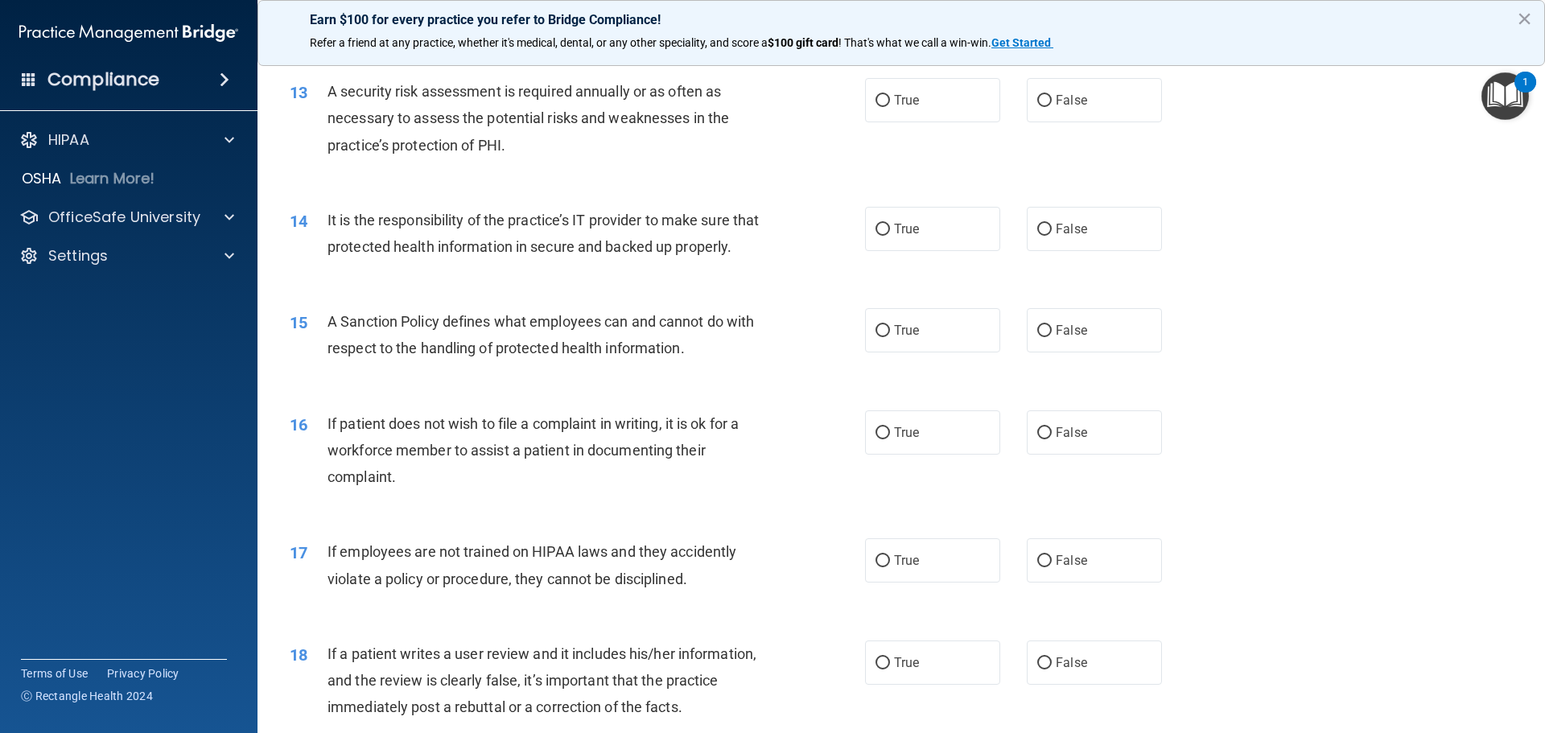
scroll to position [1609, 0]
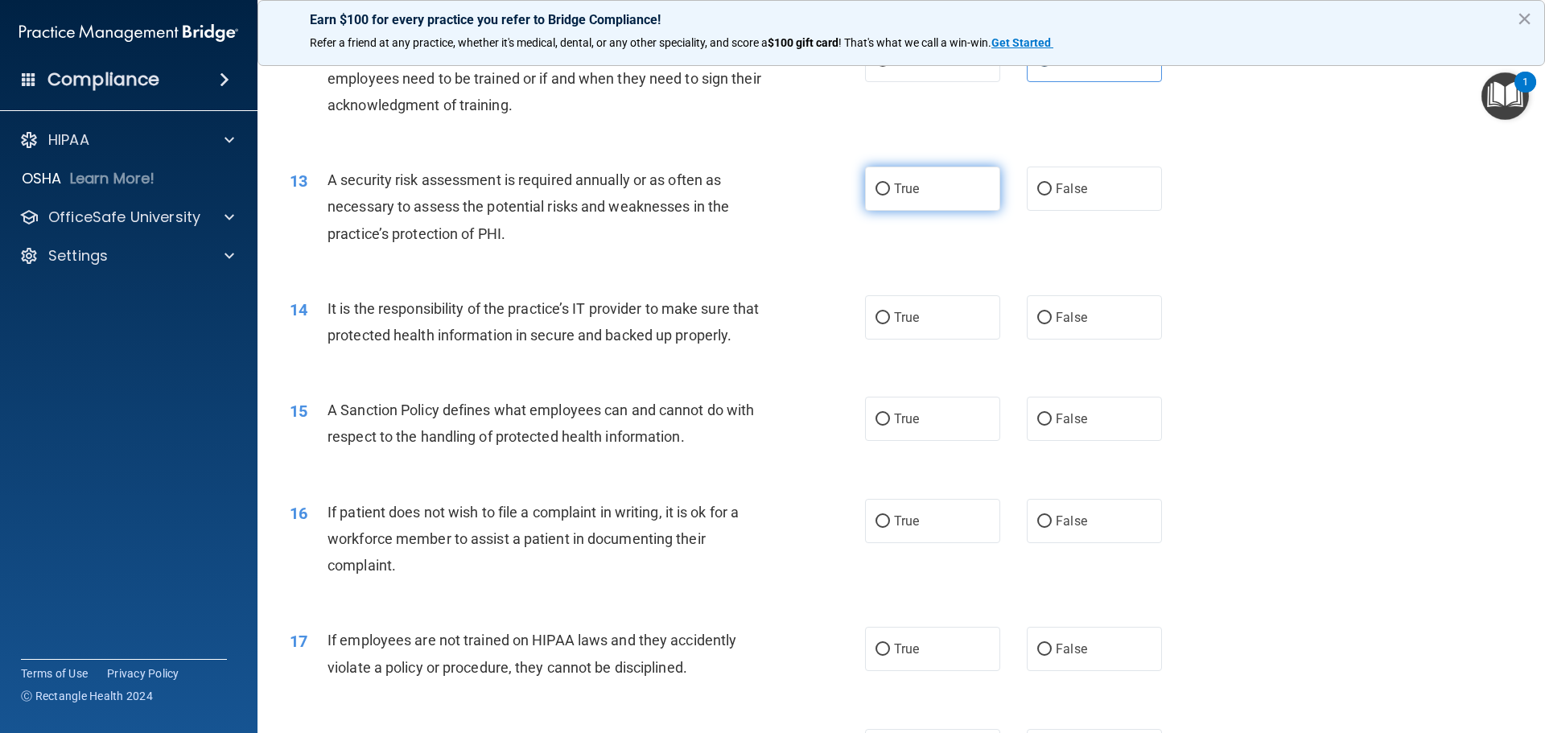
click at [917, 195] on label "True" at bounding box center [932, 189] width 135 height 44
click at [890, 195] on input "True" at bounding box center [882, 189] width 14 height 12
radio input "true"
click at [1064, 309] on label "False" at bounding box center [1094, 317] width 135 height 44
click at [1051, 312] on input "False" at bounding box center [1044, 318] width 14 height 12
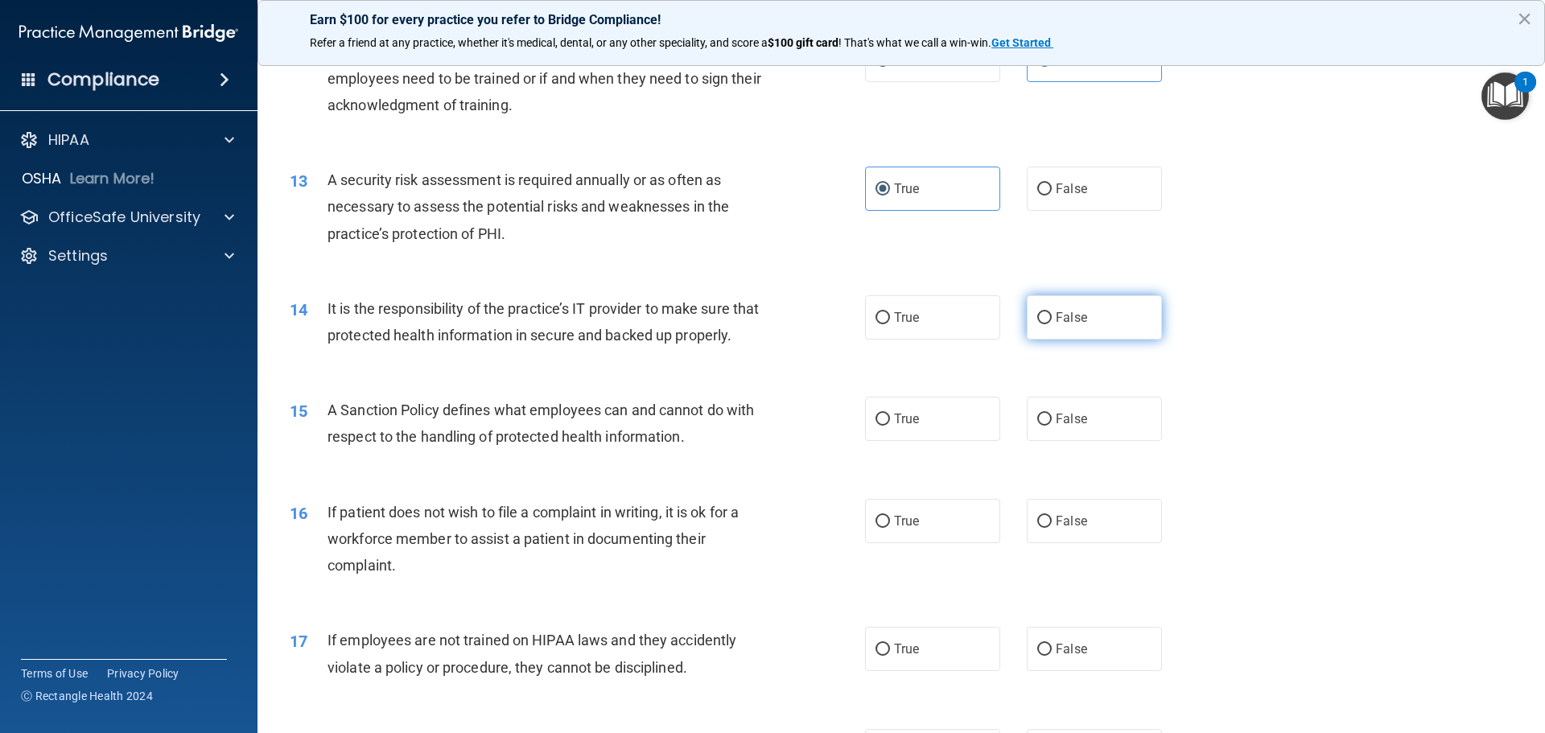
radio input "true"
click at [1043, 426] on input "False" at bounding box center [1044, 420] width 14 height 12
radio input "true"
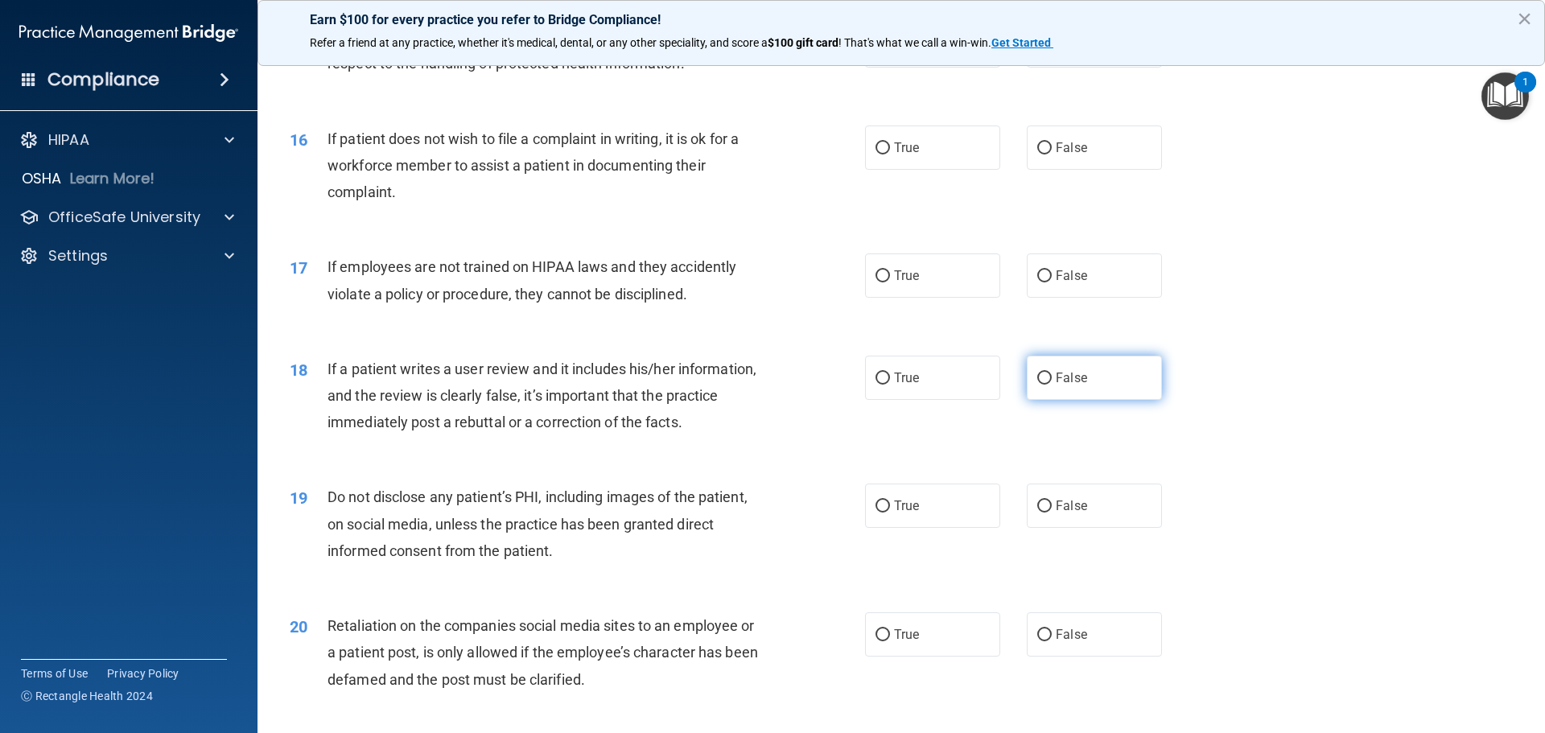
scroll to position [2011, 0]
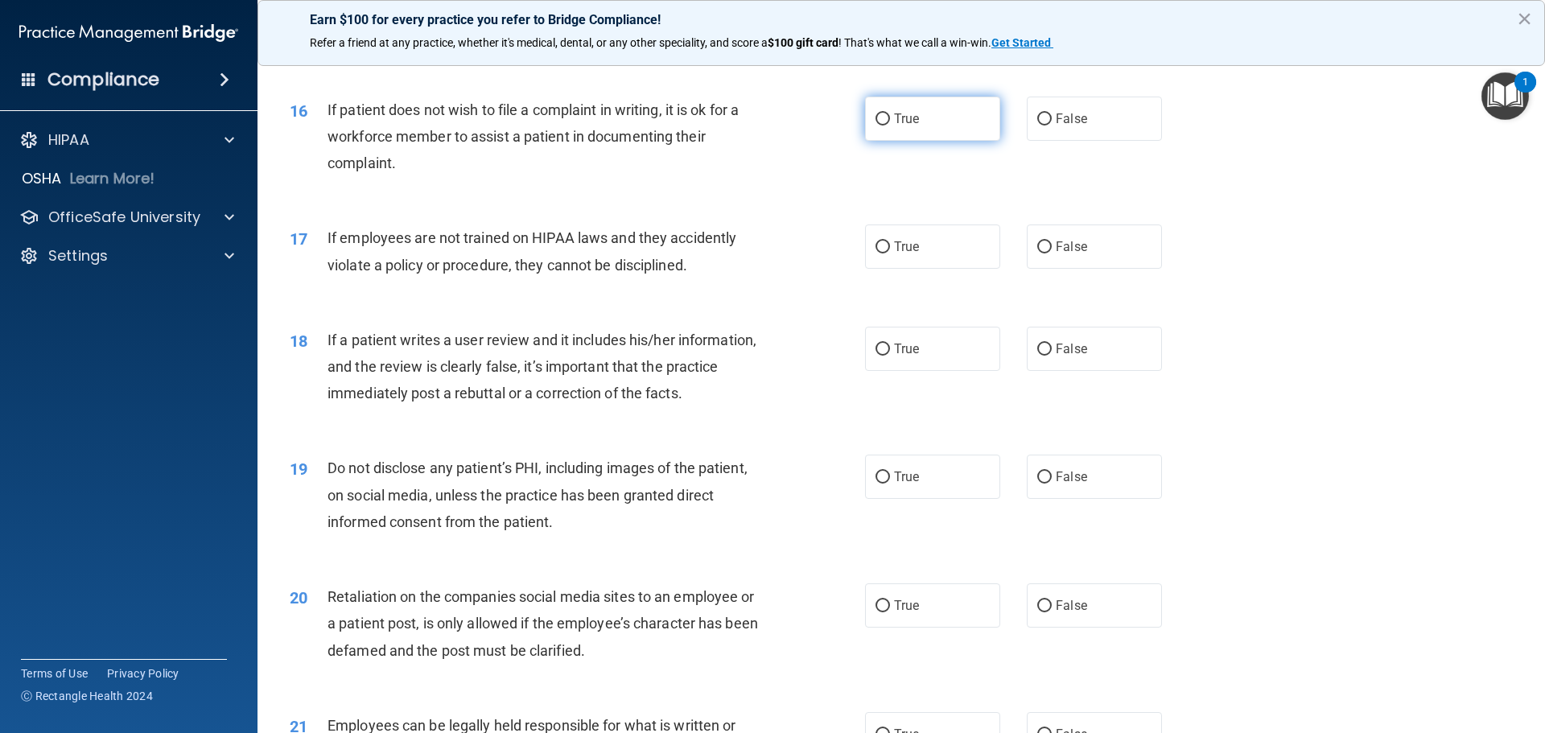
click at [879, 126] on input "True" at bounding box center [882, 119] width 14 height 12
radio input "true"
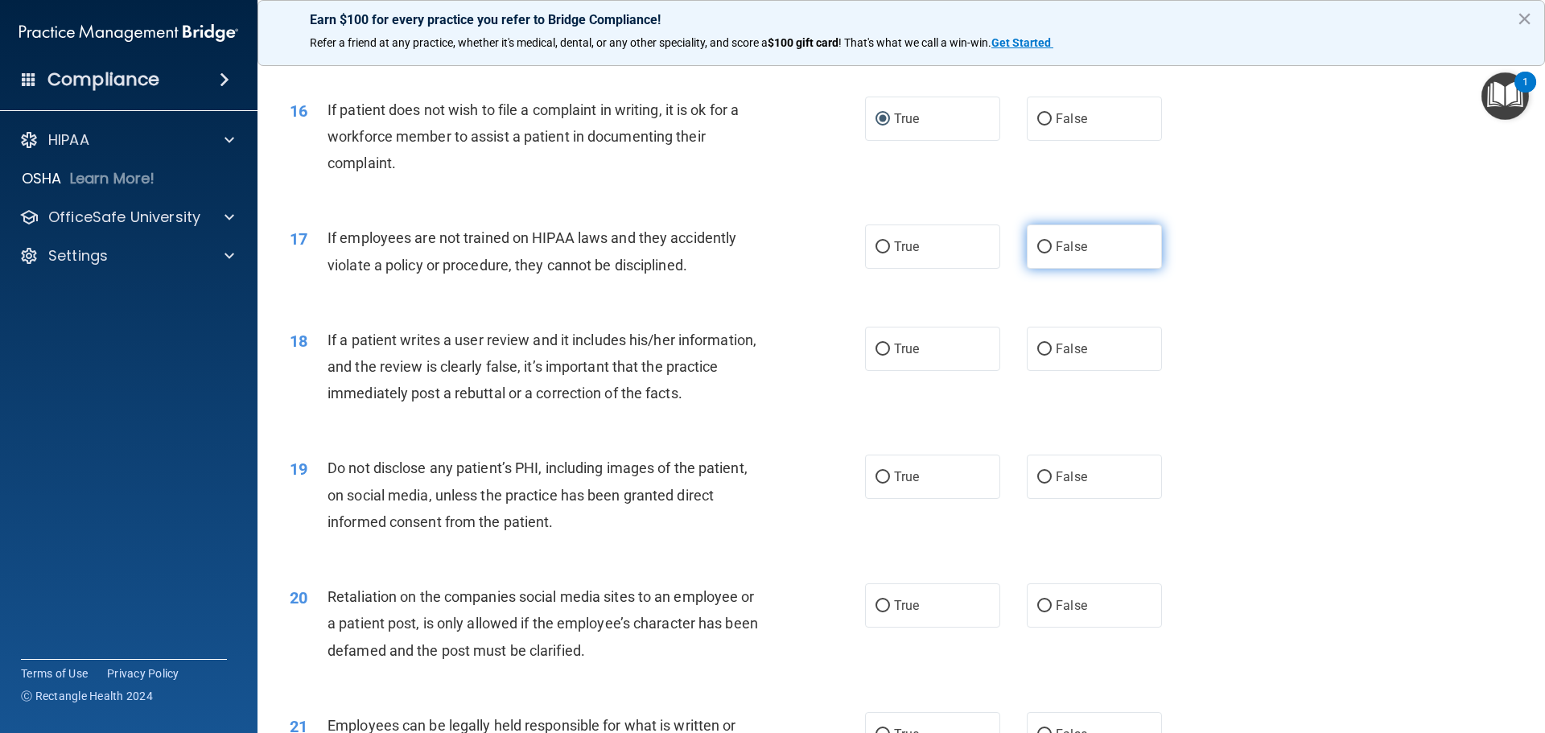
drag, startPoint x: 1027, startPoint y: 249, endPoint x: 1036, endPoint y: 273, distance: 25.0
click at [1027, 250] on div "17 If employees are not trained on HIPAA laws and they accidently violate a pol…" at bounding box center [901, 254] width 1247 height 101
click at [1037, 253] on input "False" at bounding box center [1044, 247] width 14 height 12
radio input "true"
click at [1056, 356] on span "False" at bounding box center [1071, 348] width 31 height 15
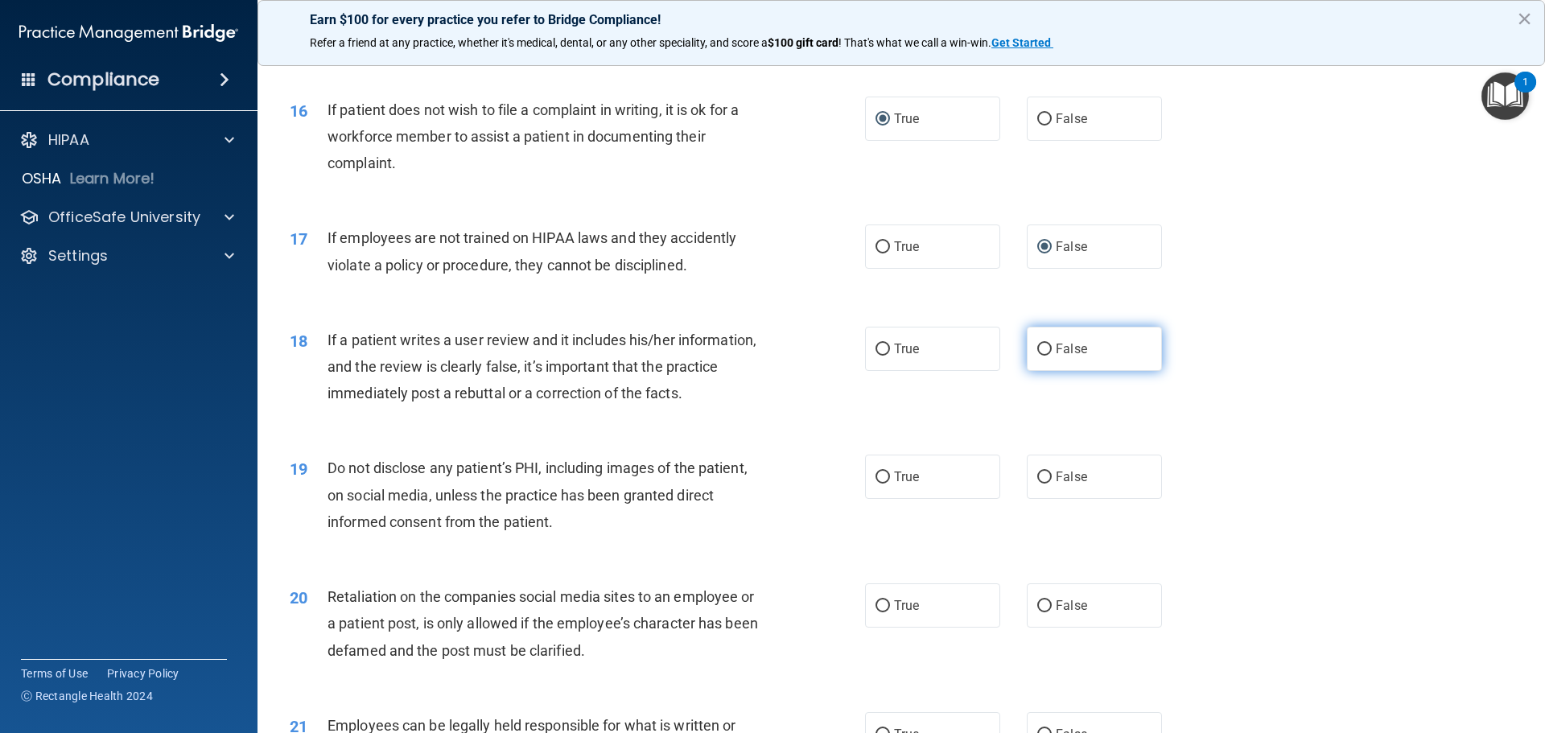
click at [1050, 356] on input "False" at bounding box center [1044, 350] width 14 height 12
radio input "true"
click at [900, 484] on span "True" at bounding box center [906, 476] width 25 height 15
click at [890, 484] on input "True" at bounding box center [882, 477] width 14 height 12
radio input "true"
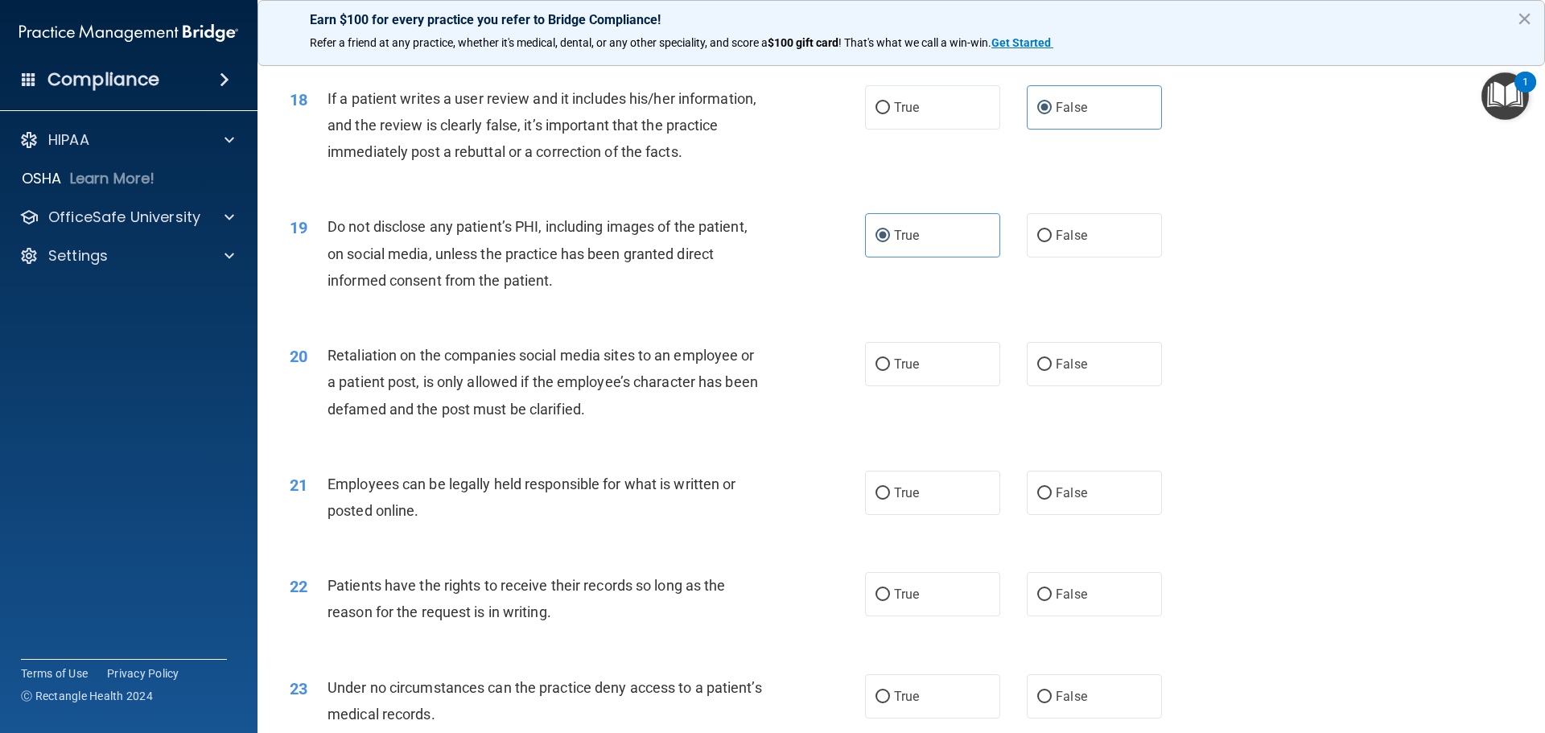
scroll to position [2494, 0]
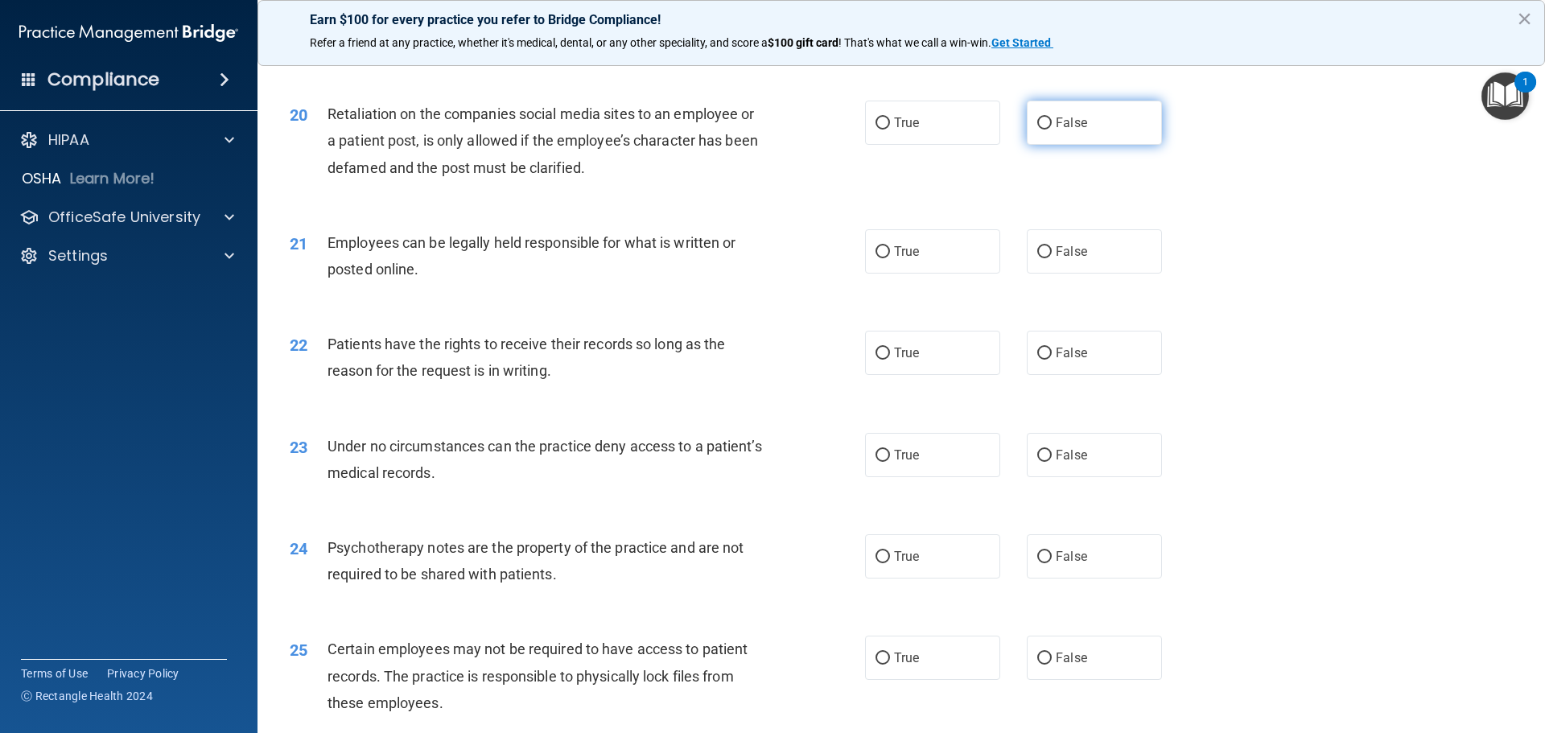
drag, startPoint x: 1059, startPoint y: 146, endPoint x: 1060, endPoint y: 154, distance: 8.9
click at [1060, 130] on span "False" at bounding box center [1071, 122] width 31 height 15
click at [1051, 130] on input "False" at bounding box center [1044, 123] width 14 height 12
radio input "true"
click at [903, 259] on span "True" at bounding box center [906, 251] width 25 height 15
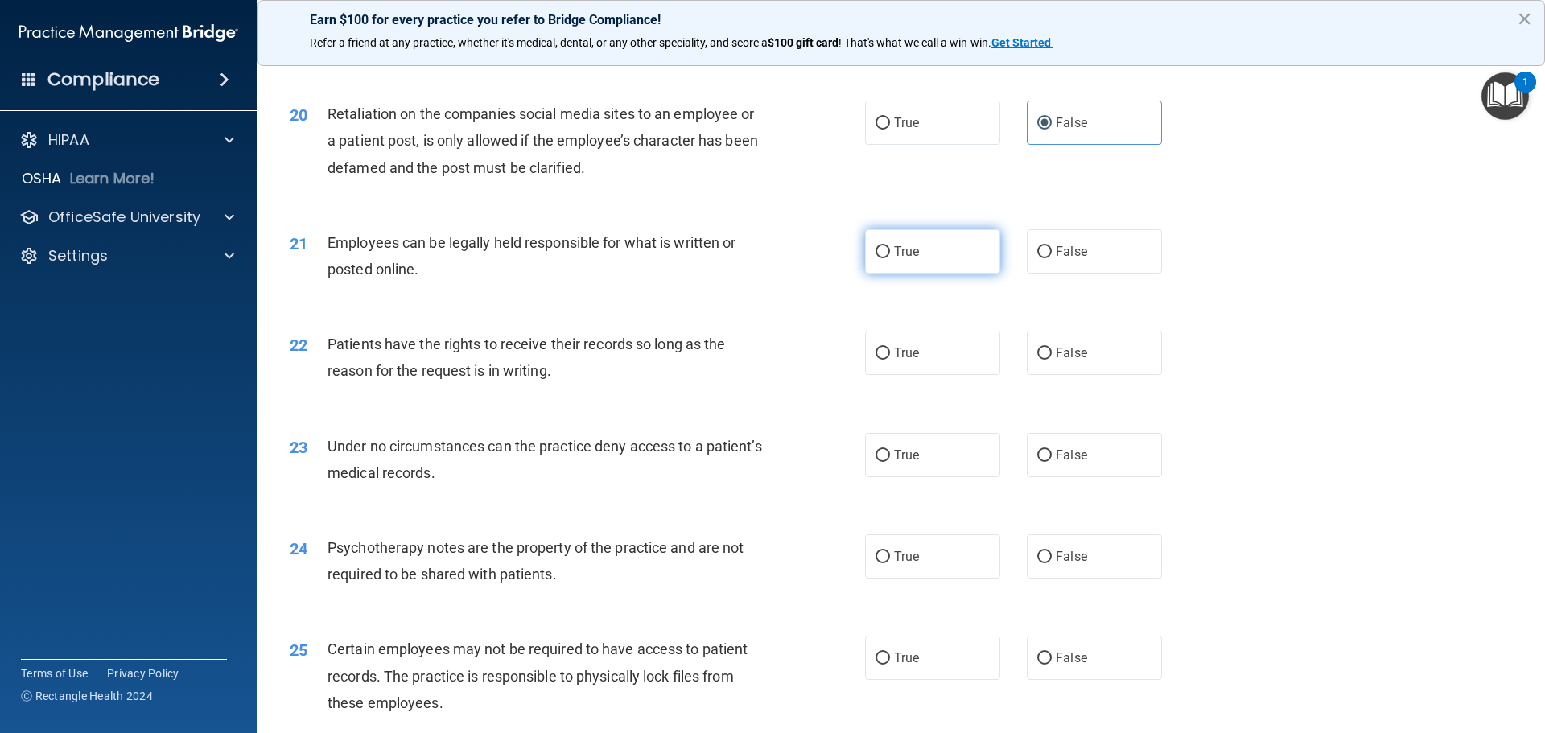
click at [890, 258] on input "True" at bounding box center [882, 252] width 14 height 12
radio input "true"
click at [1068, 360] on span "False" at bounding box center [1071, 352] width 31 height 15
click at [1051, 360] on input "False" at bounding box center [1044, 354] width 14 height 12
radio input "true"
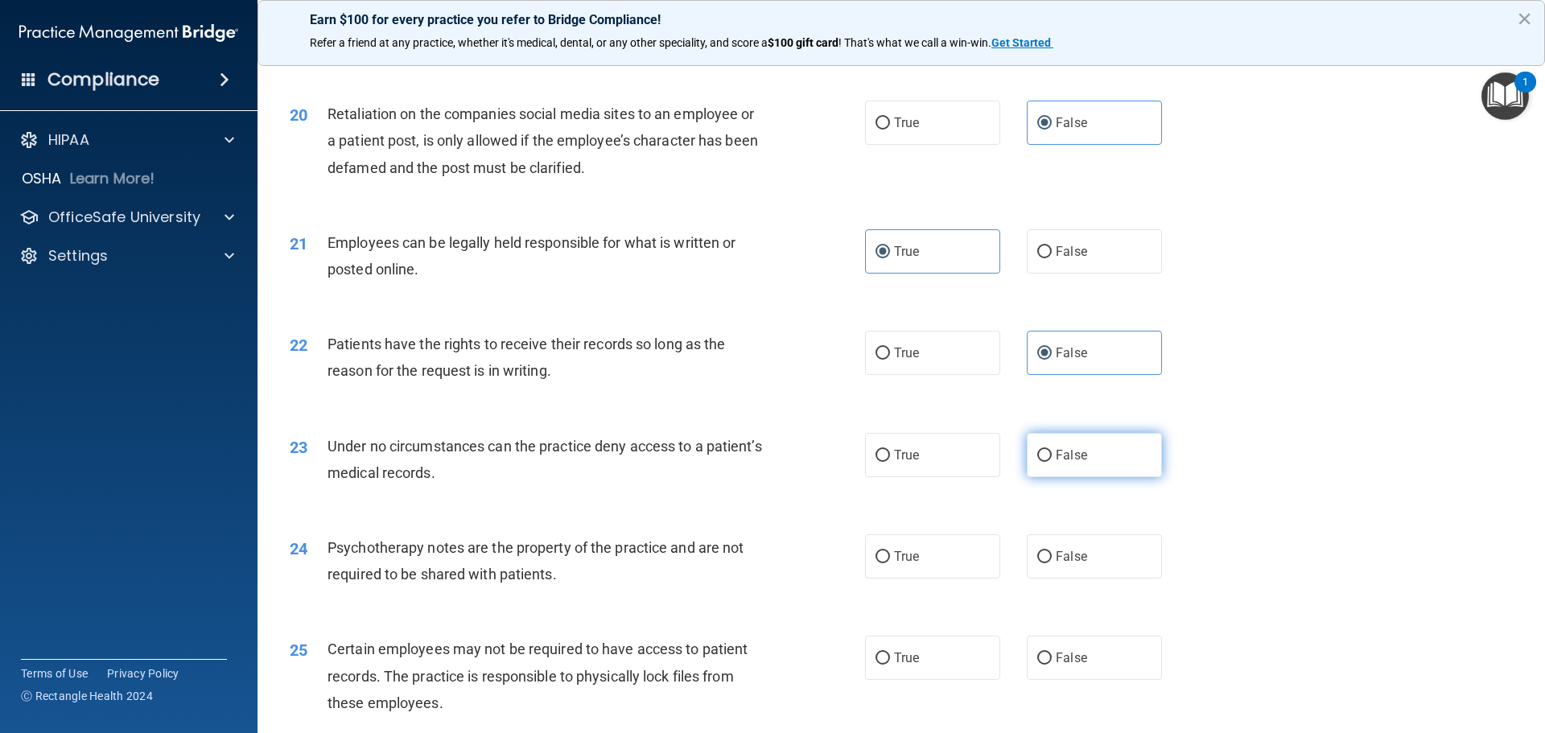
click at [1057, 463] on span "False" at bounding box center [1071, 454] width 31 height 15
click at [1051, 462] on input "False" at bounding box center [1044, 456] width 14 height 12
radio input "true"
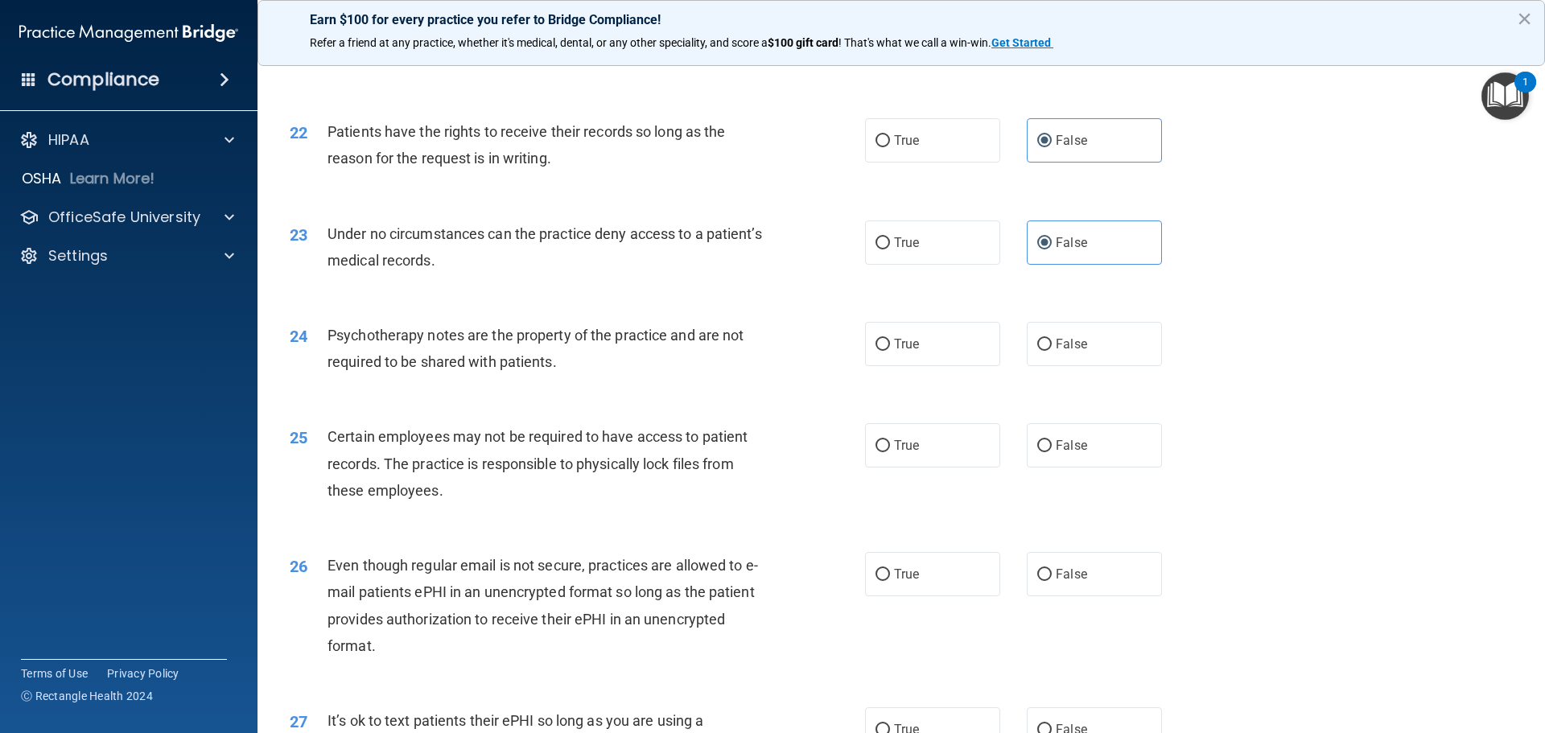
scroll to position [2735, 0]
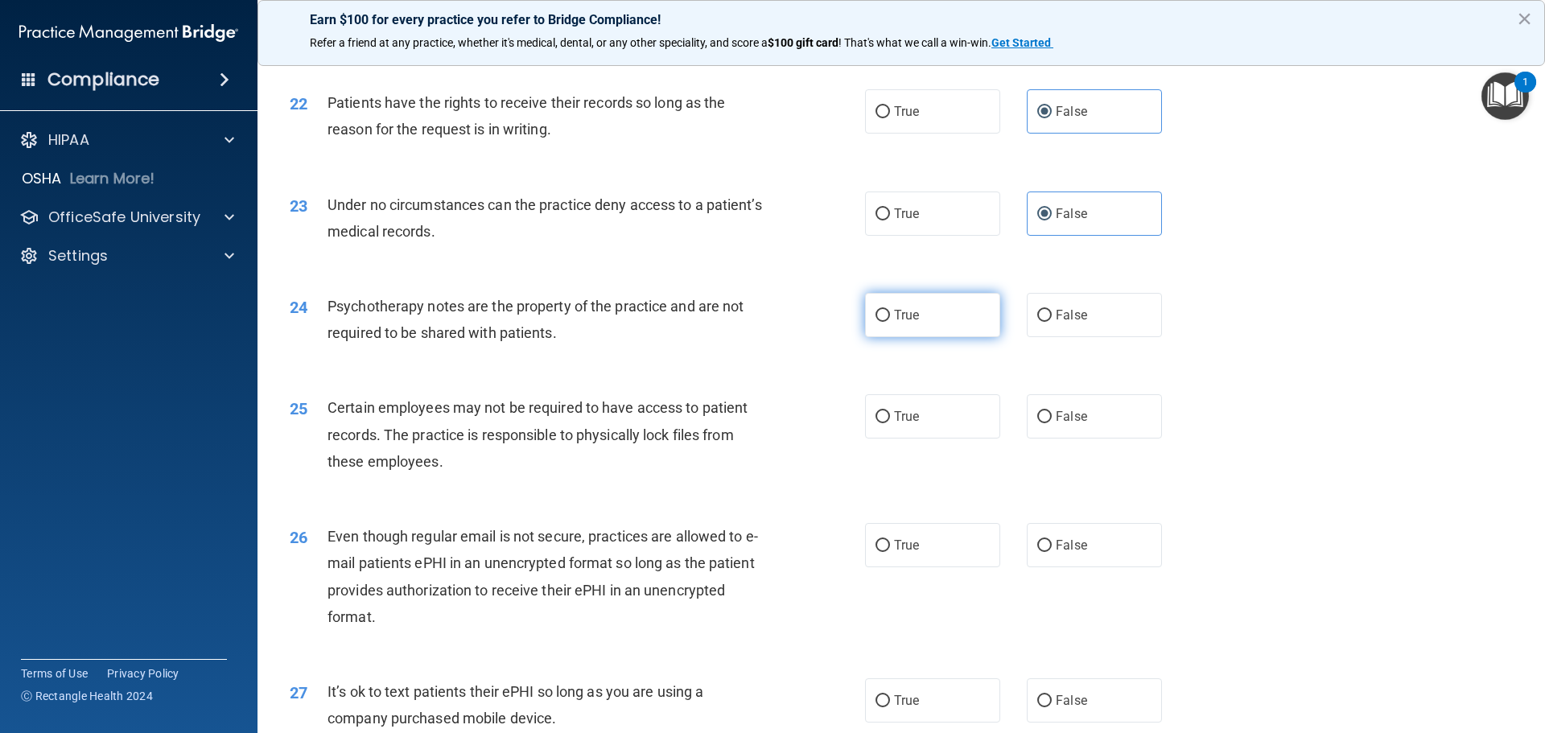
click at [923, 337] on label "True" at bounding box center [932, 315] width 135 height 44
click at [890, 322] on input "True" at bounding box center [882, 316] width 14 height 12
radio input "true"
click at [907, 424] on span "True" at bounding box center [906, 416] width 25 height 15
click at [890, 423] on input "True" at bounding box center [882, 417] width 14 height 12
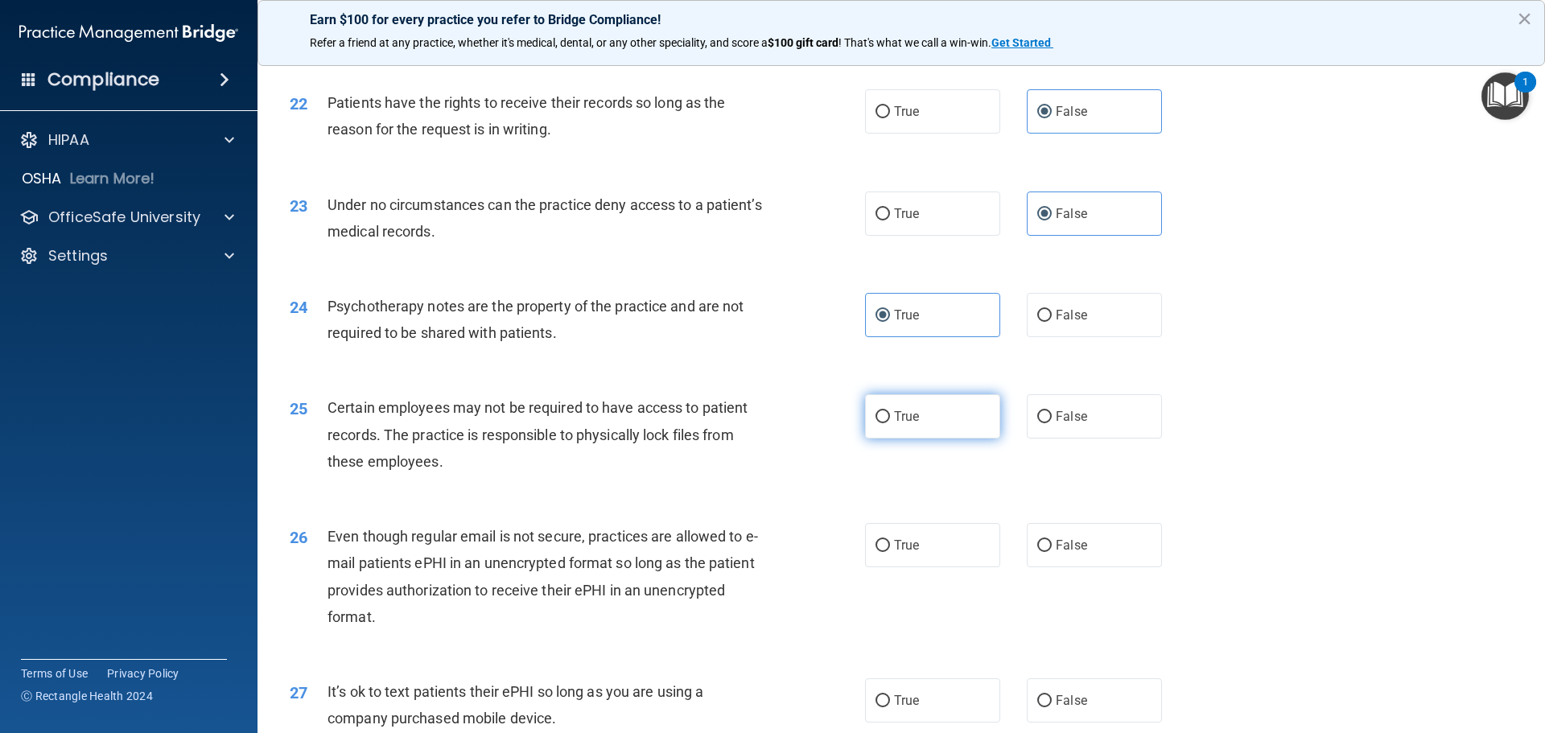
radio input "true"
click at [896, 549] on label "True" at bounding box center [932, 545] width 135 height 44
click at [890, 549] on input "True" at bounding box center [882, 546] width 14 height 12
radio input "true"
click at [1046, 722] on label "False" at bounding box center [1094, 700] width 135 height 44
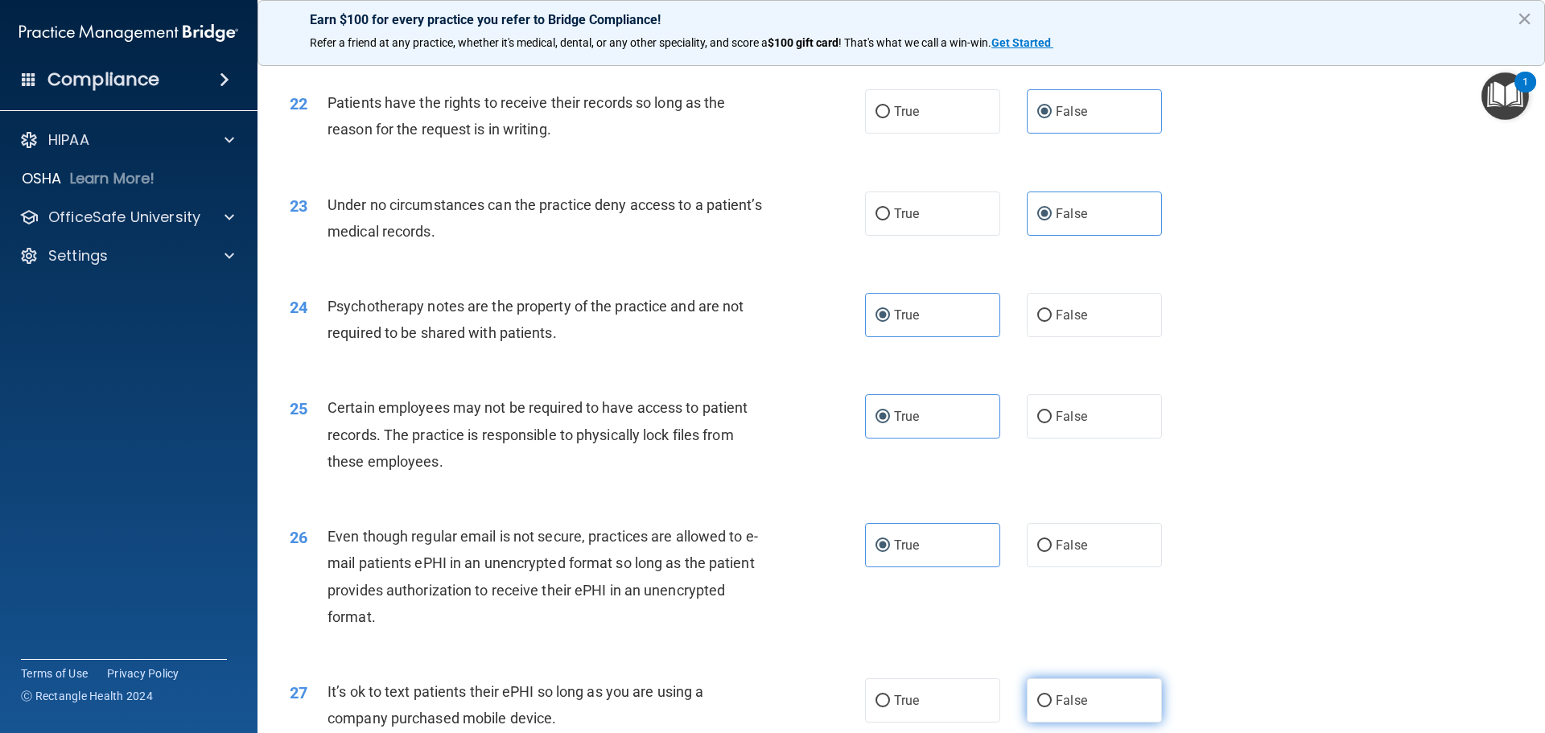
click at [1046, 707] on input "False" at bounding box center [1044, 701] width 14 height 12
radio input "true"
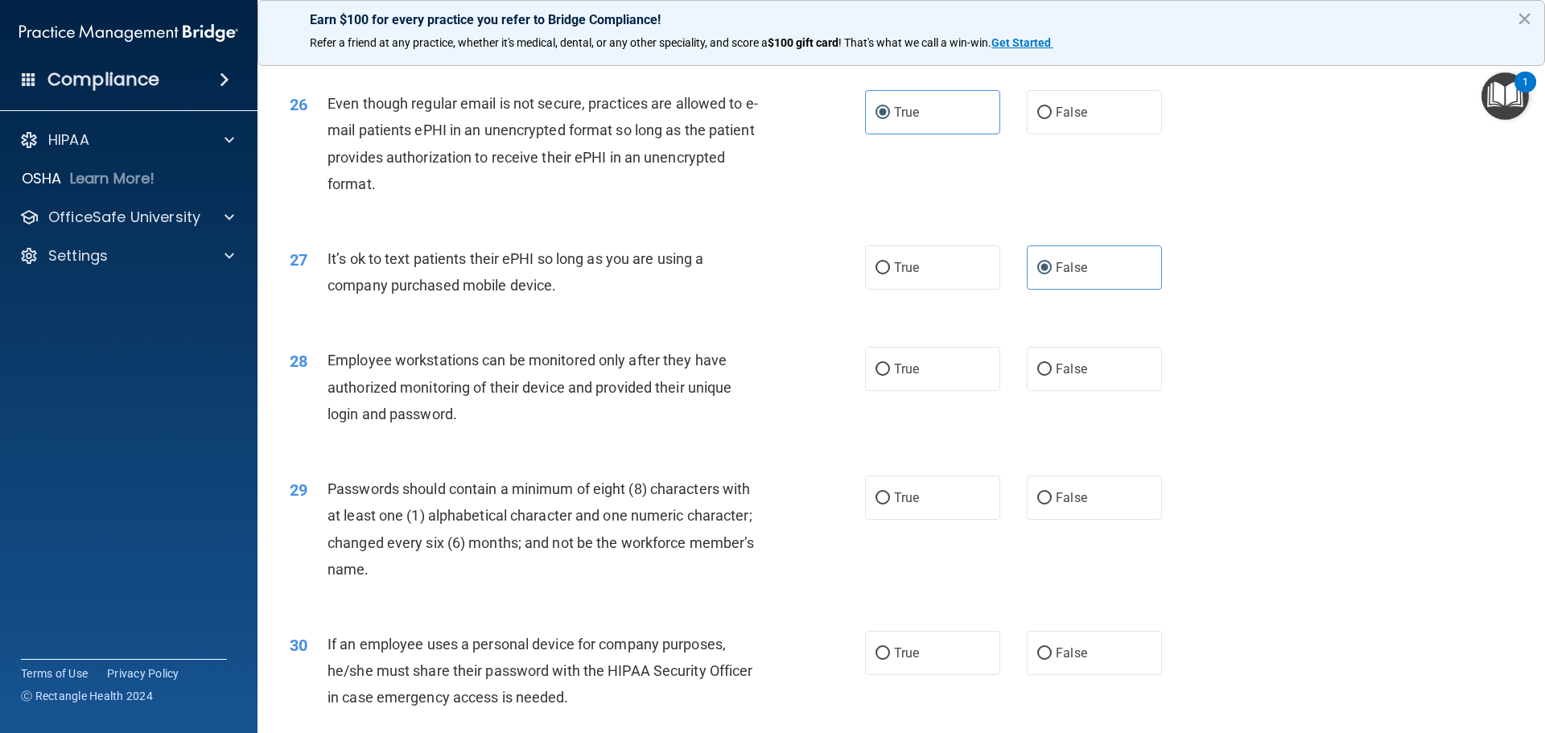
scroll to position [3306, 0]
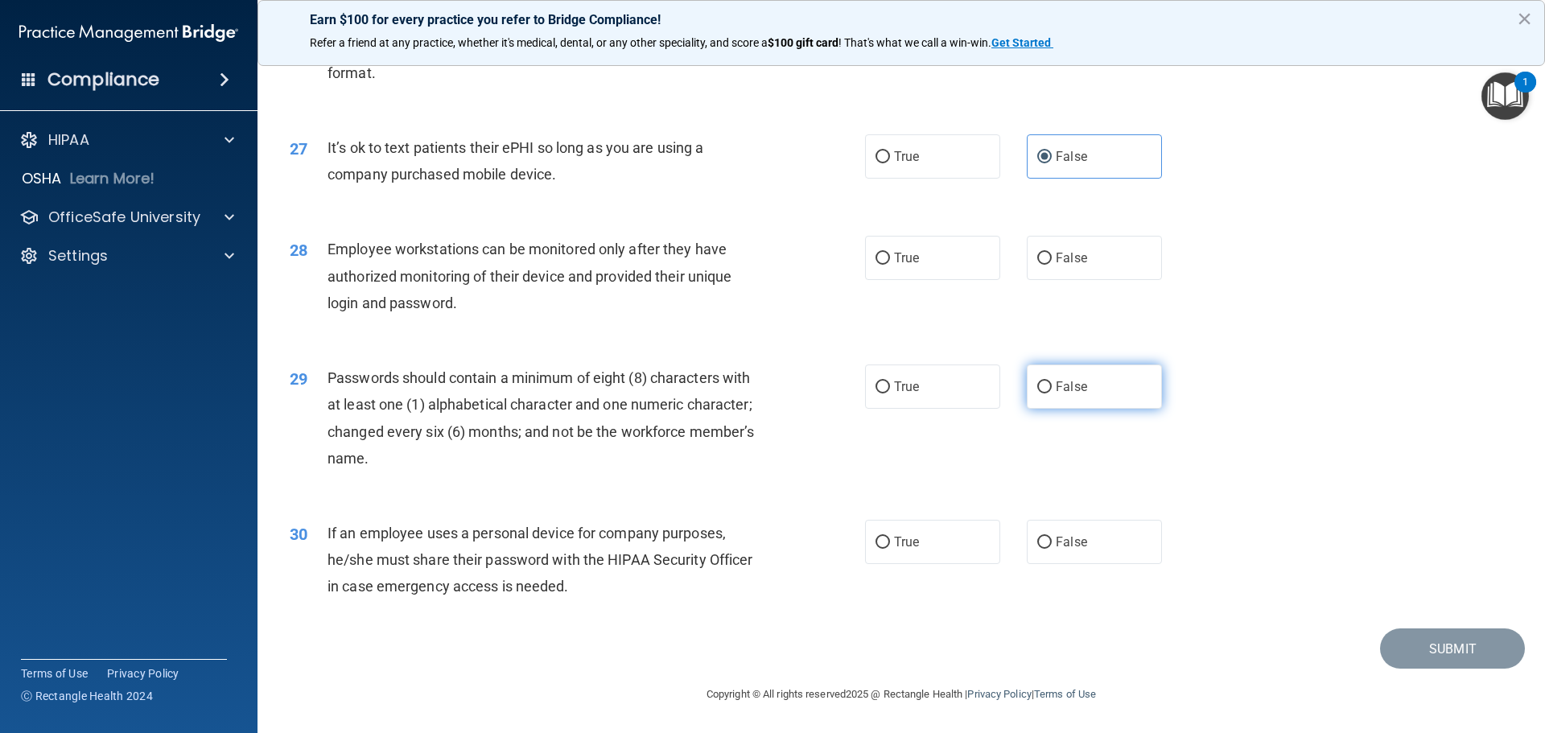
click at [1056, 393] on span "False" at bounding box center [1071, 386] width 31 height 15
click at [1051, 393] on input "False" at bounding box center [1044, 387] width 14 height 12
radio input "true"
click at [1056, 393] on span "False" at bounding box center [1071, 386] width 31 height 15
click at [1051, 393] on input "False" at bounding box center [1044, 387] width 14 height 12
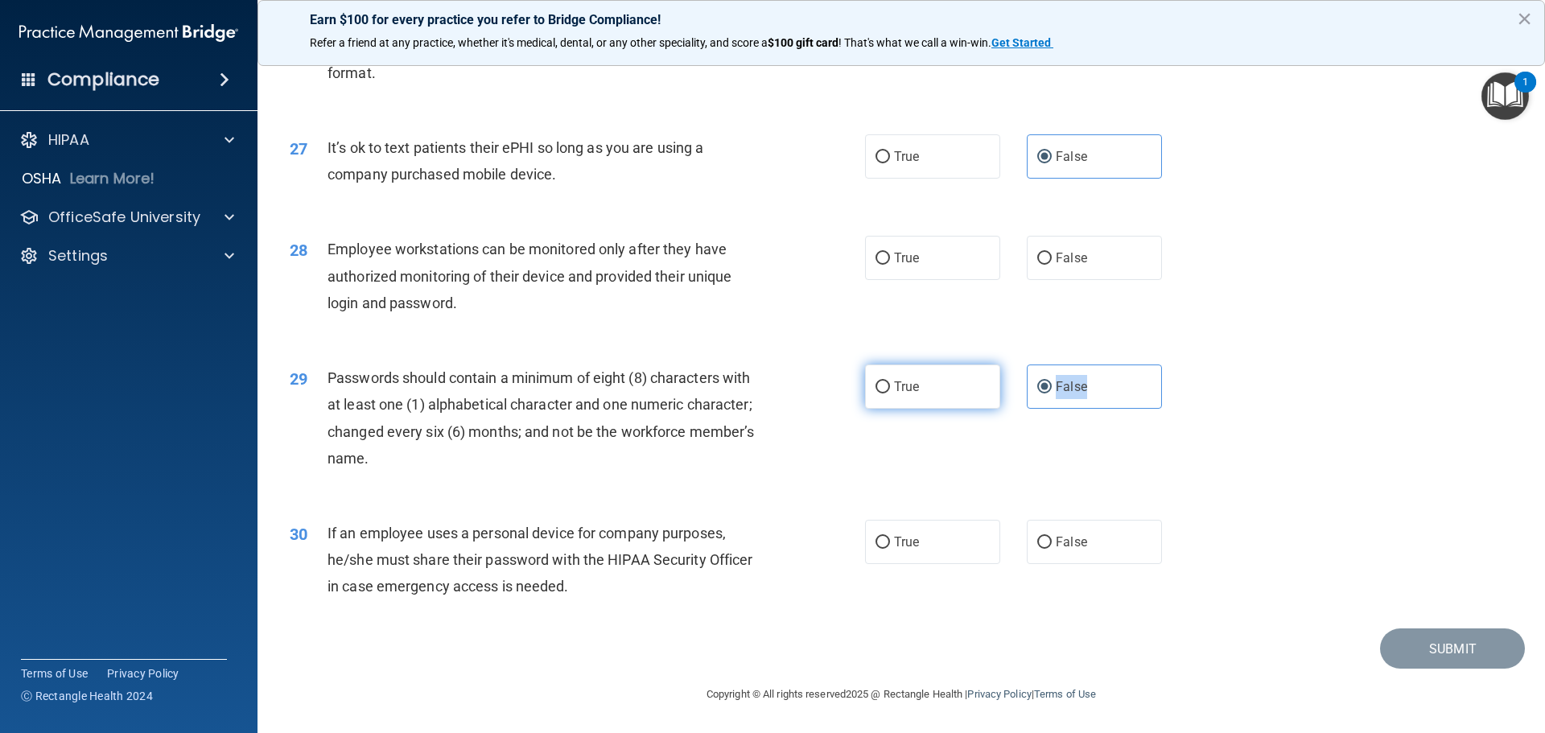
click at [876, 381] on input "True" at bounding box center [882, 387] width 14 height 12
radio input "true"
radio input "false"
click at [1039, 263] on input "False" at bounding box center [1044, 259] width 14 height 12
radio input "true"
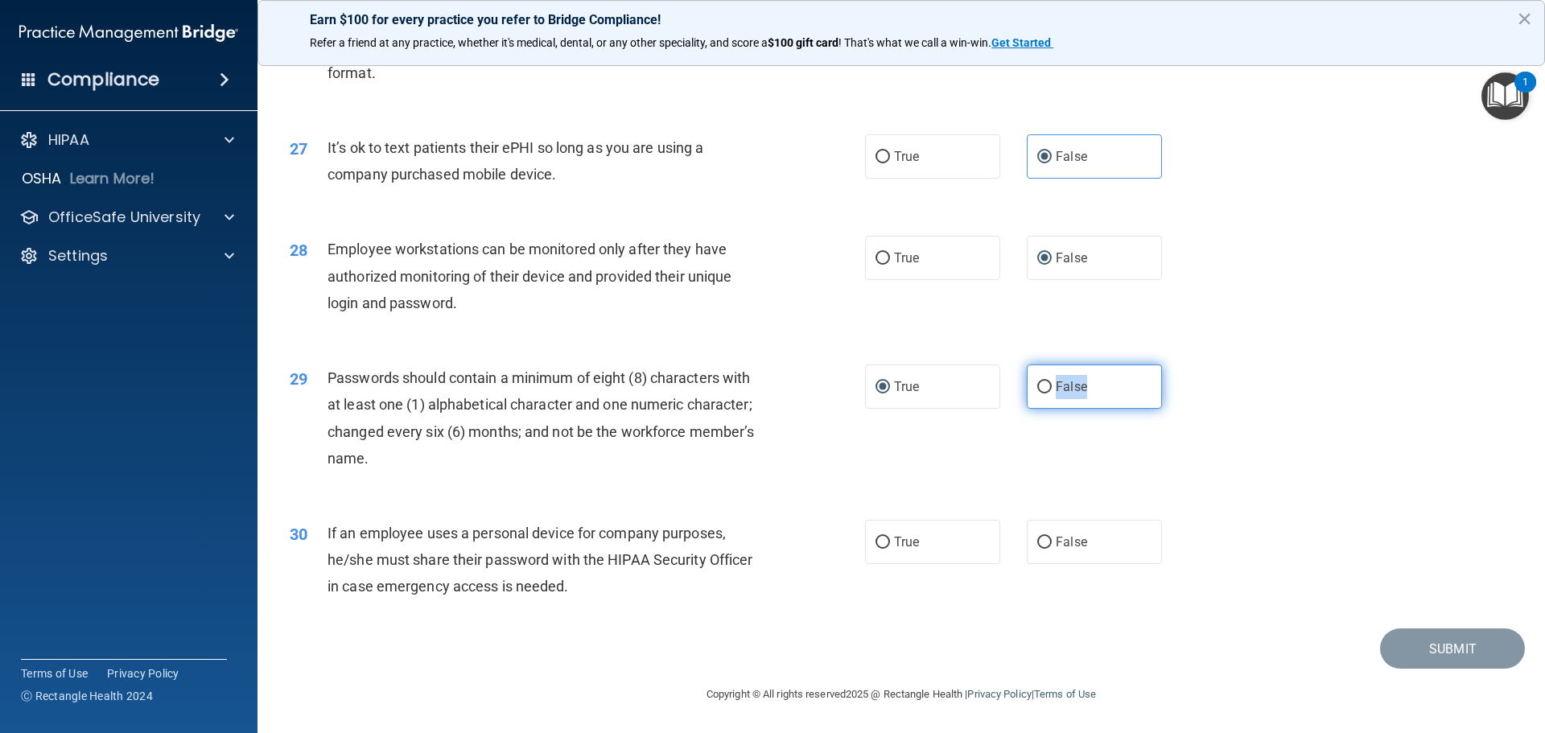
click at [1126, 390] on label "False" at bounding box center [1094, 386] width 135 height 44
click at [1051, 390] on input "False" at bounding box center [1044, 387] width 14 height 12
radio input "true"
click at [1077, 425] on div "29 Passwords should contain a minimum of eight (8) characters with at least one…" at bounding box center [901, 421] width 1247 height 155
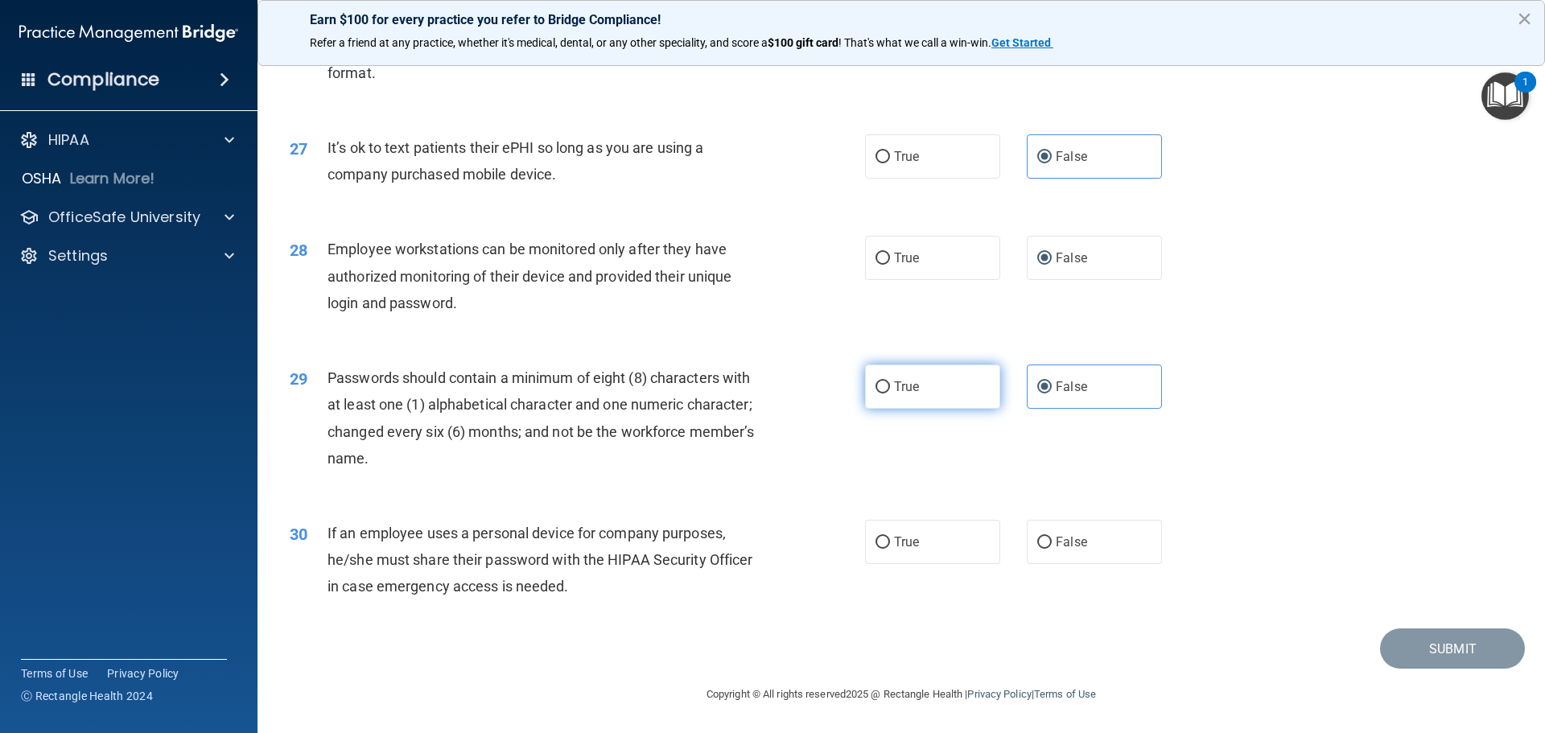
click at [916, 393] on label "True" at bounding box center [932, 386] width 135 height 44
click at [890, 393] on input "True" at bounding box center [882, 387] width 14 height 12
radio input "true"
radio input "false"
click at [1047, 546] on label "False" at bounding box center [1094, 542] width 135 height 44
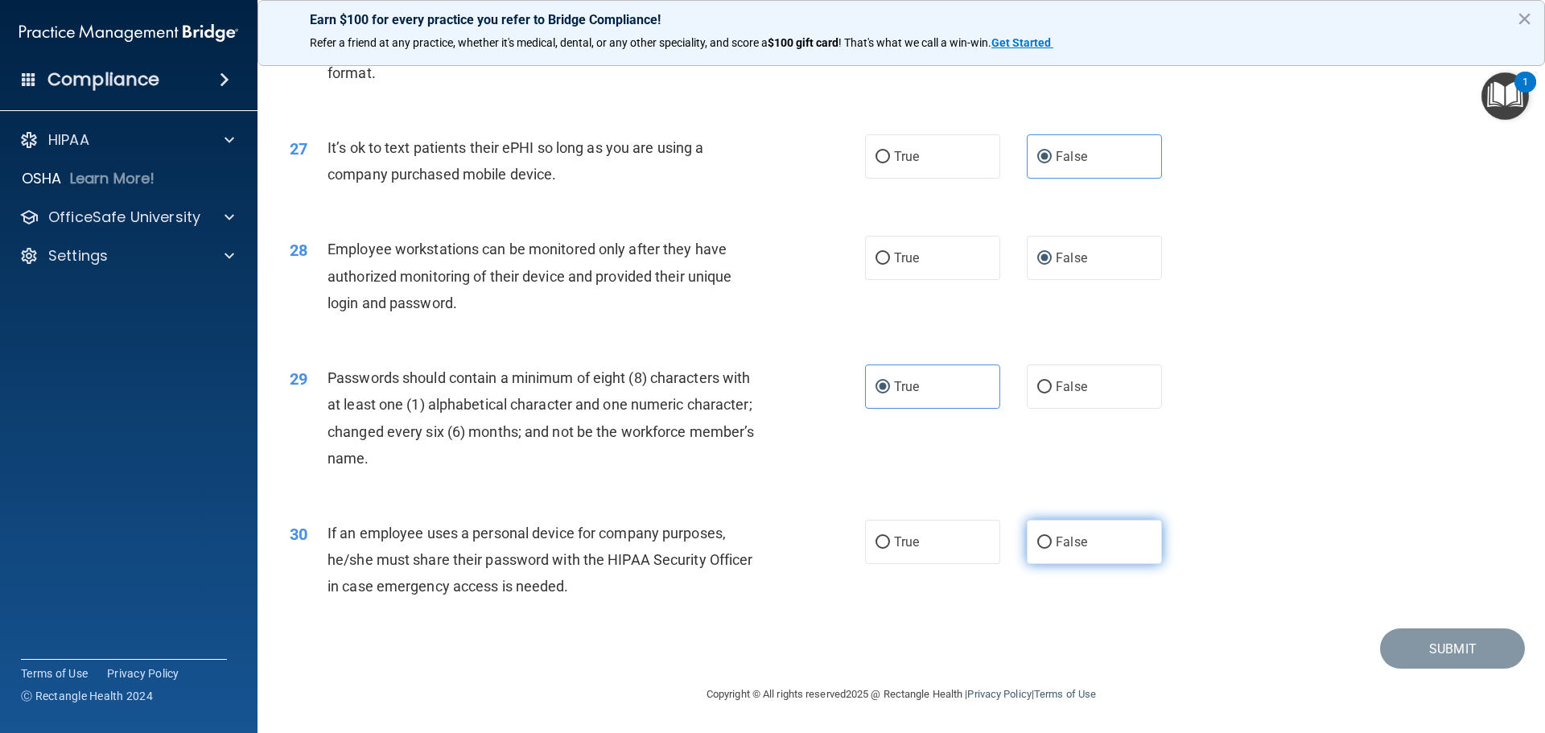
click at [1047, 546] on input "False" at bounding box center [1044, 543] width 14 height 12
radio input "true"
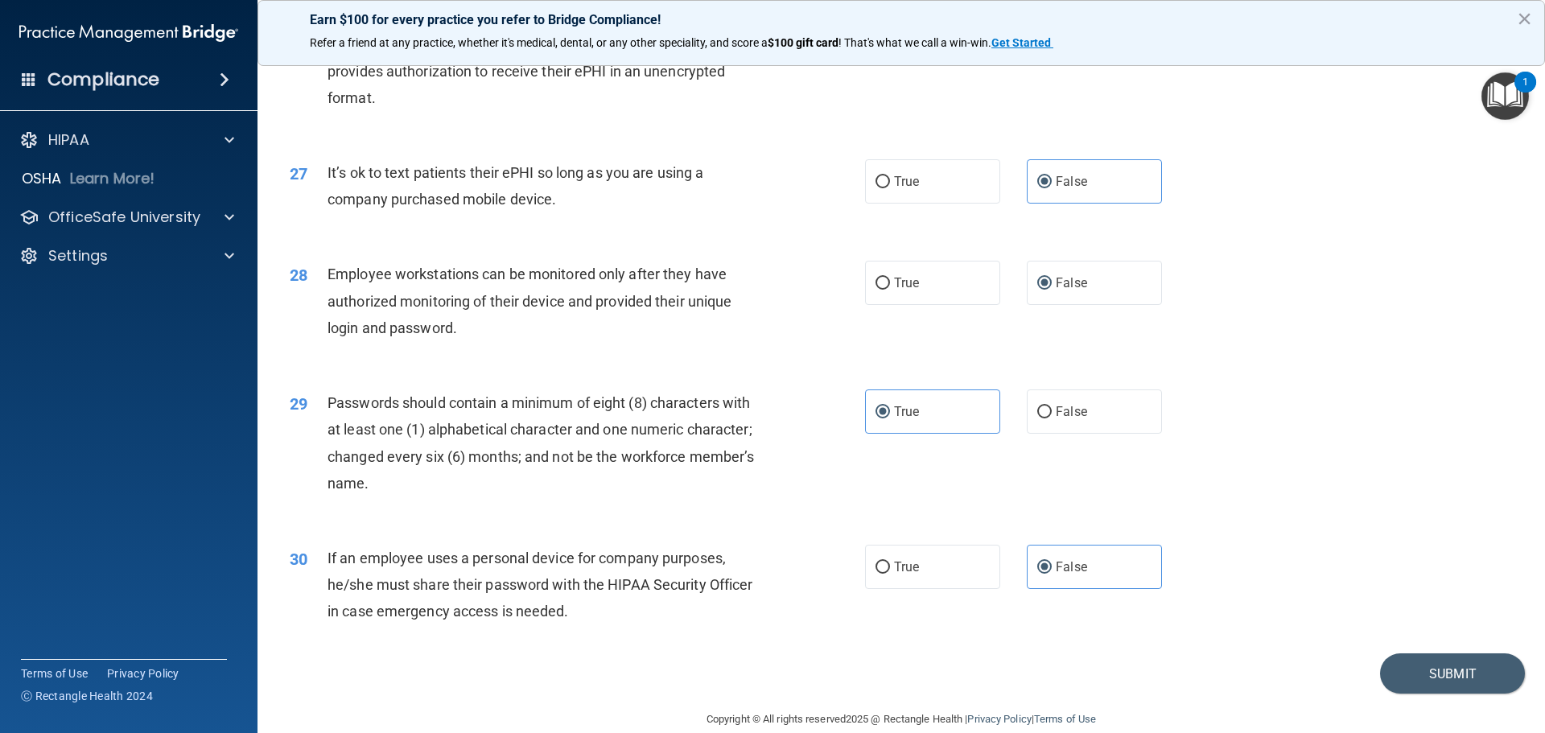
scroll to position [3225, 0]
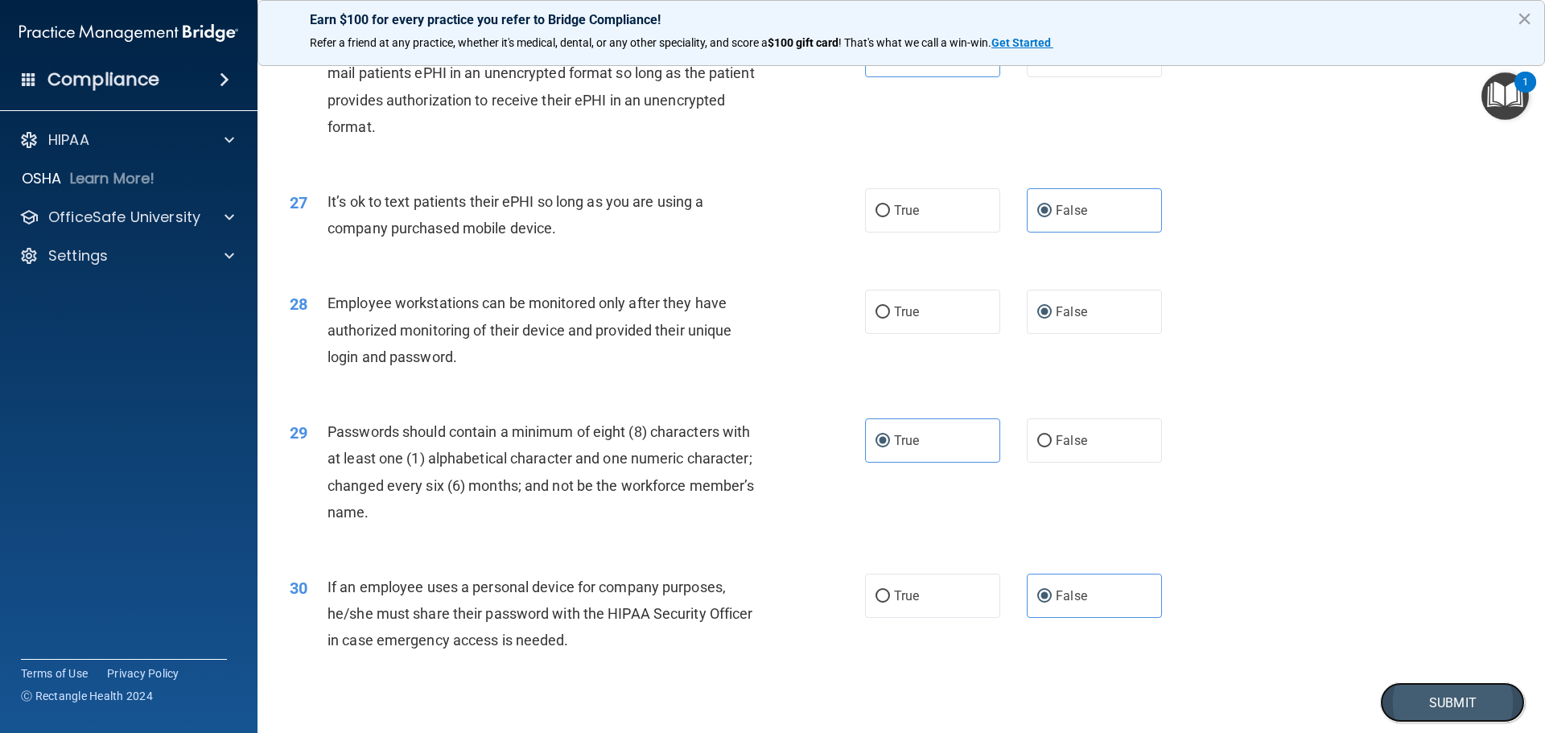
click at [1467, 714] on button "Submit" at bounding box center [1452, 702] width 145 height 41
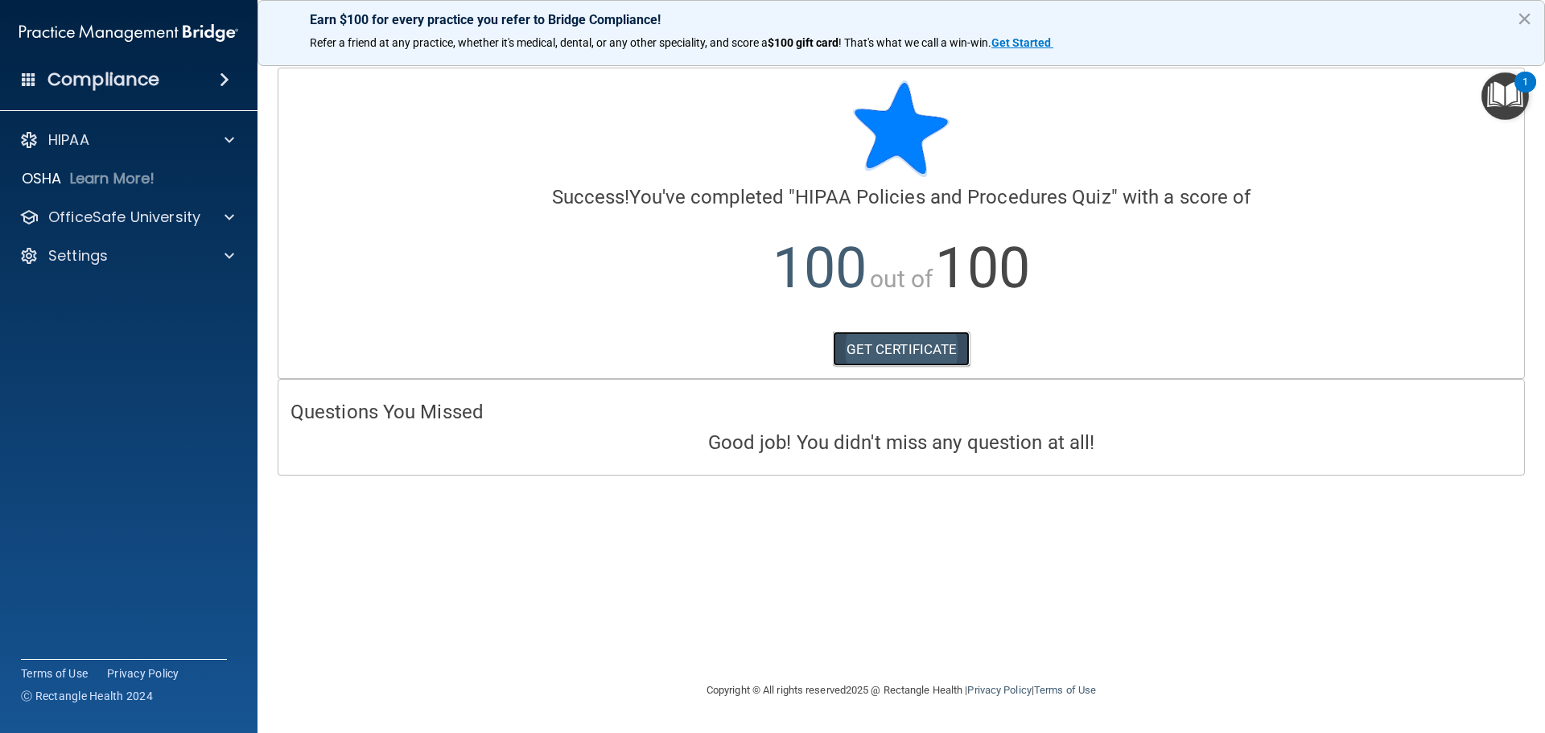
click at [943, 353] on link "GET CERTIFICATE" at bounding box center [902, 348] width 138 height 35
